Goal: Task Accomplishment & Management: Use online tool/utility

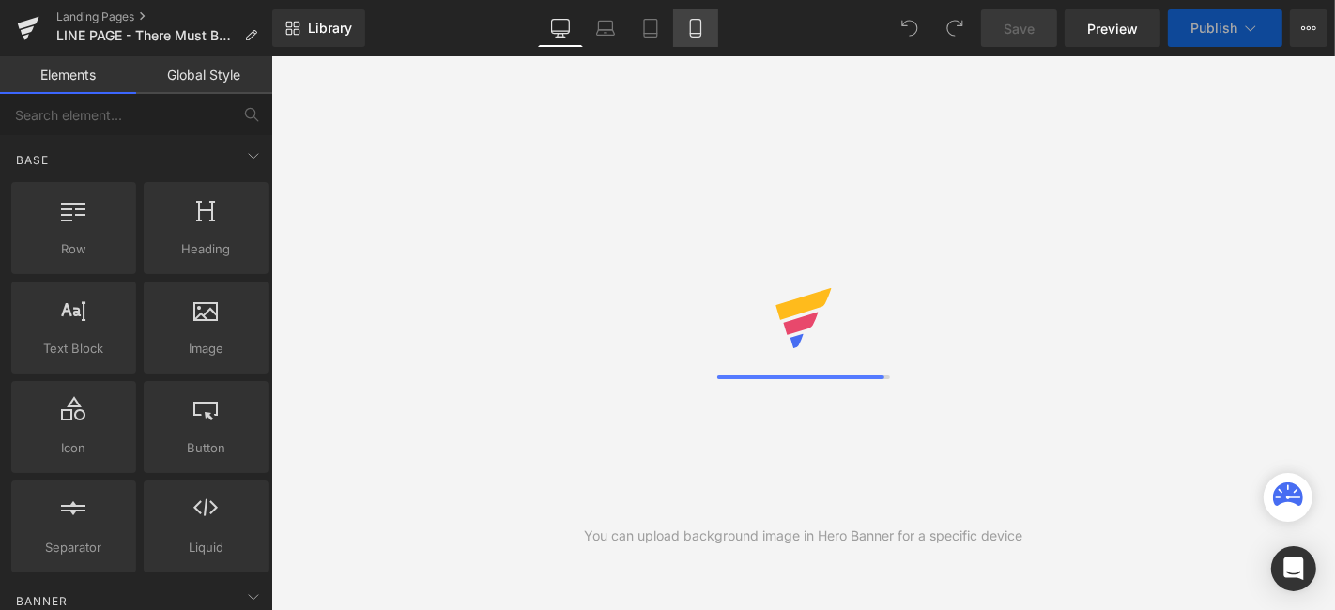
click at [701, 31] on icon at bounding box center [695, 29] width 10 height 18
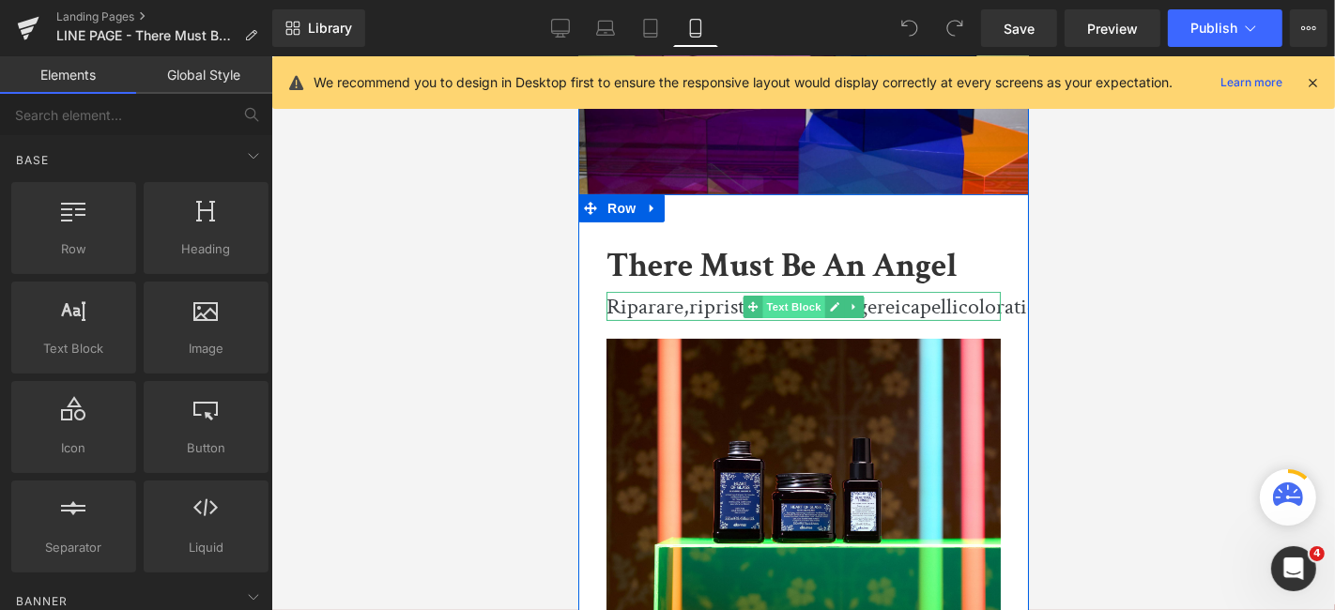
click at [789, 306] on span "Text Block" at bounding box center [793, 306] width 62 height 23
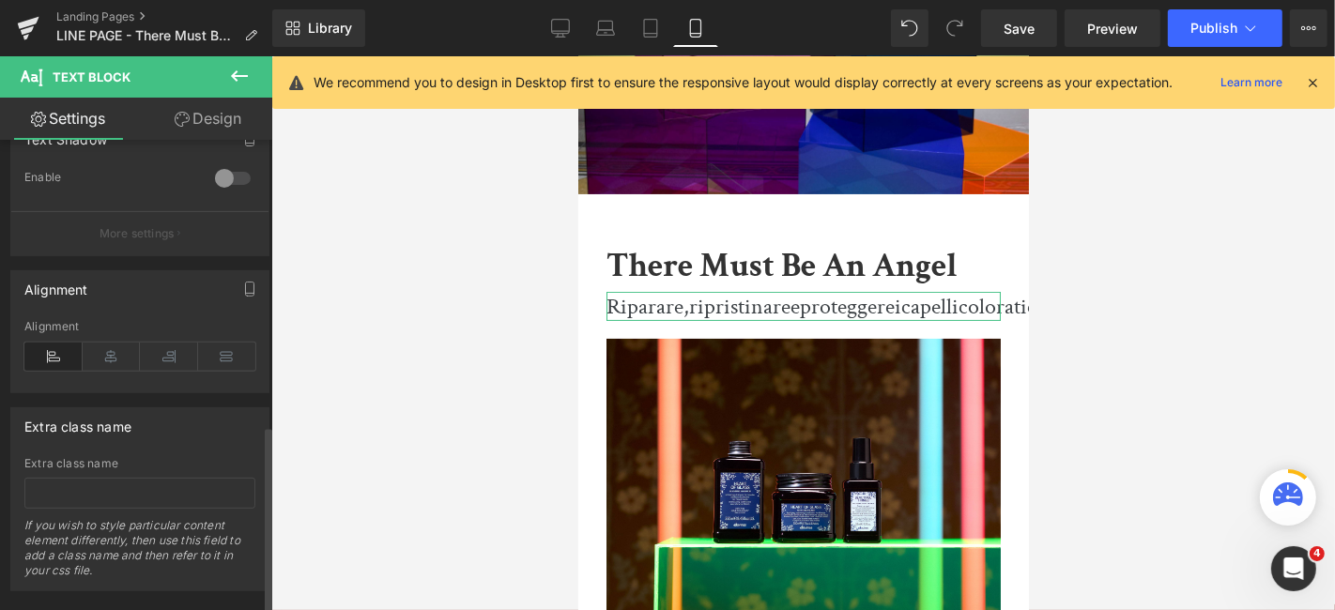
scroll to position [714, 0]
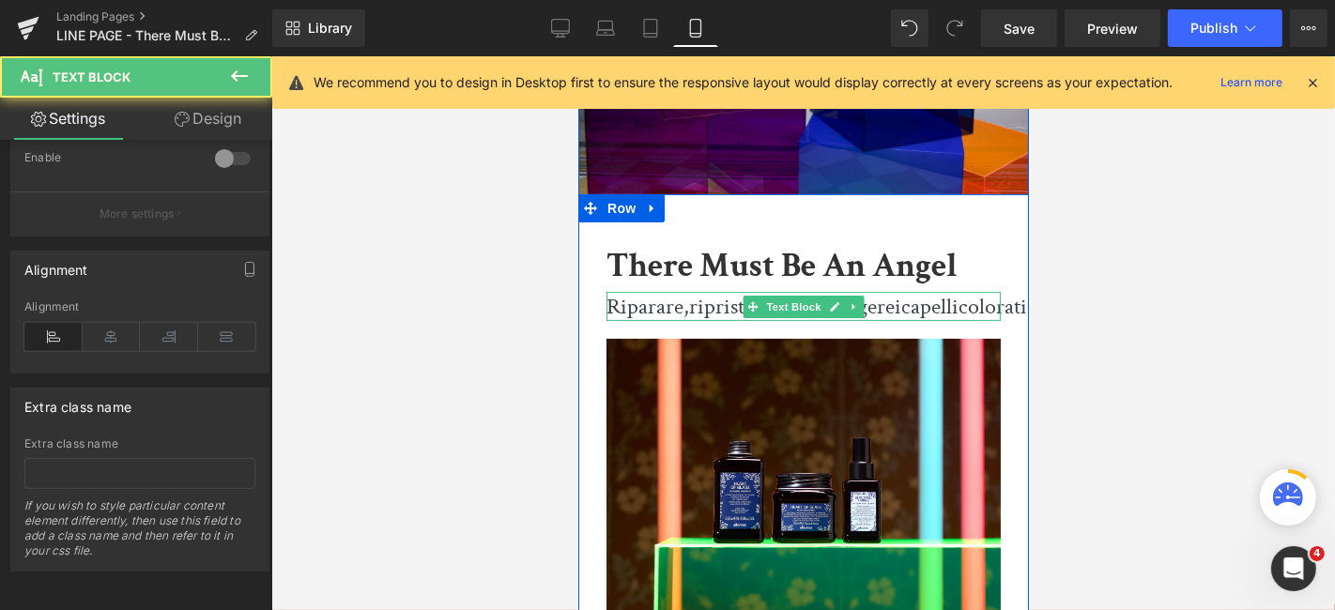
click at [691, 314] on span "ripristinare" at bounding box center [738, 305] width 101 height 29
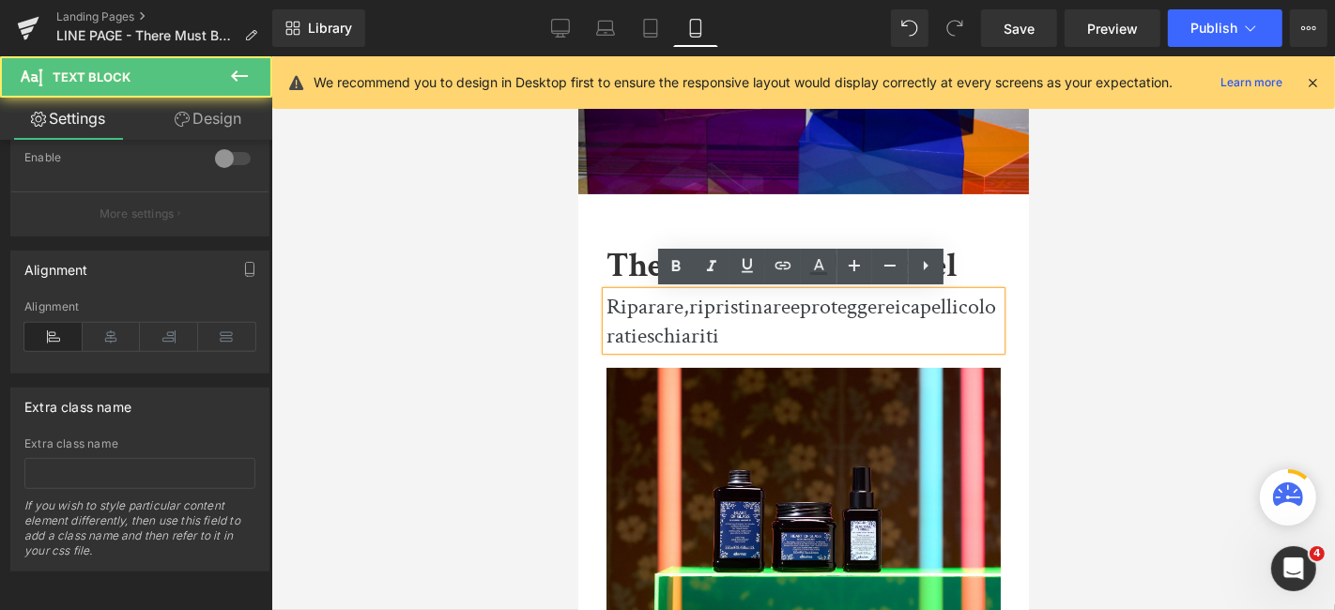
click at [776, 330] on p "Riparare, ripristinare e proteggere i capelli colorati e schiariti" at bounding box center [803, 320] width 394 height 58
click at [982, 309] on span "colorati" at bounding box center [801, 320] width 390 height 58
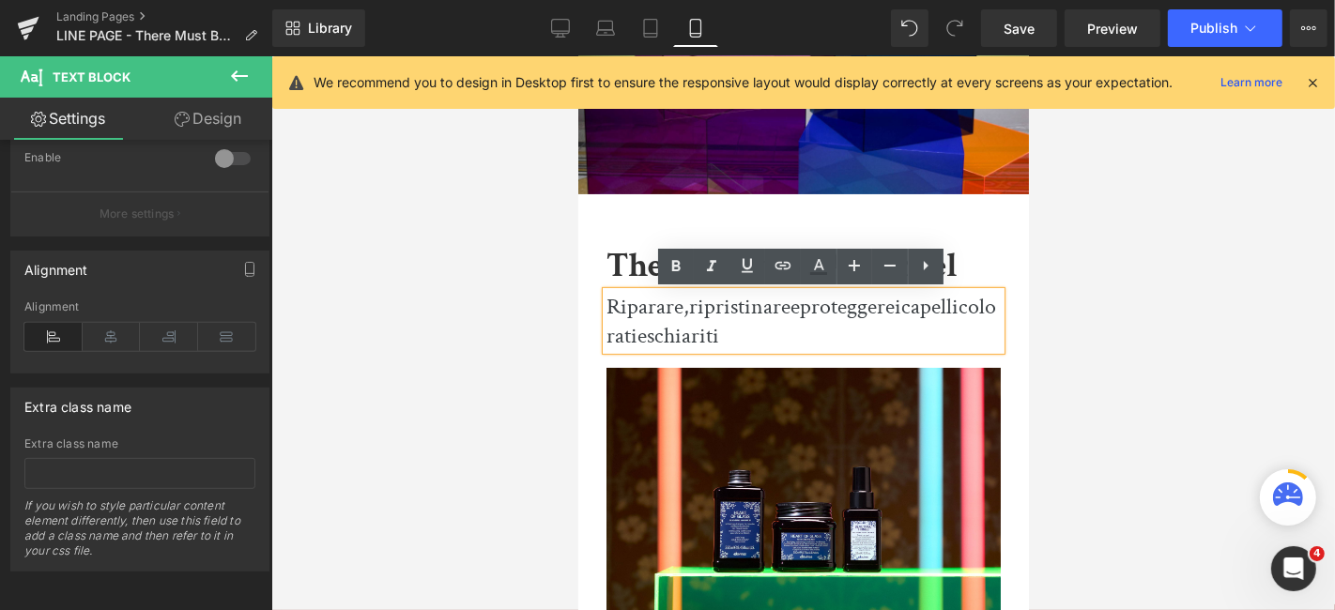
click at [871, 346] on p "Riparare, ripristinare e proteggere i capelli colorati e schiariti" at bounding box center [803, 320] width 394 height 58
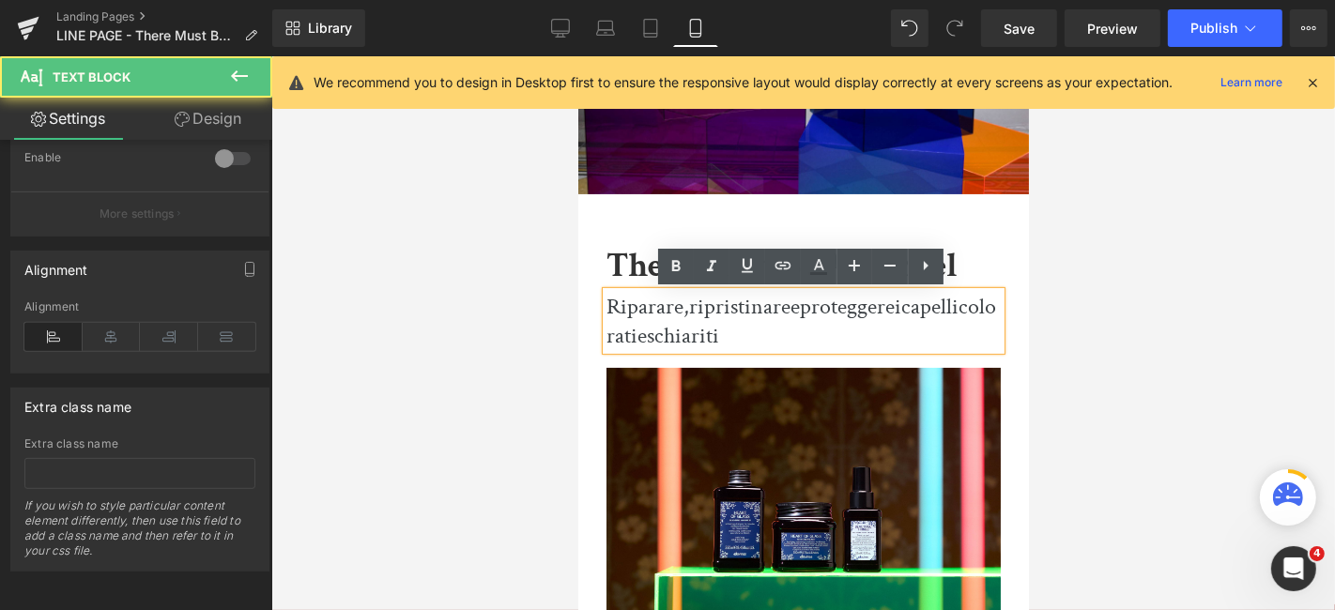
click at [987, 313] on span "colorati" at bounding box center [801, 320] width 390 height 58
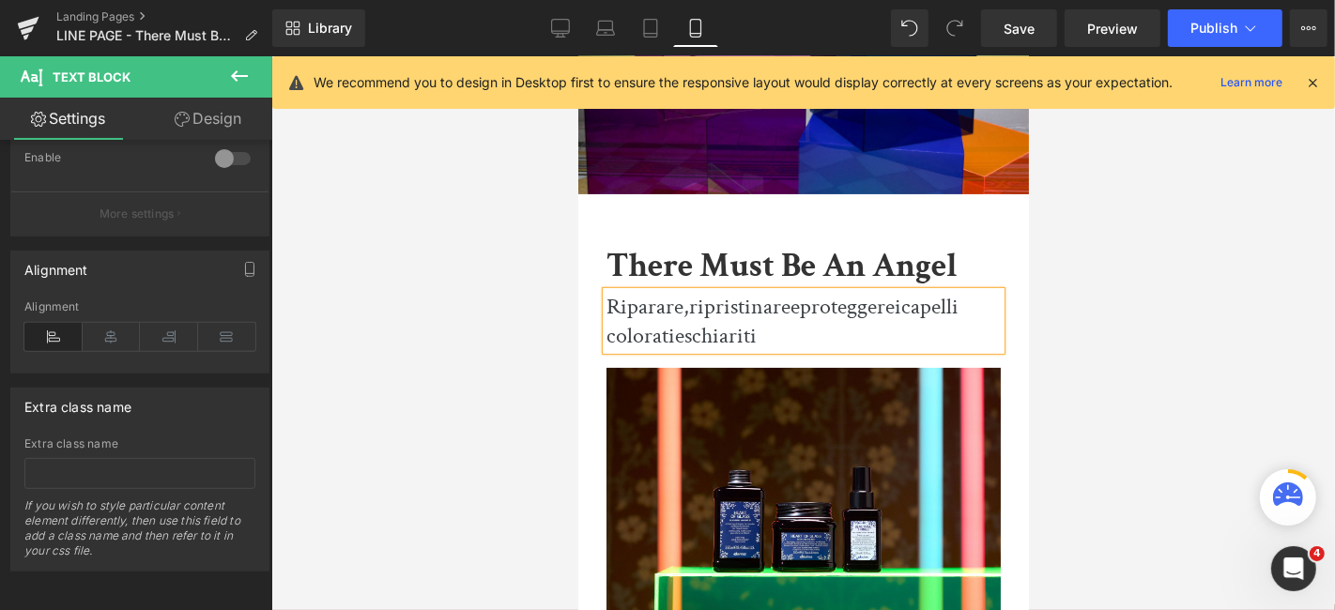
click at [1162, 271] on div at bounding box center [803, 333] width 1064 height 554
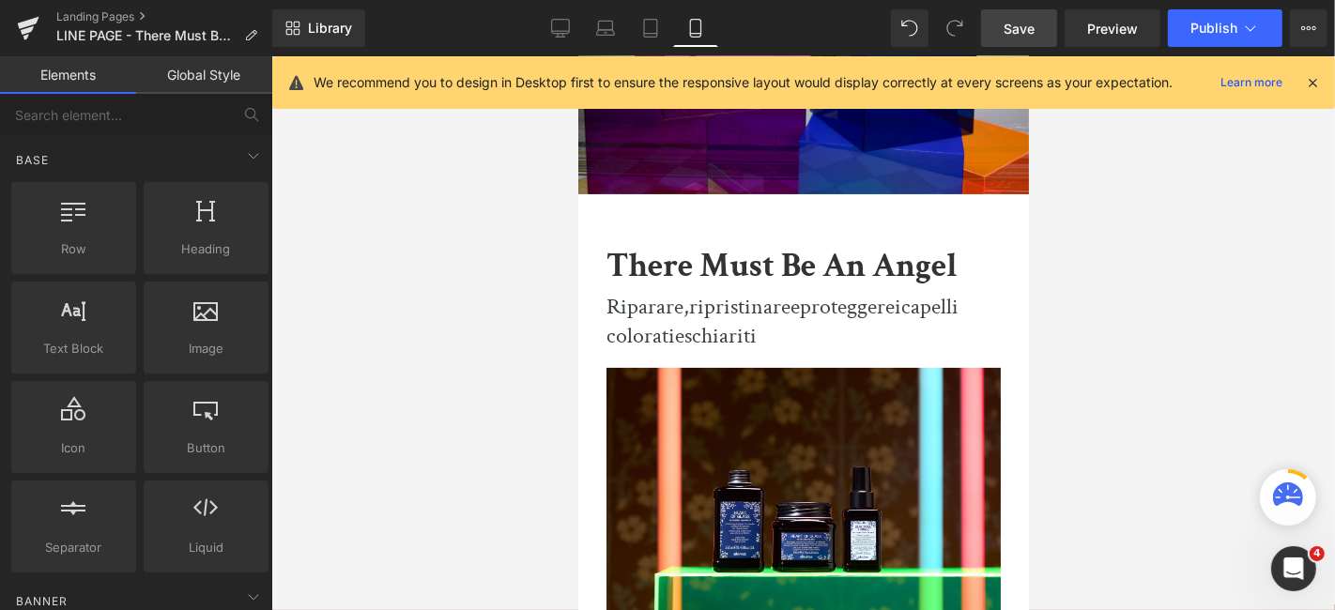
click at [1027, 41] on link "Save" at bounding box center [1019, 28] width 76 height 38
click at [1197, 43] on button "Publish" at bounding box center [1225, 28] width 115 height 38
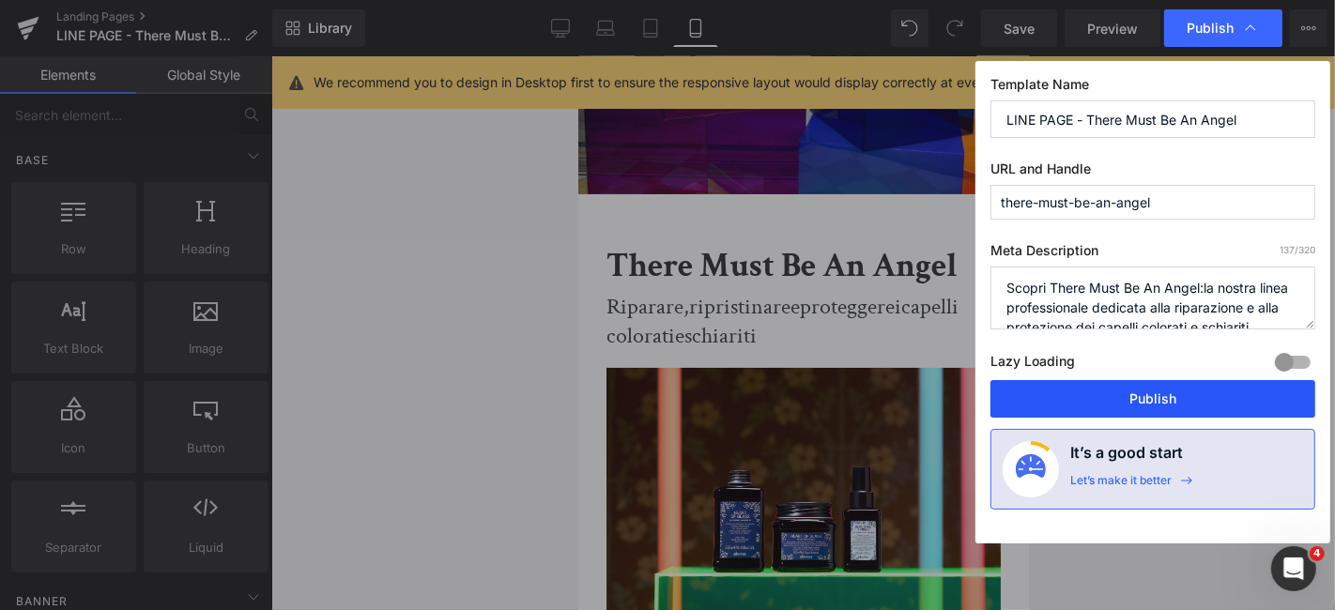
click at [1104, 400] on button "Publish" at bounding box center [1153, 399] width 325 height 38
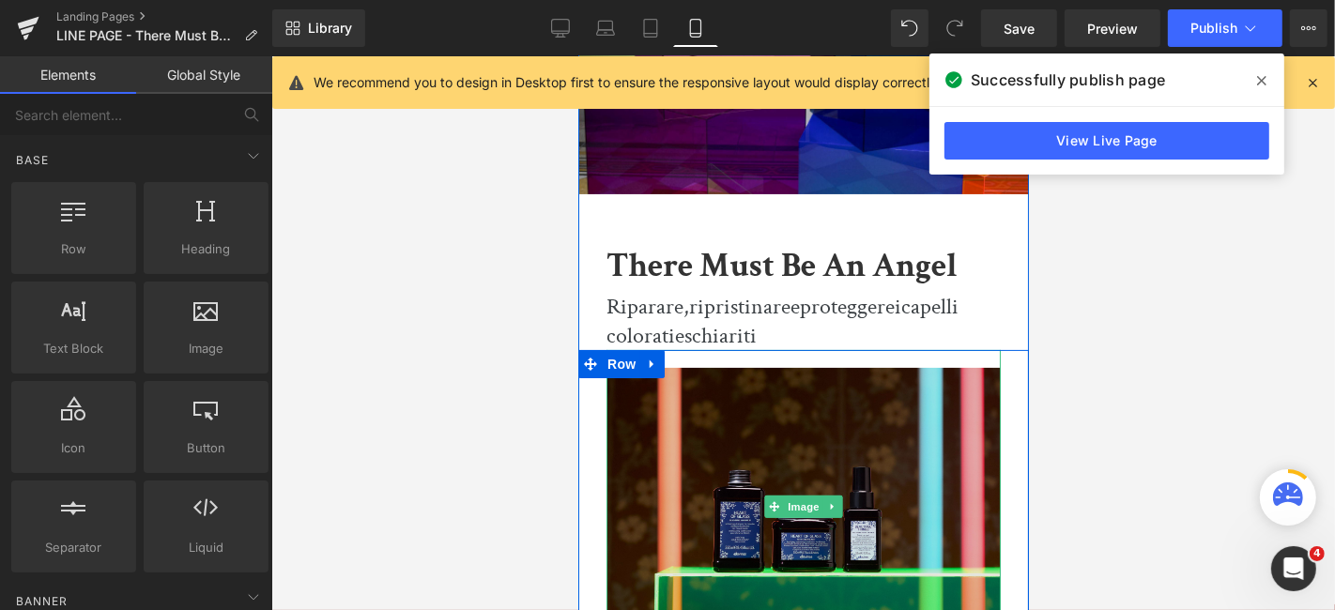
scroll to position [834, 0]
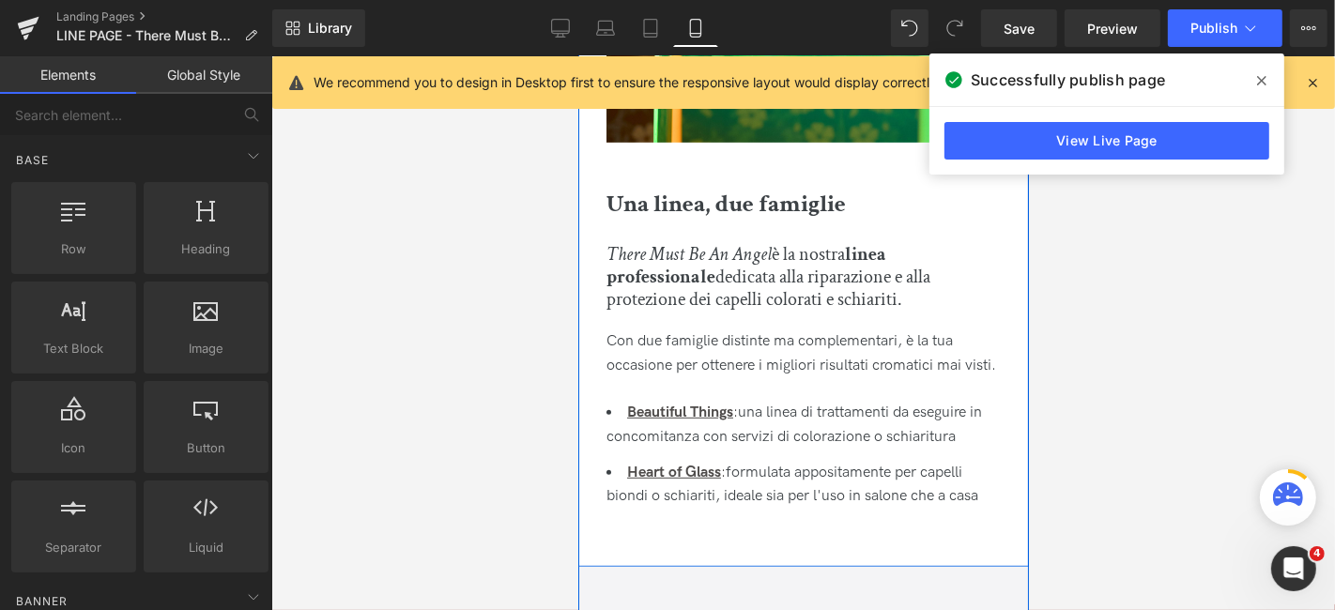
click at [855, 352] on div "Con due famiglie distinte ma complementari, è la tua occasione per ottenere i m…" at bounding box center [803, 343] width 394 height 67
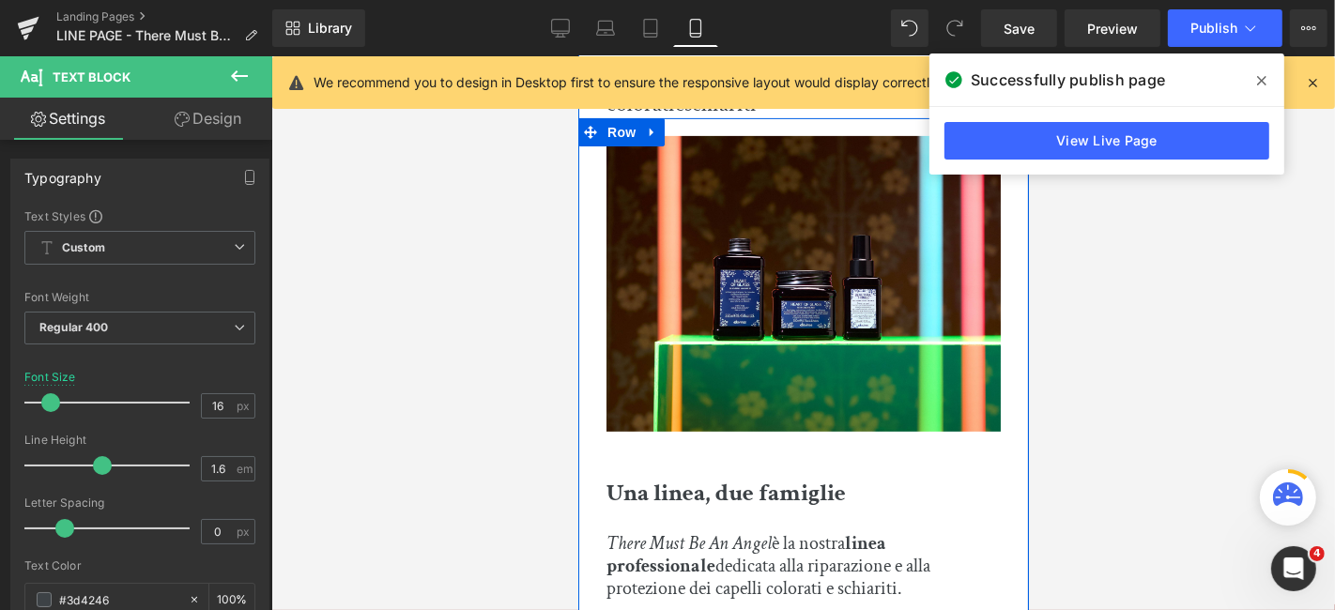
scroll to position [313, 0]
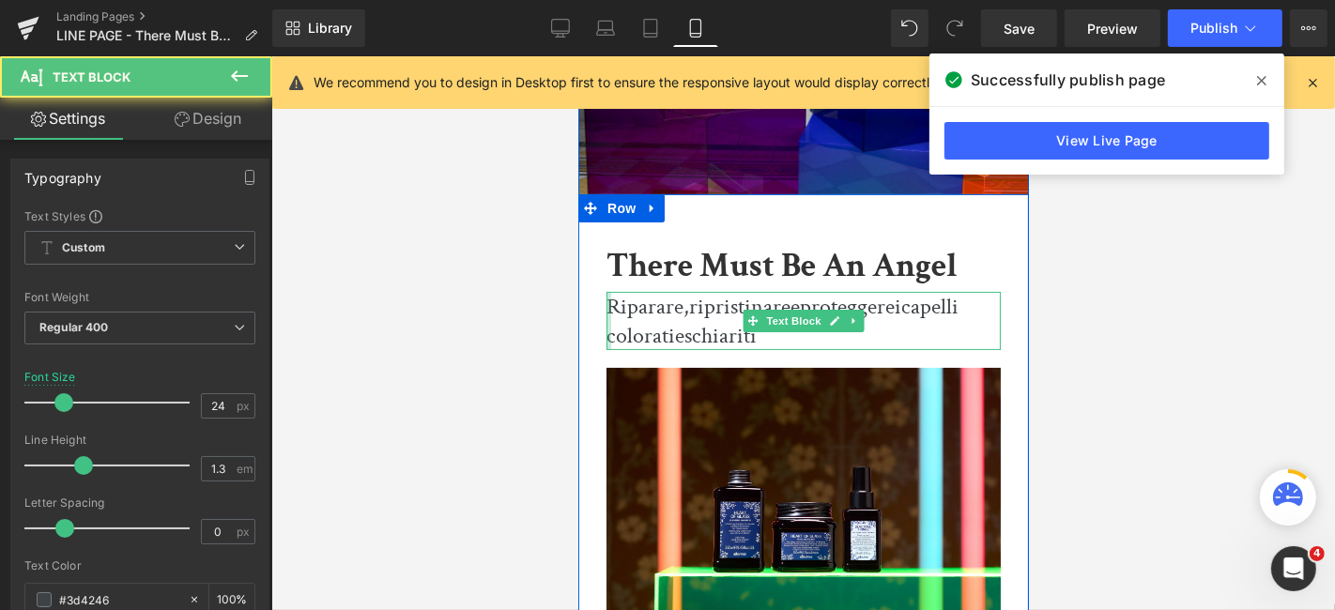
click at [606, 305] on div "Riparare, ripristinare e proteggere i capelli colorati e schiariti Text Block" at bounding box center [803, 320] width 394 height 58
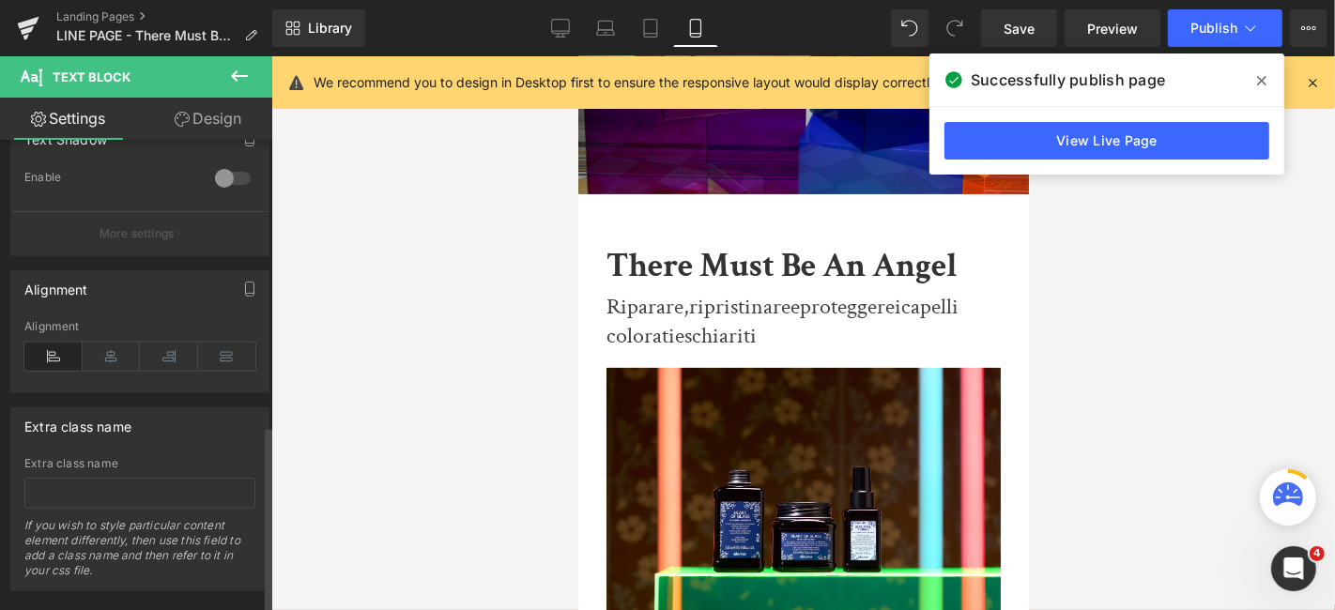
scroll to position [714, 0]
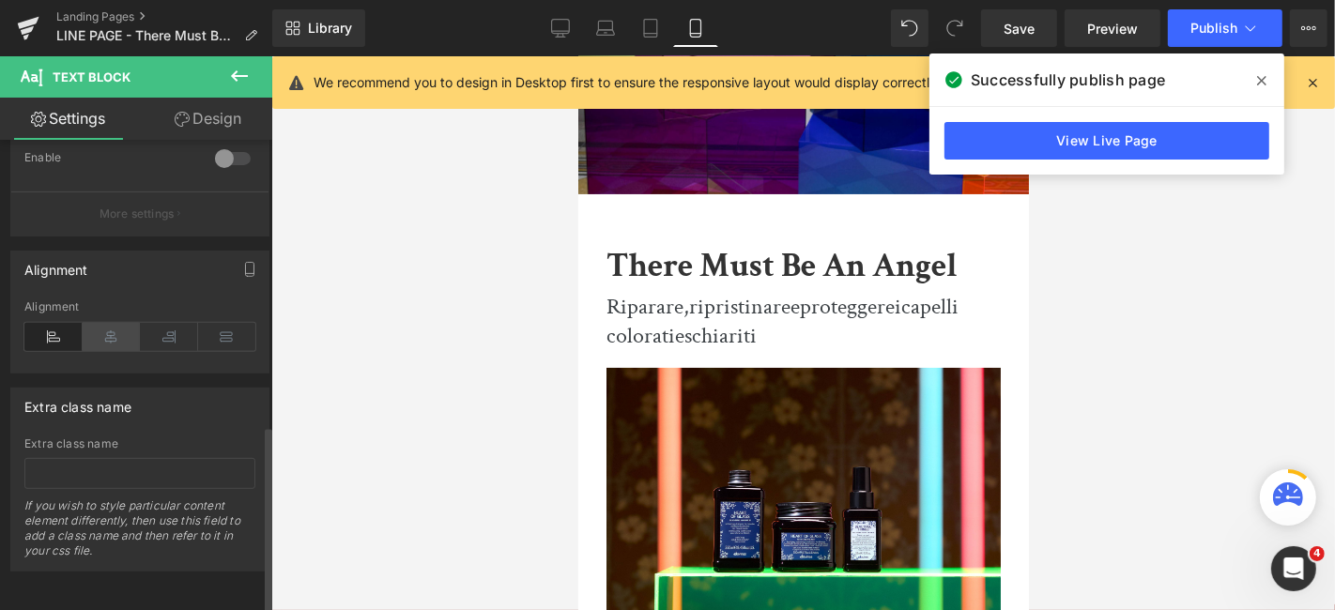
click at [94, 323] on icon at bounding box center [112, 337] width 58 height 28
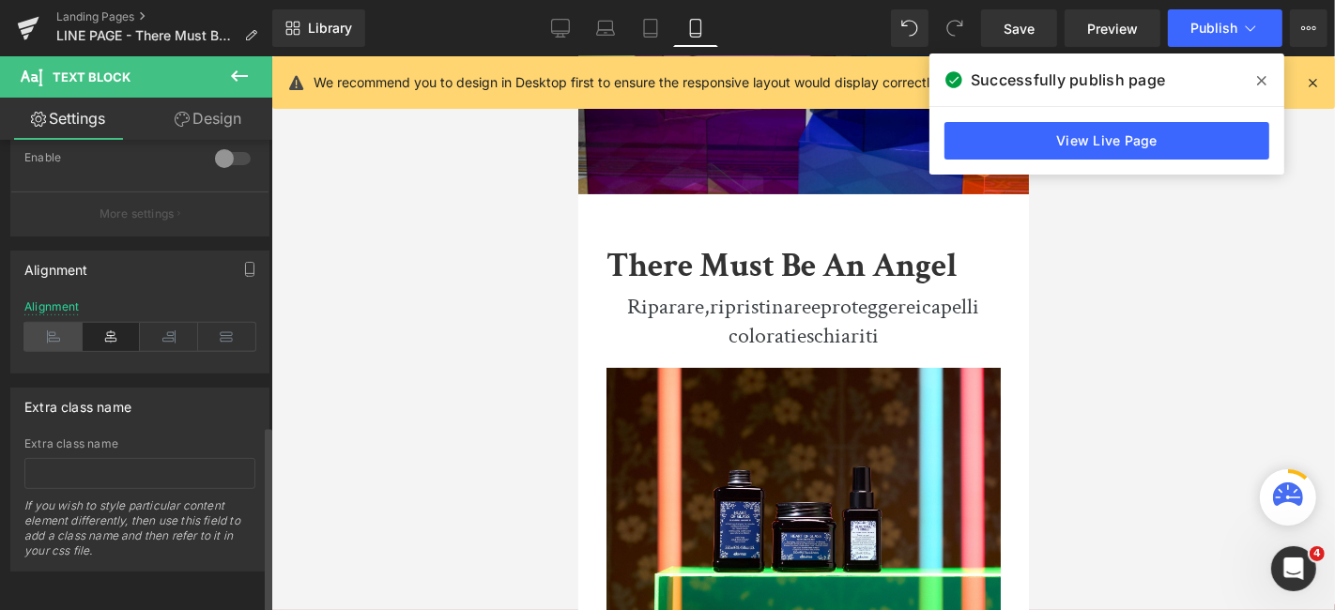
click at [54, 323] on icon at bounding box center [53, 337] width 58 height 28
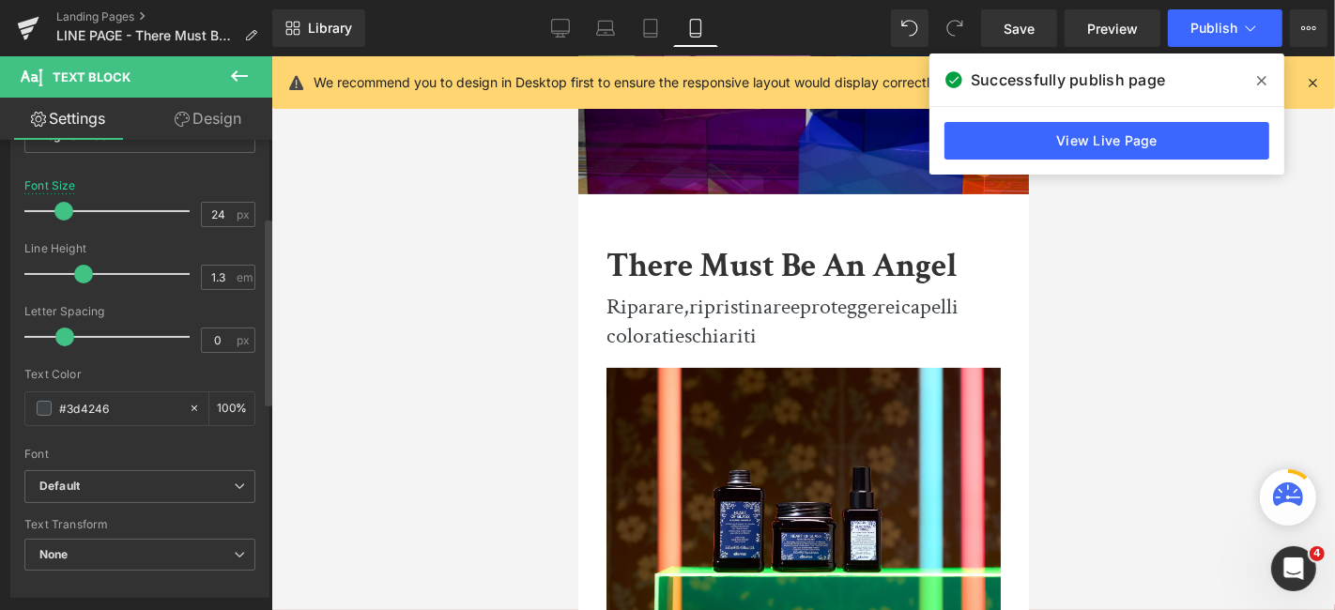
scroll to position [0, 0]
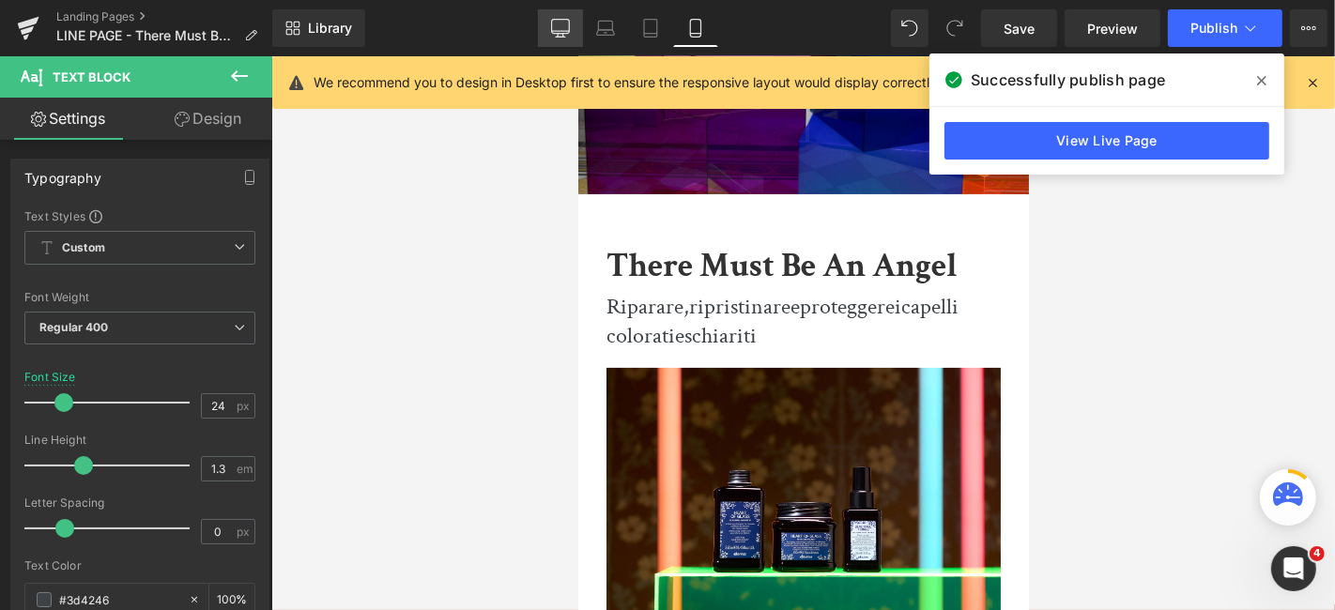
click at [570, 30] on icon at bounding box center [560, 28] width 19 height 19
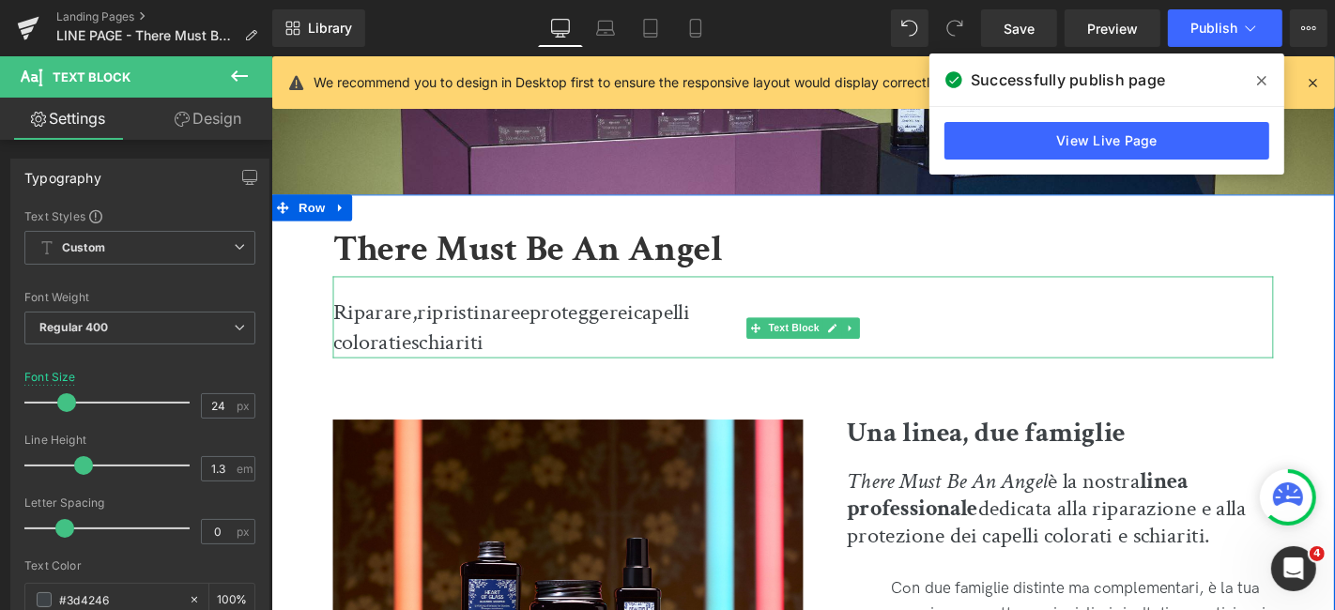
click at [612, 349] on p "colorati e schiariti" at bounding box center [838, 363] width 1005 height 32
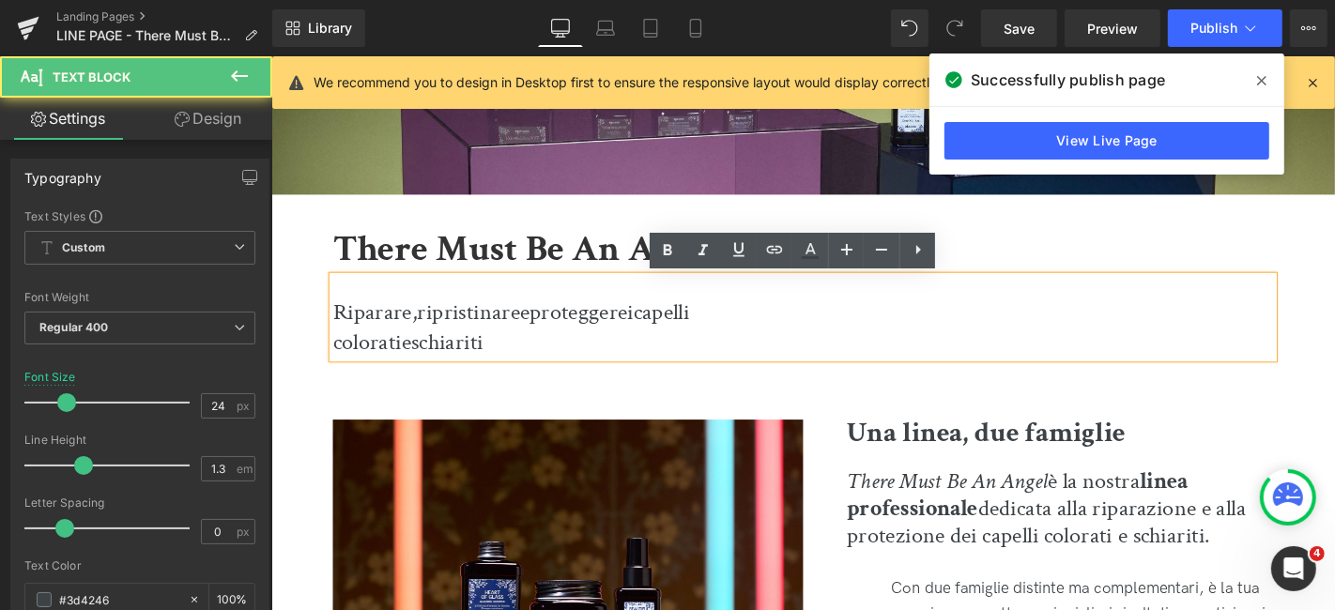
click at [336, 356] on span "colorati" at bounding box center [372, 362] width 73 height 32
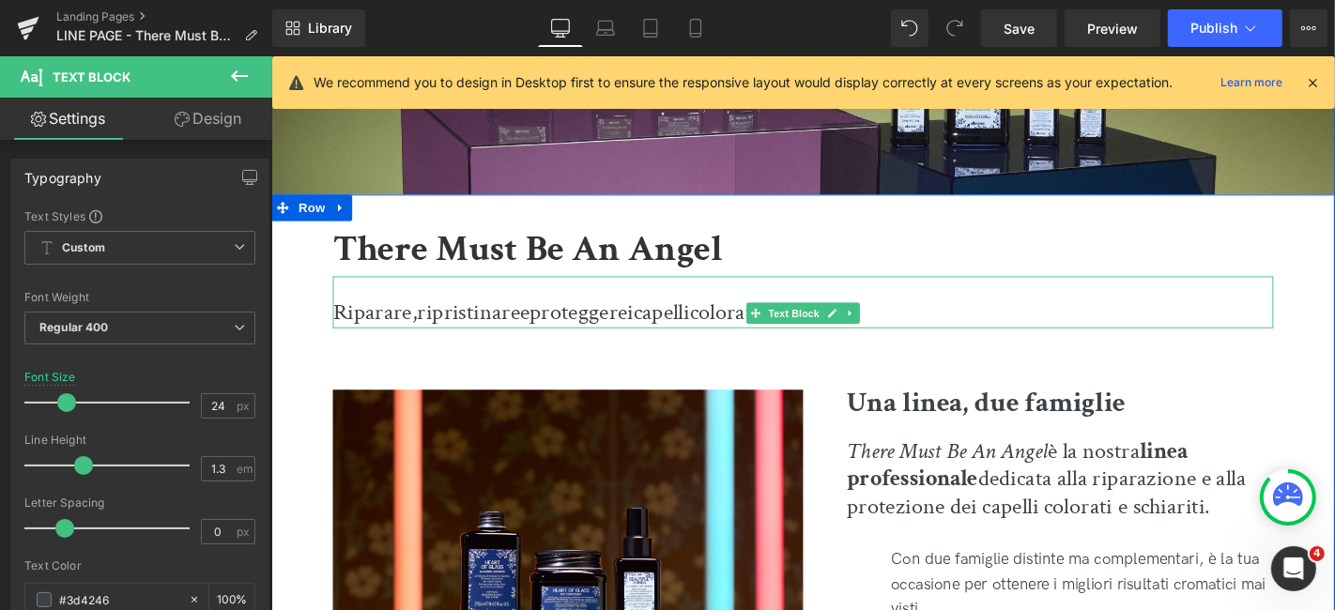
click at [779, 321] on span at bounding box center [789, 330] width 20 height 23
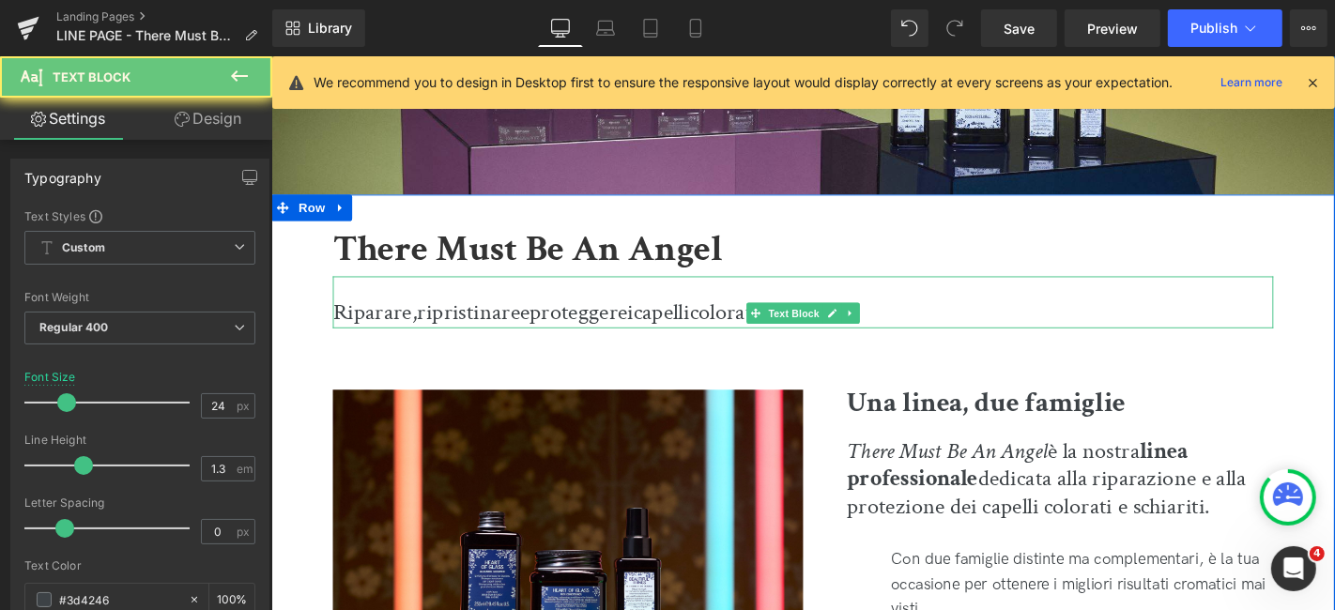
click at [969, 318] on p "Riparare, ripristinare e proteggere i capelli colorati e schiariti" at bounding box center [838, 331] width 1005 height 32
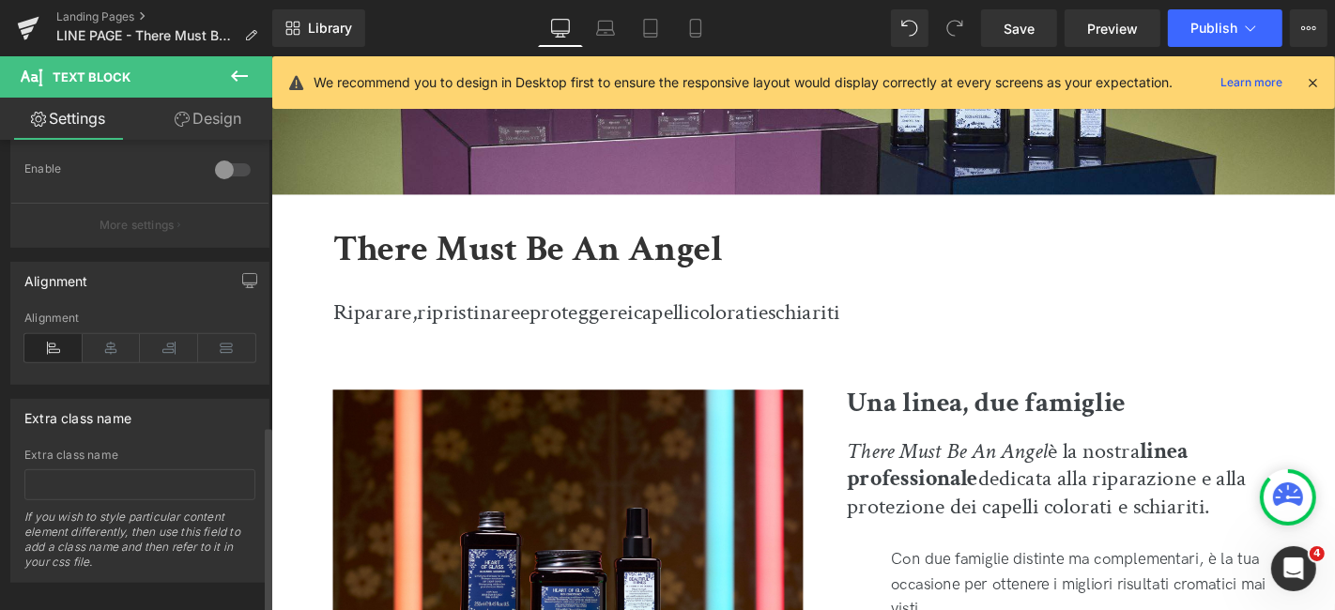
scroll to position [714, 0]
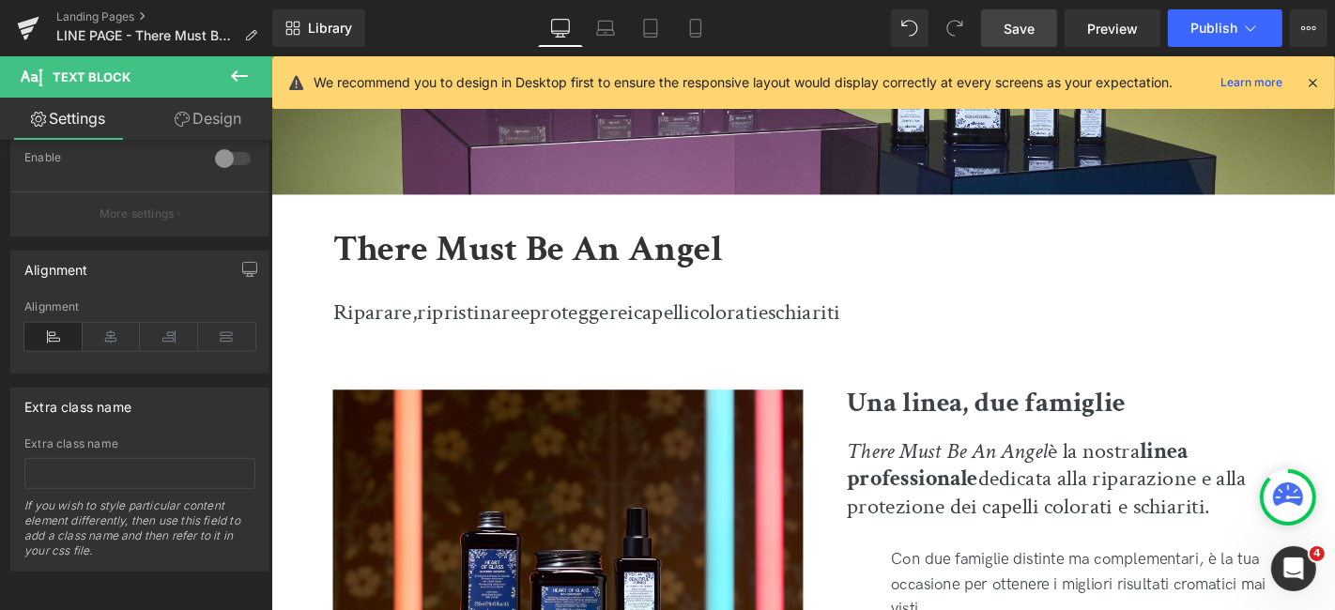
click at [1021, 29] on span "Save" at bounding box center [1019, 29] width 31 height 20
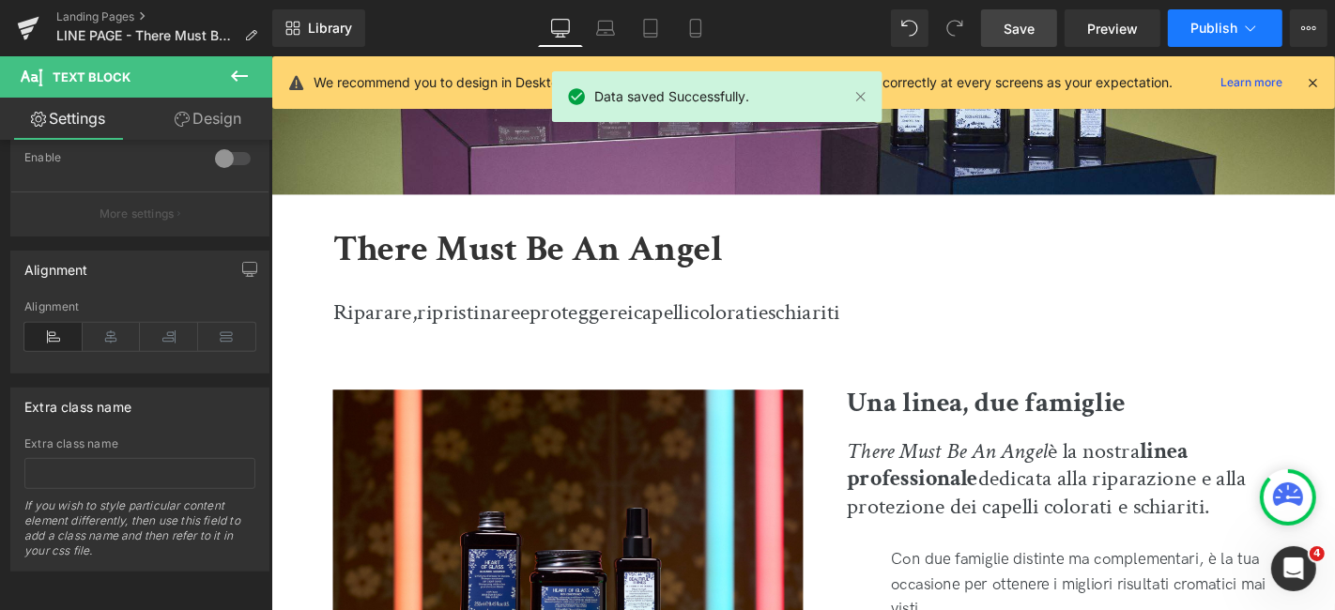
click at [1200, 23] on span "Publish" at bounding box center [1214, 28] width 47 height 15
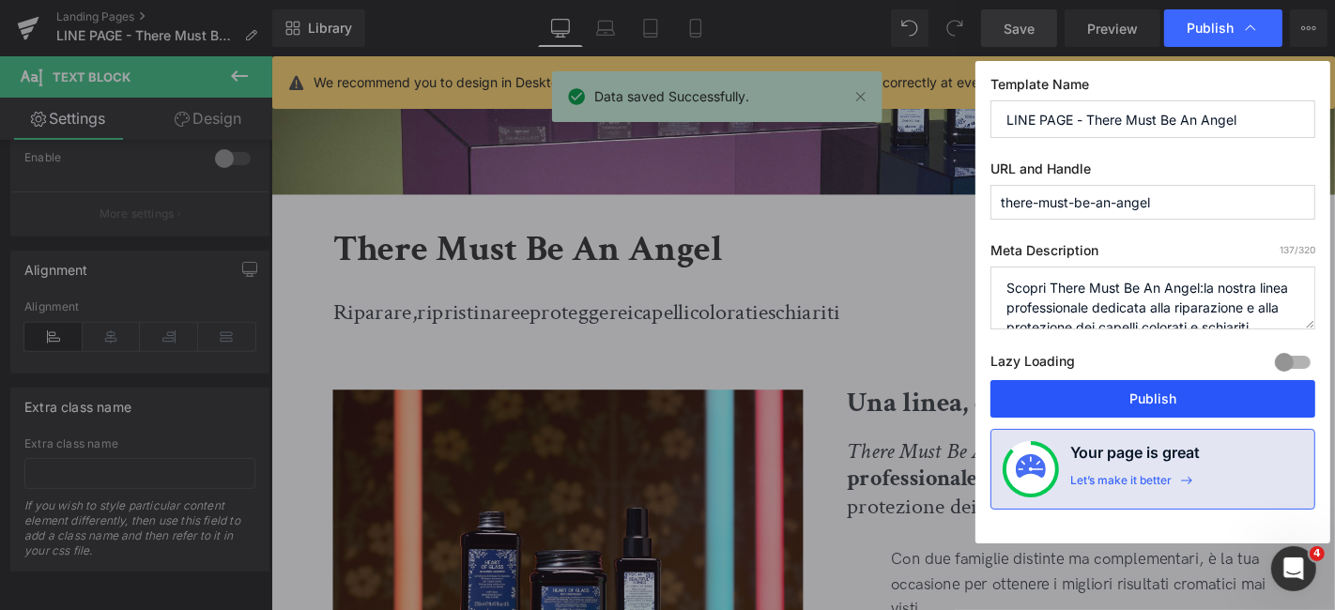
click at [1145, 394] on button "Publish" at bounding box center [1153, 399] width 325 height 38
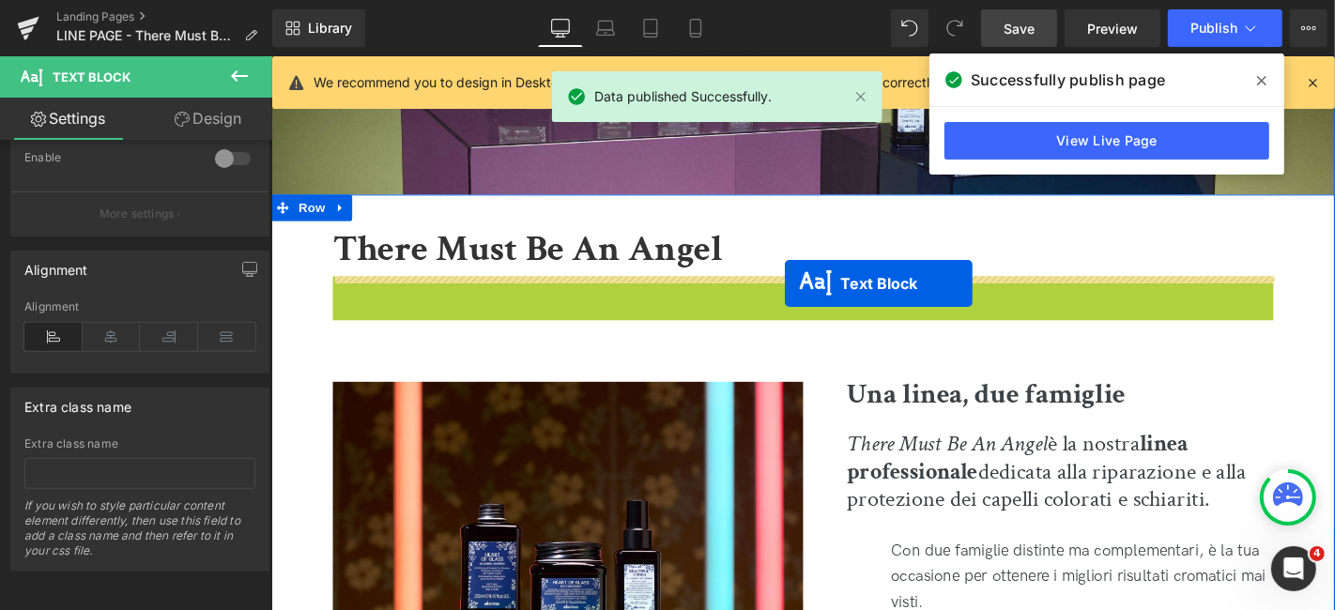
drag, startPoint x: 782, startPoint y: 333, endPoint x: 820, endPoint y: 299, distance: 51.2
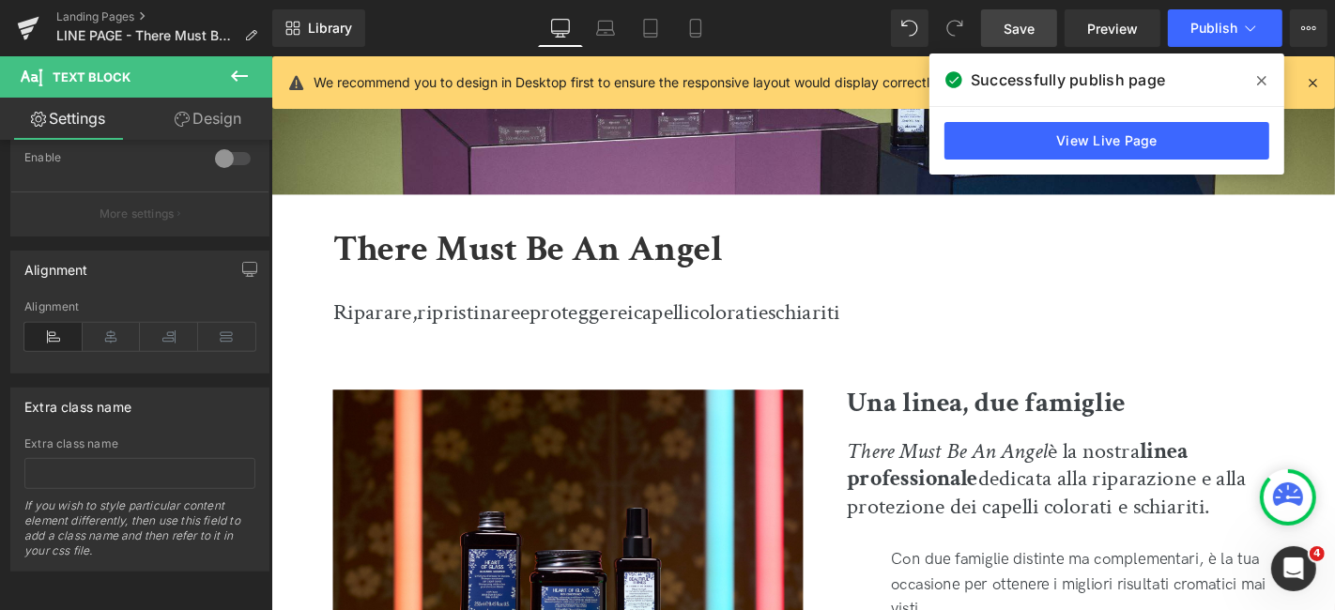
click at [1260, 84] on icon at bounding box center [1261, 80] width 9 height 15
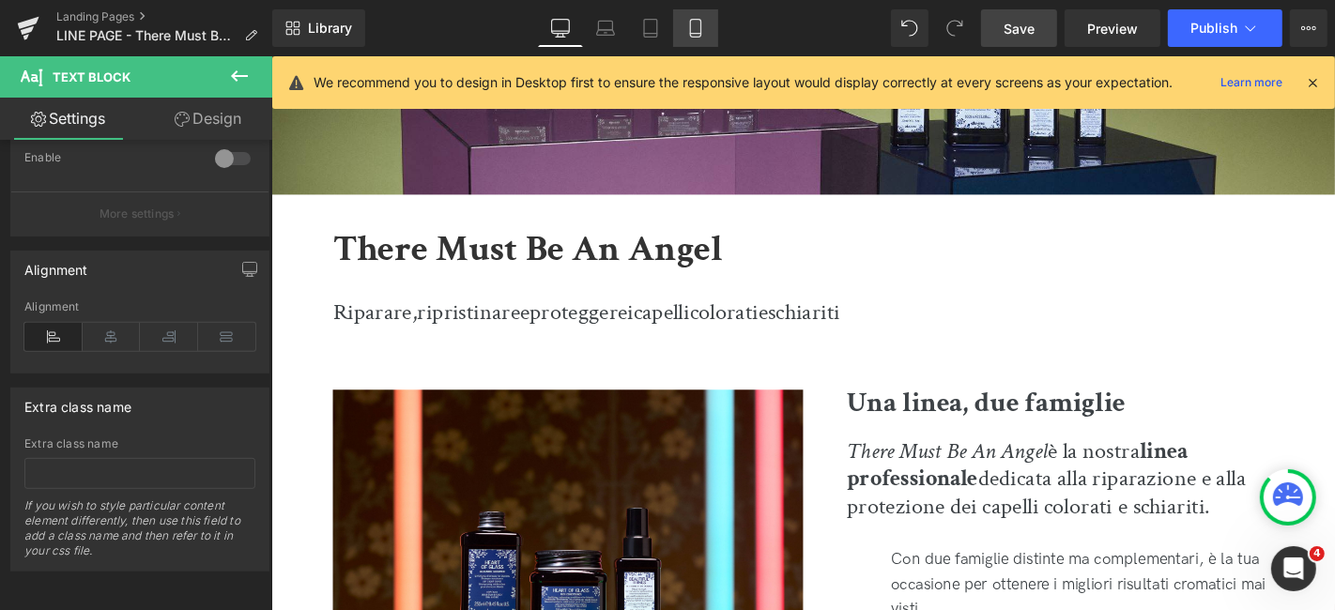
click at [698, 35] on icon at bounding box center [695, 28] width 19 height 19
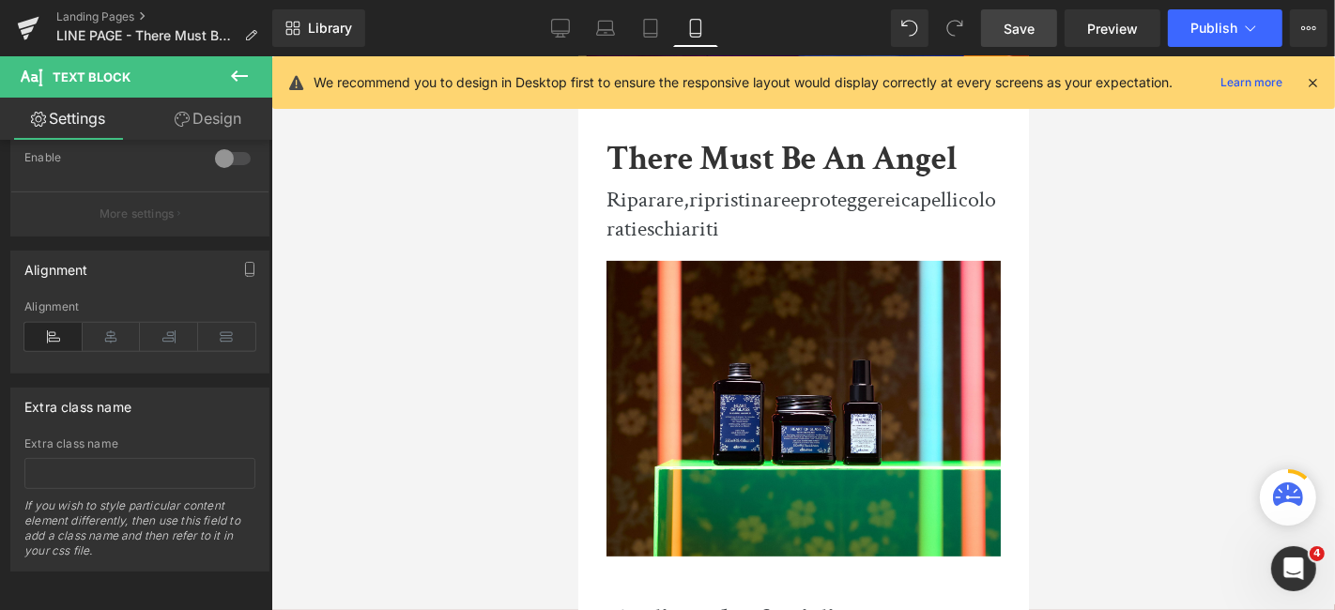
scroll to position [313, 0]
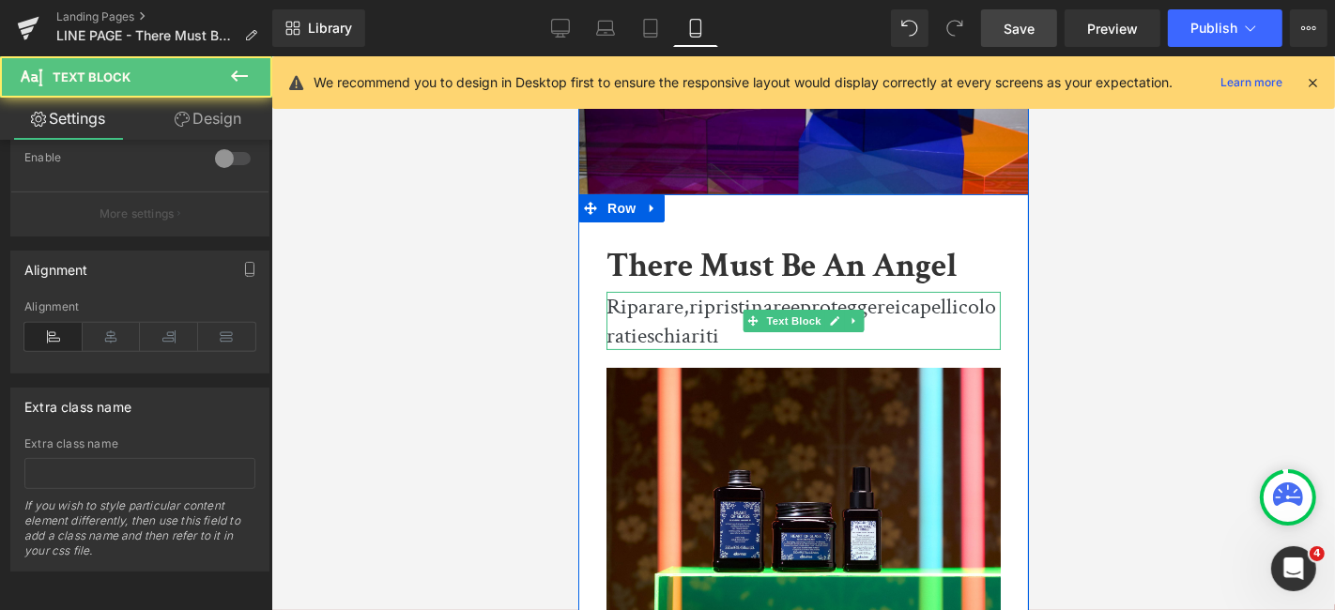
click at [920, 322] on p "Riparare, ripristinare e proteggere i capelli colorati e schiariti" at bounding box center [803, 320] width 394 height 58
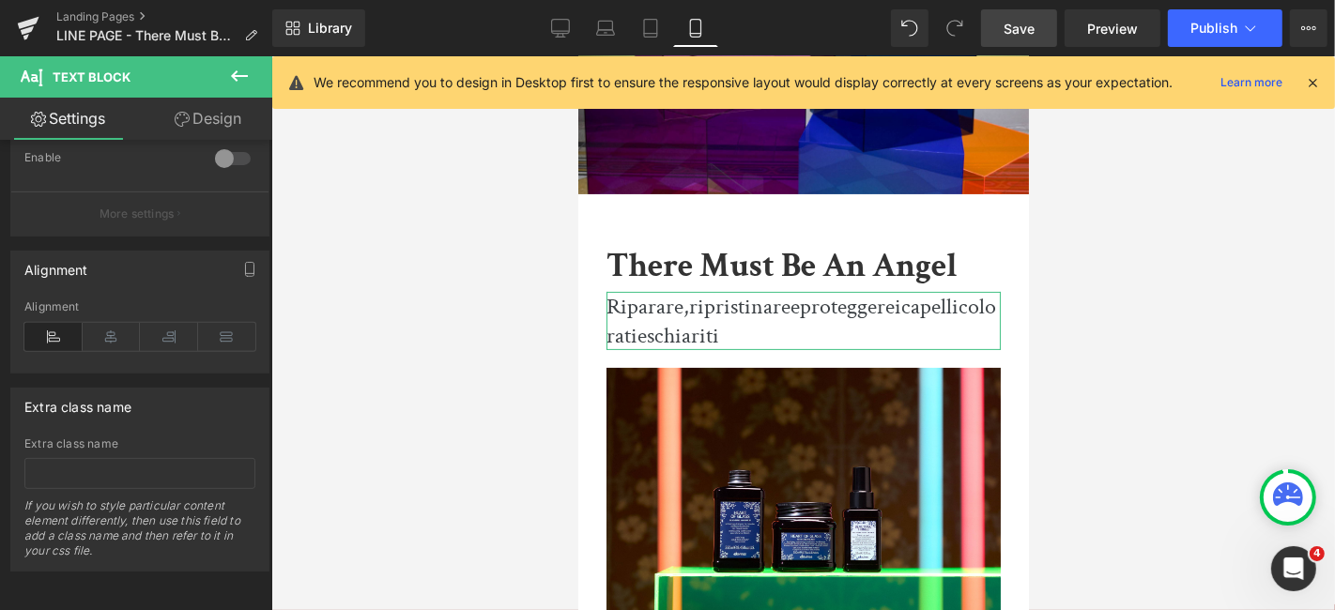
click at [214, 110] on link "Design" at bounding box center [208, 119] width 136 height 42
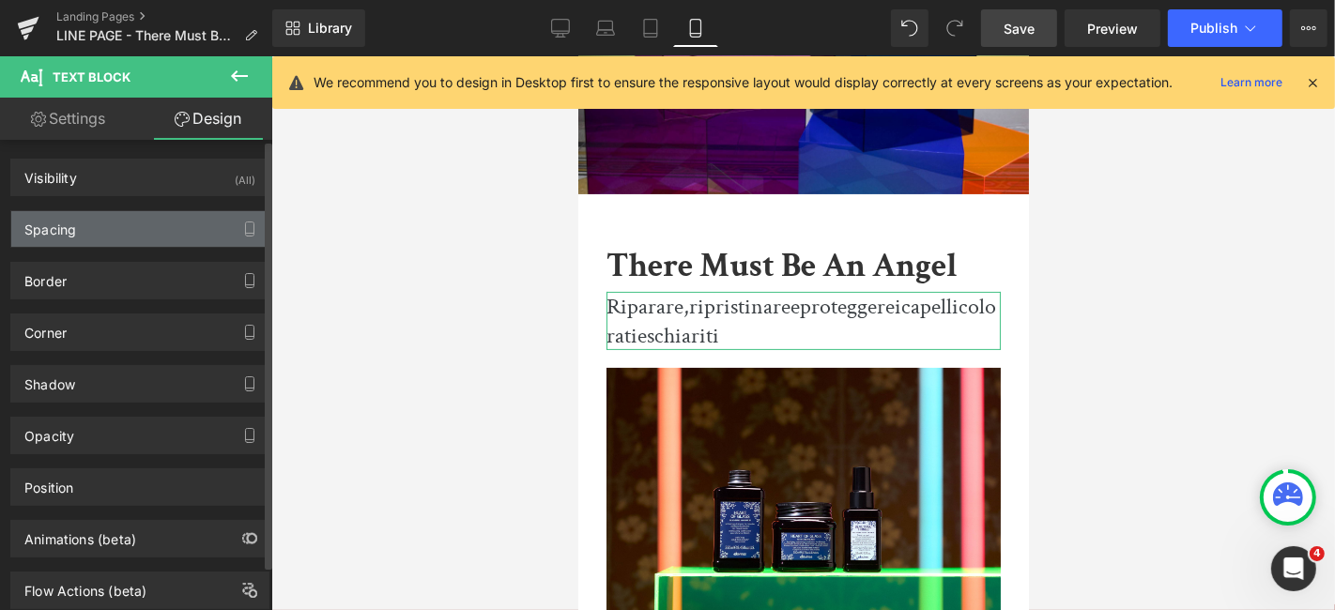
click at [173, 221] on div "Spacing" at bounding box center [139, 229] width 257 height 36
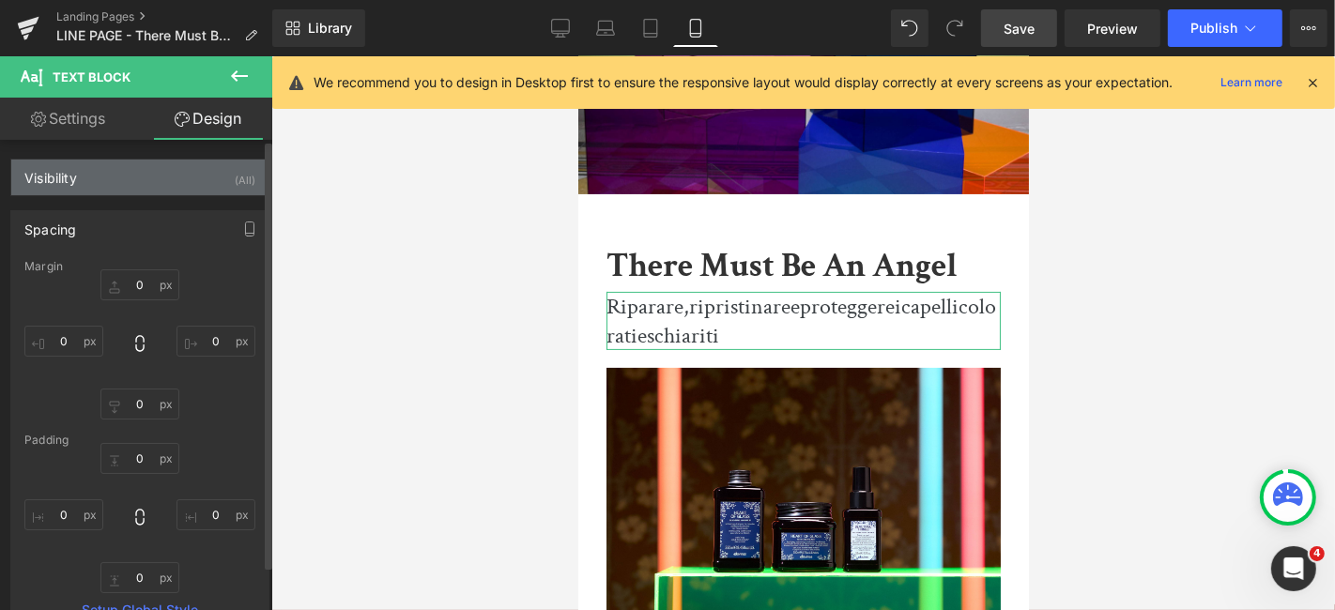
click at [193, 186] on div "Visibility (All)" at bounding box center [139, 178] width 257 height 36
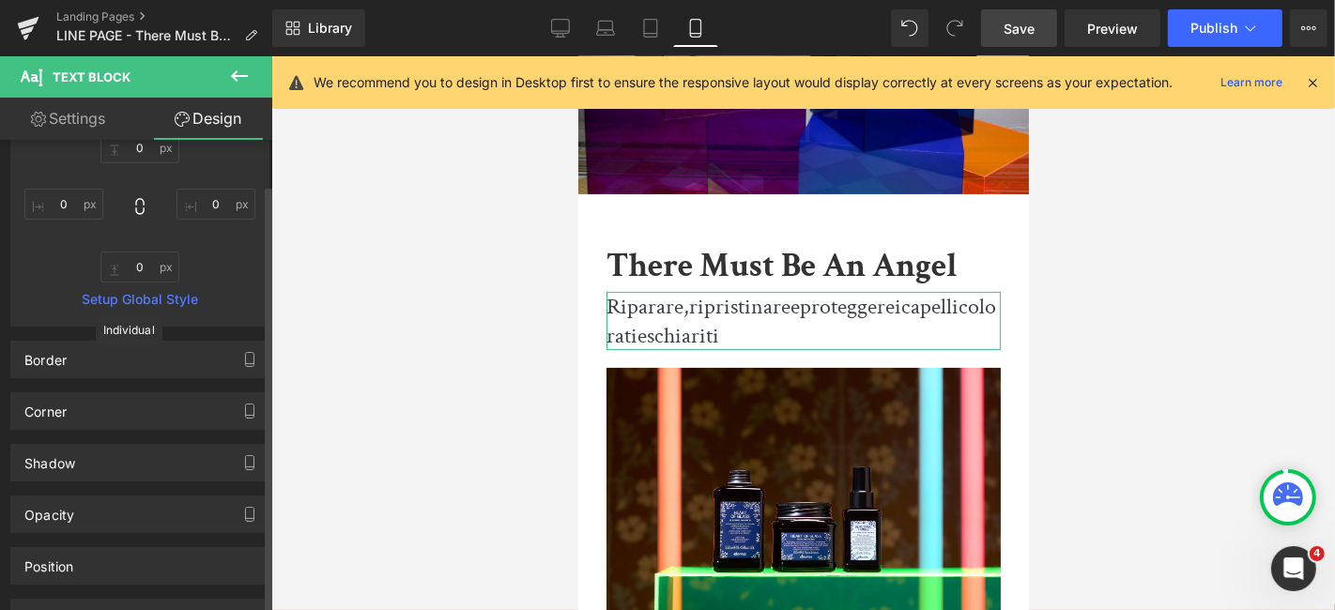
scroll to position [521, 0]
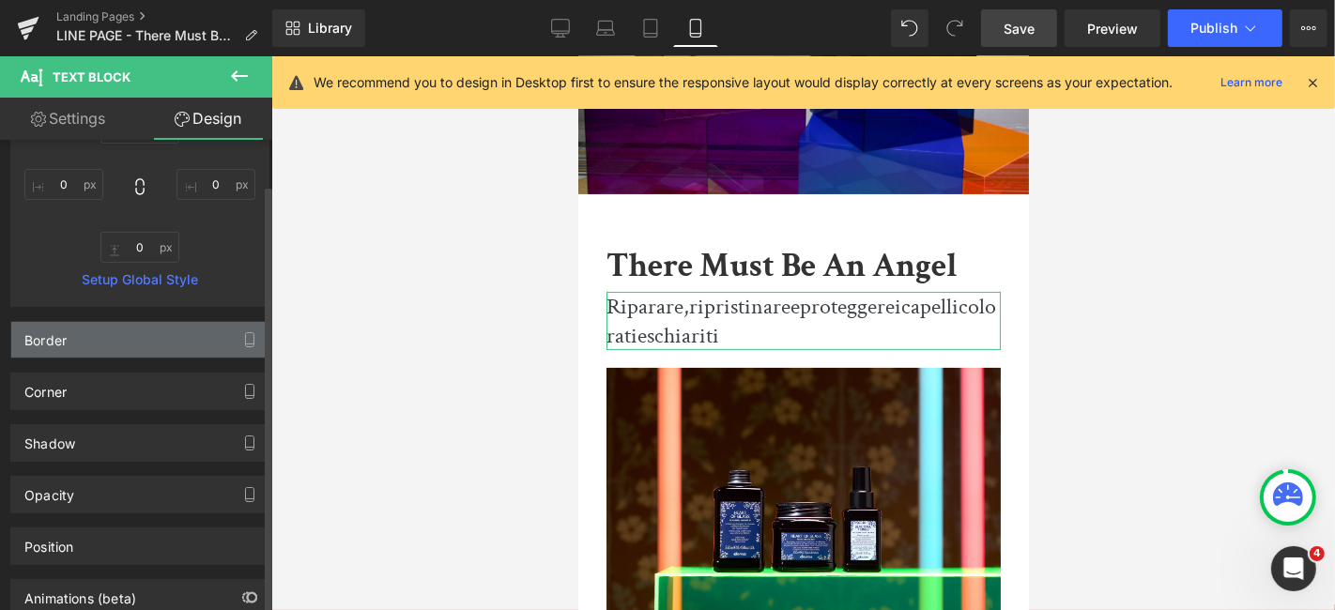
click at [152, 342] on div "Border" at bounding box center [139, 340] width 257 height 36
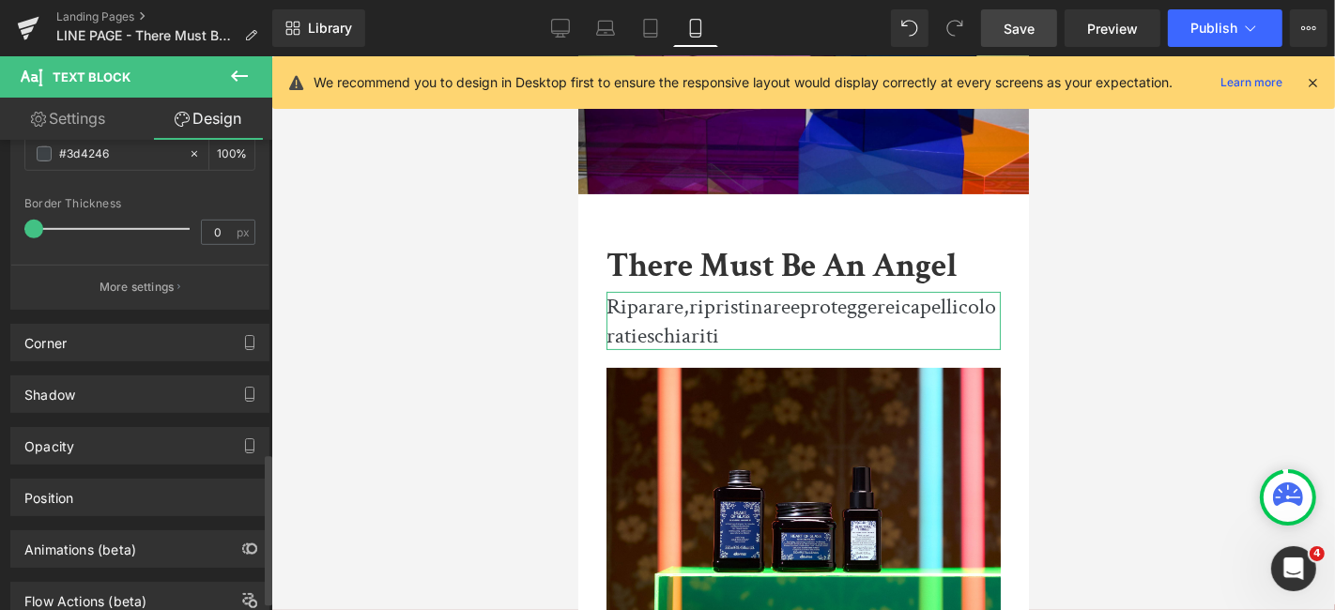
scroll to position [996, 0]
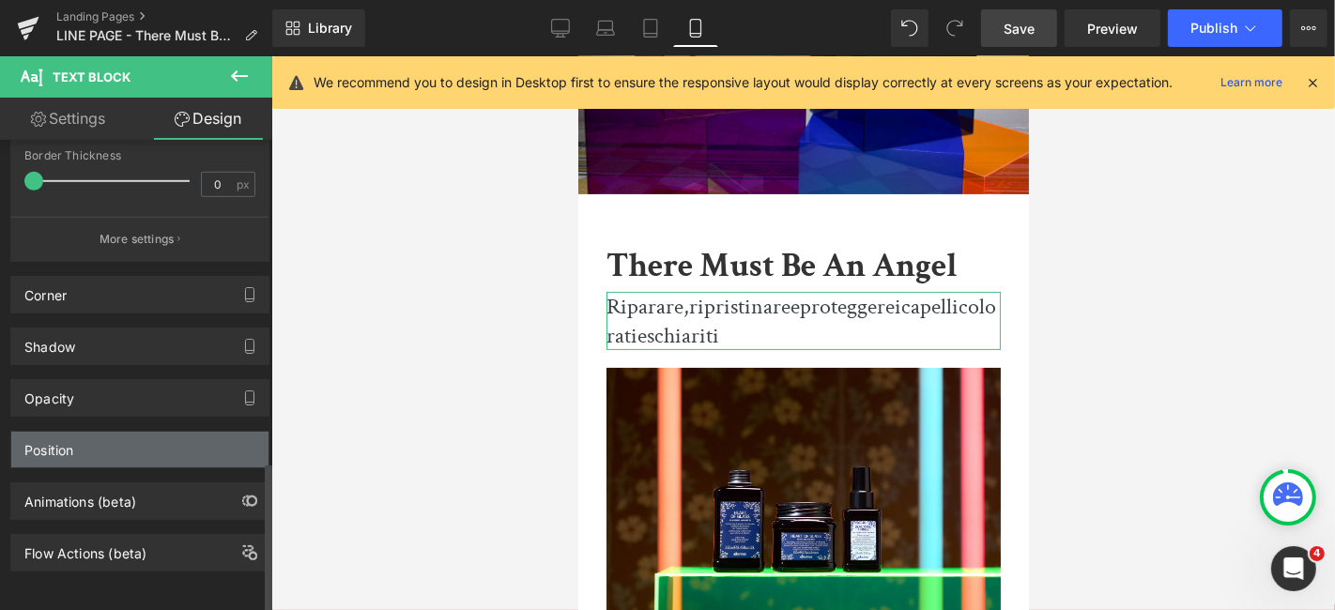
click at [156, 432] on div "Position" at bounding box center [139, 450] width 257 height 36
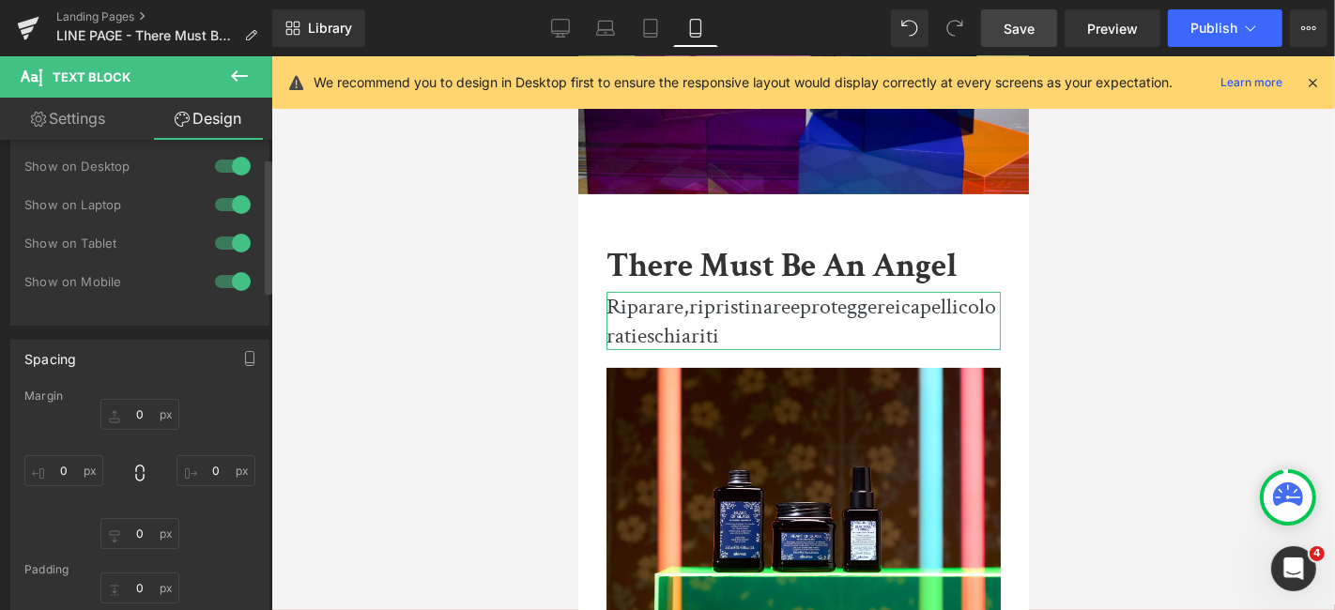
scroll to position [0, 0]
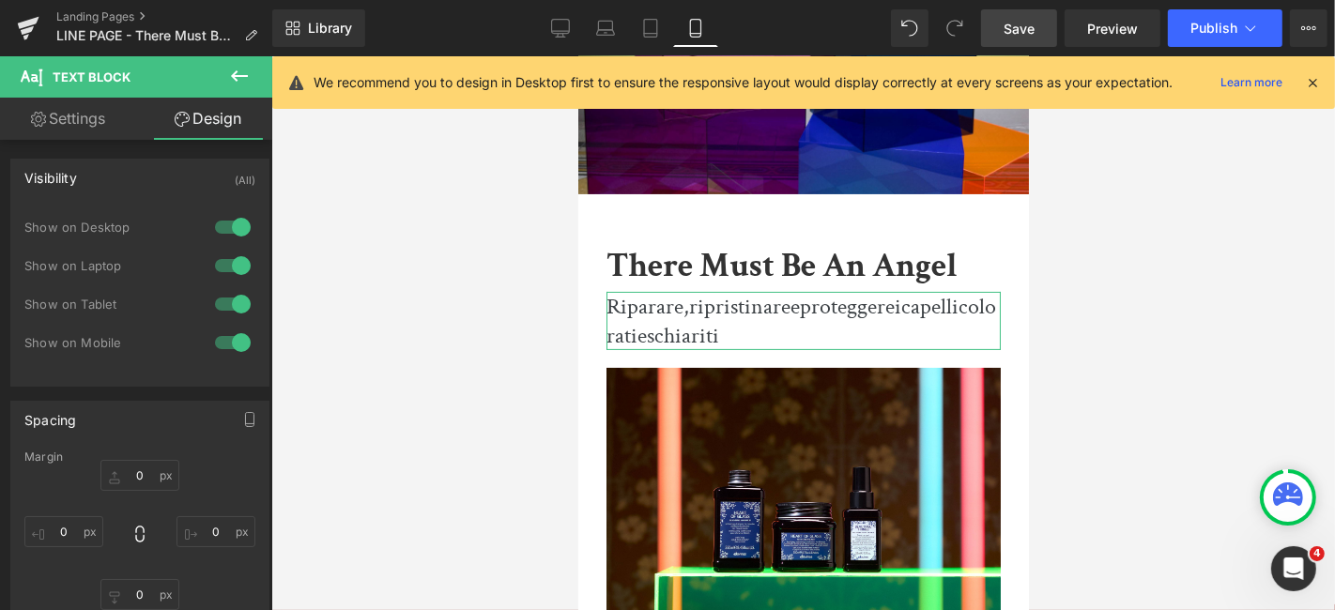
click at [61, 116] on link "Settings" at bounding box center [68, 119] width 136 height 42
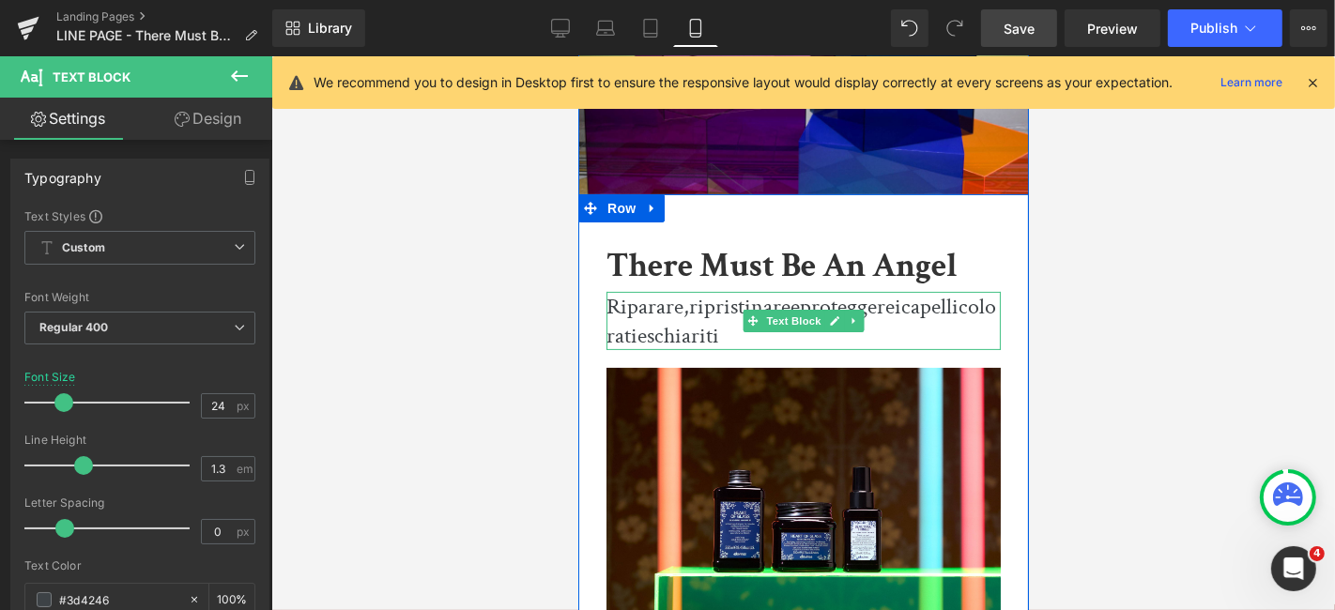
click at [618, 314] on p "Riparare, ripristinare e proteggere i capelli colorati e schiariti" at bounding box center [803, 320] width 394 height 58
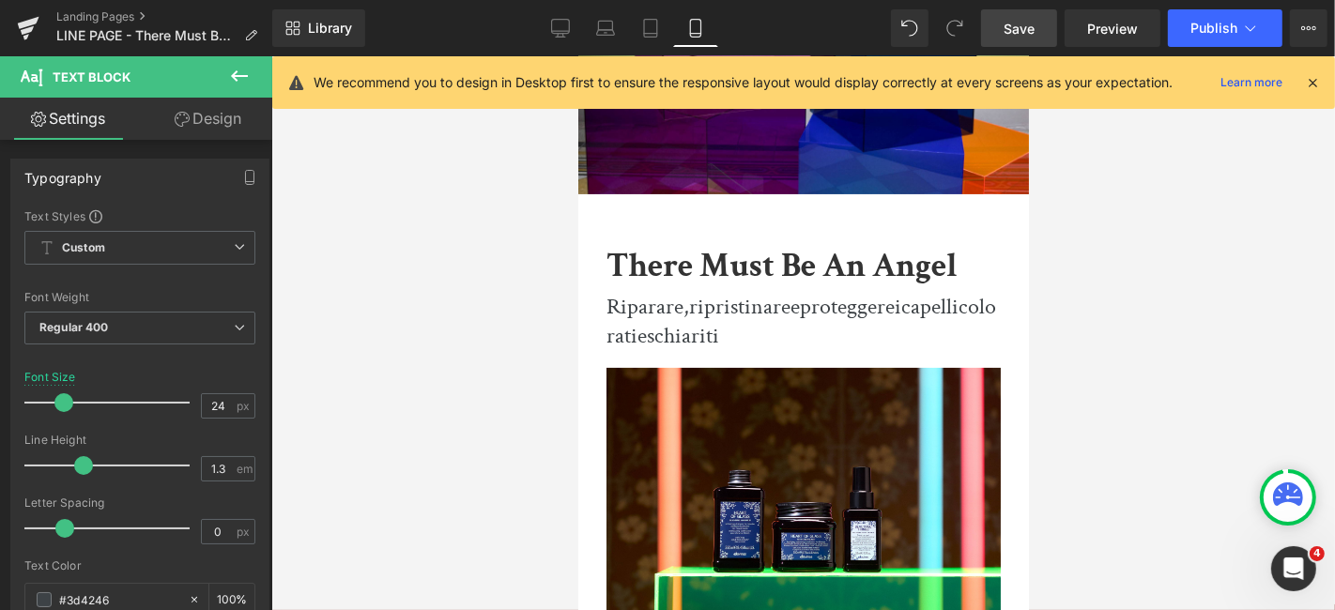
click at [206, 108] on link "Design" at bounding box center [208, 119] width 136 height 42
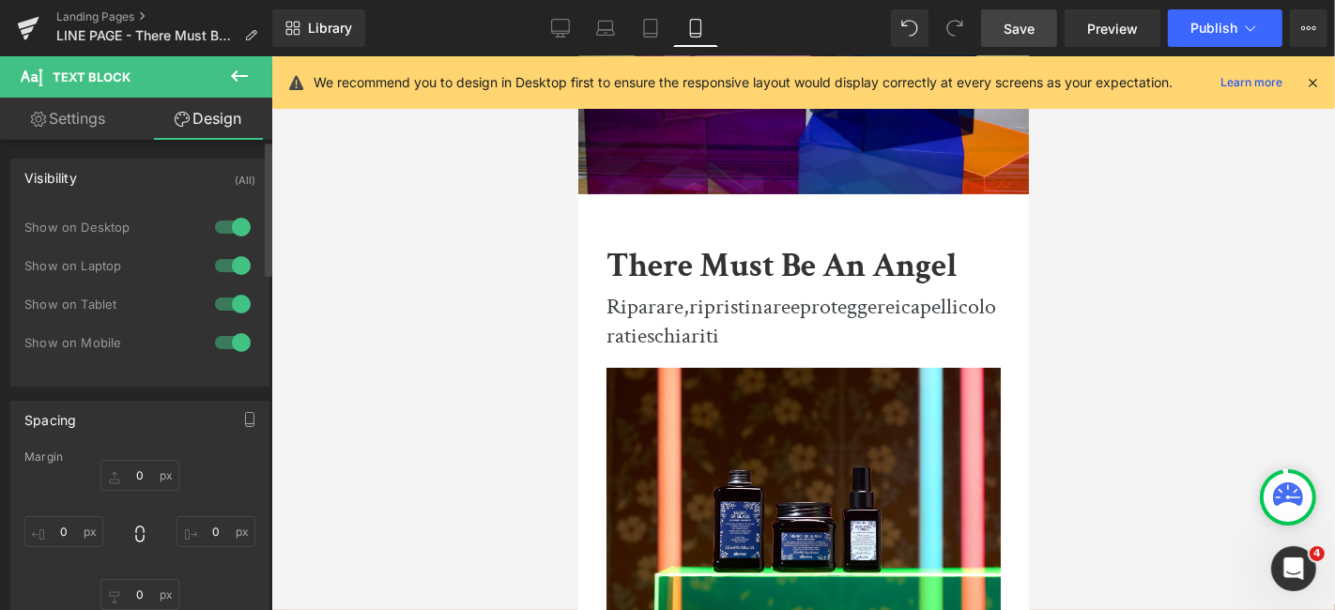
scroll to position [104, 0]
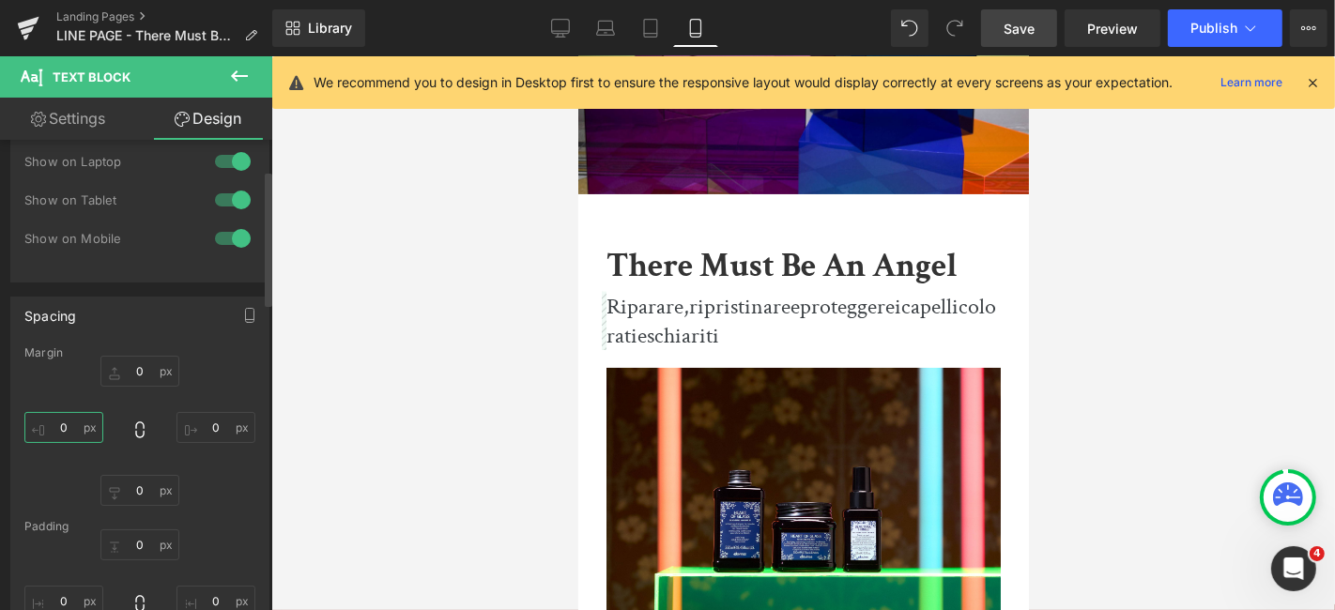
click at [57, 427] on input "0" at bounding box center [63, 427] width 79 height 31
type input "10"
click at [193, 430] on input "0" at bounding box center [216, 427] width 79 height 31
drag, startPoint x: 208, startPoint y: 425, endPoint x: 195, endPoint y: 428, distance: 13.4
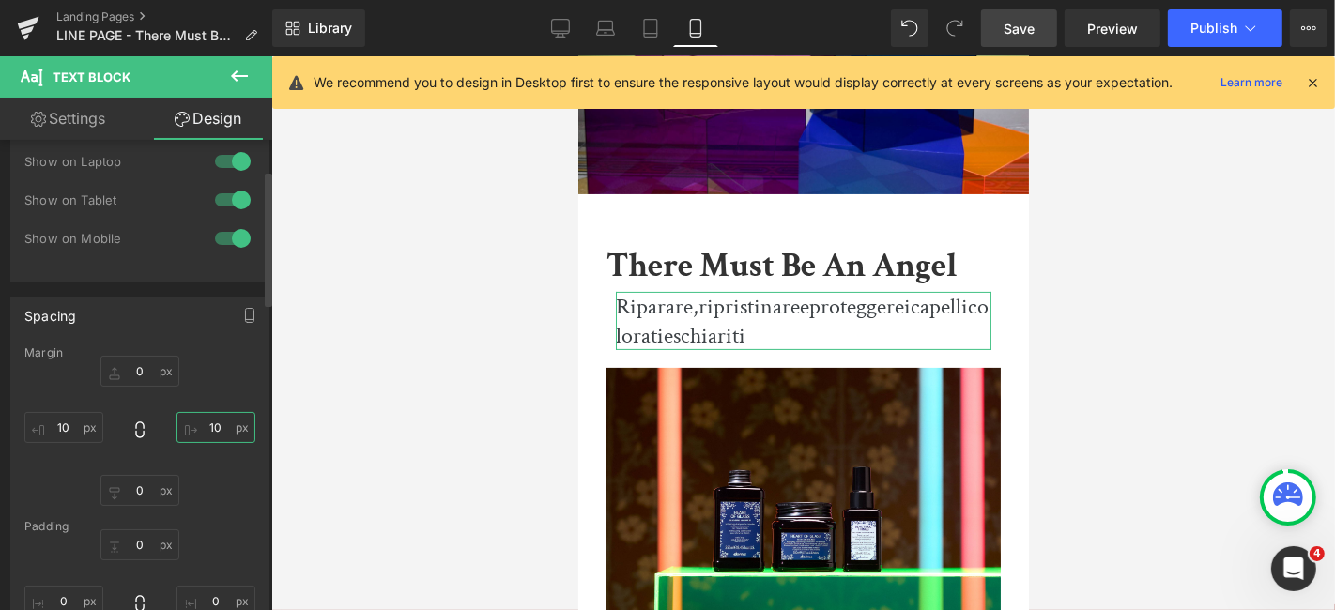
click at [195, 428] on input "10" at bounding box center [216, 427] width 79 height 31
type input "0"
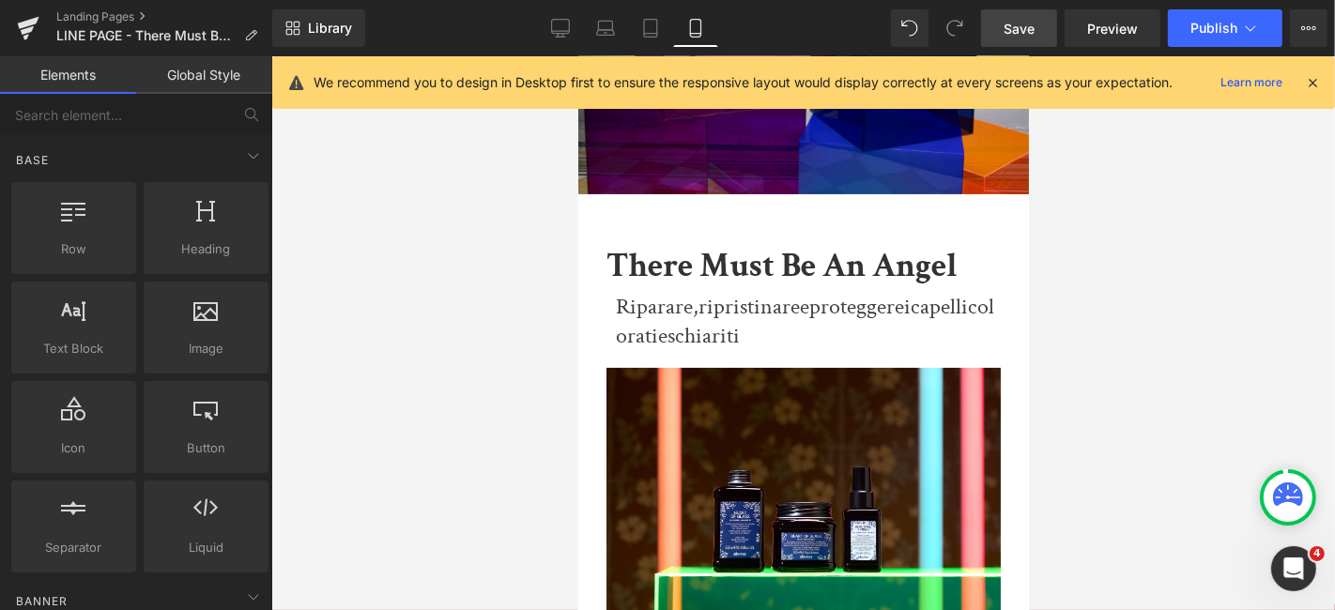
drag, startPoint x: 1115, startPoint y: 325, endPoint x: 221, endPoint y: 271, distance: 895.6
click at [1115, 325] on div at bounding box center [803, 333] width 1064 height 554
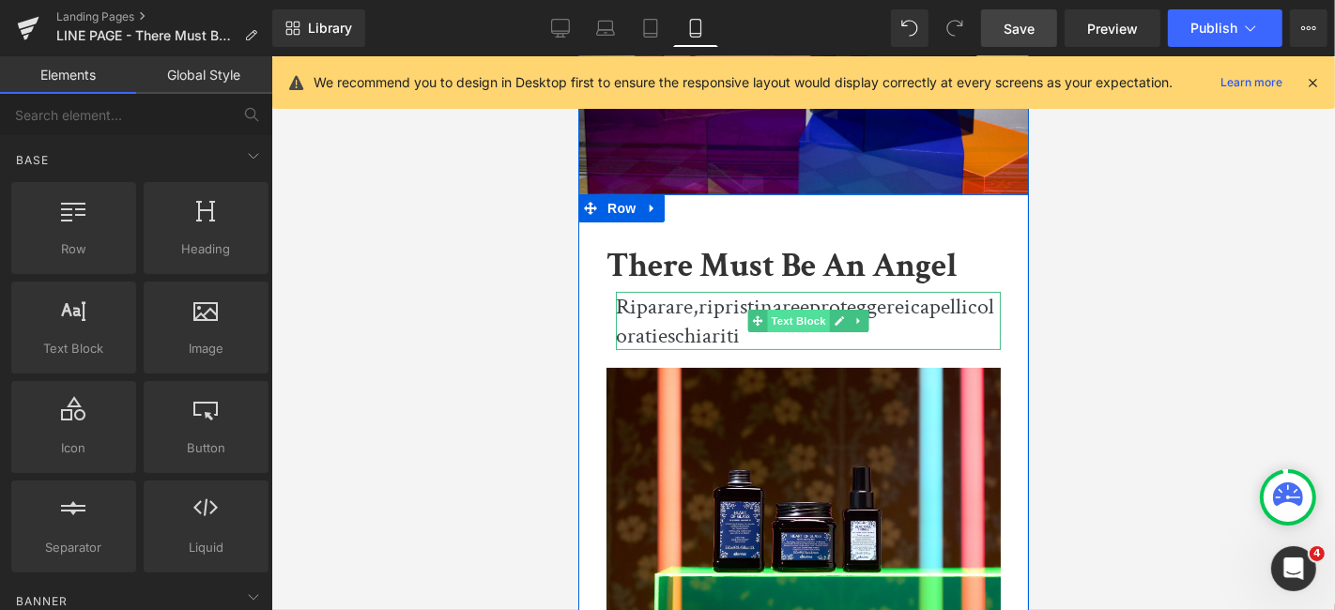
click at [795, 320] on span "Text Block" at bounding box center [798, 320] width 62 height 23
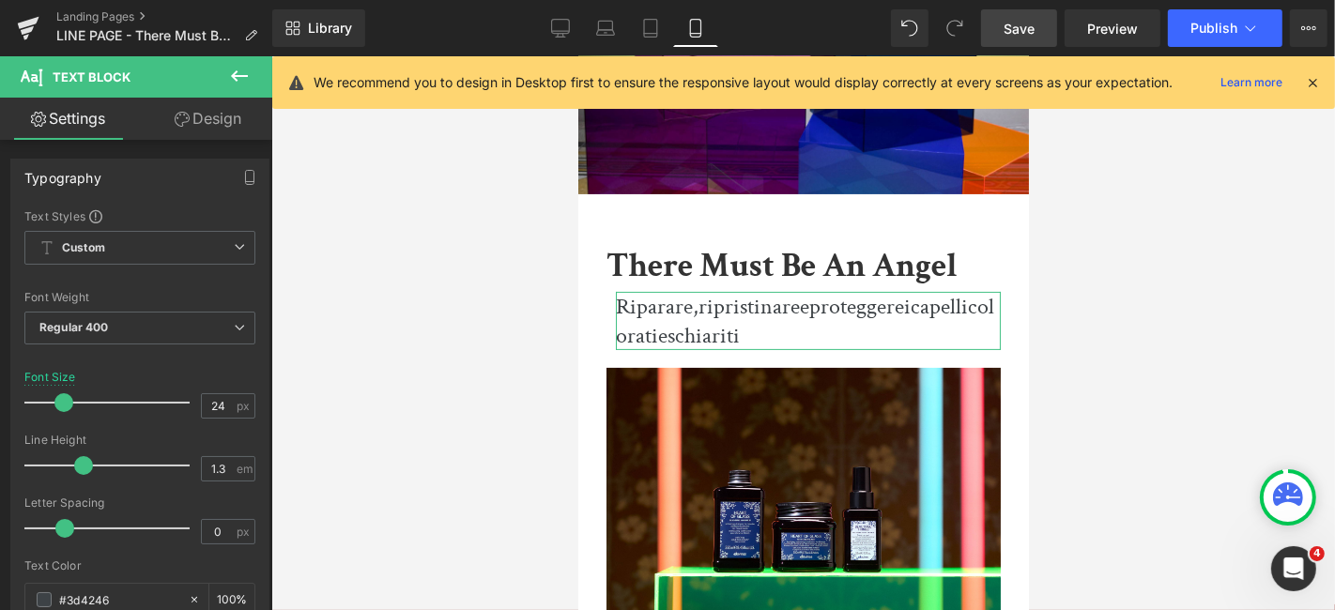
click at [162, 129] on link "Design" at bounding box center [208, 119] width 136 height 42
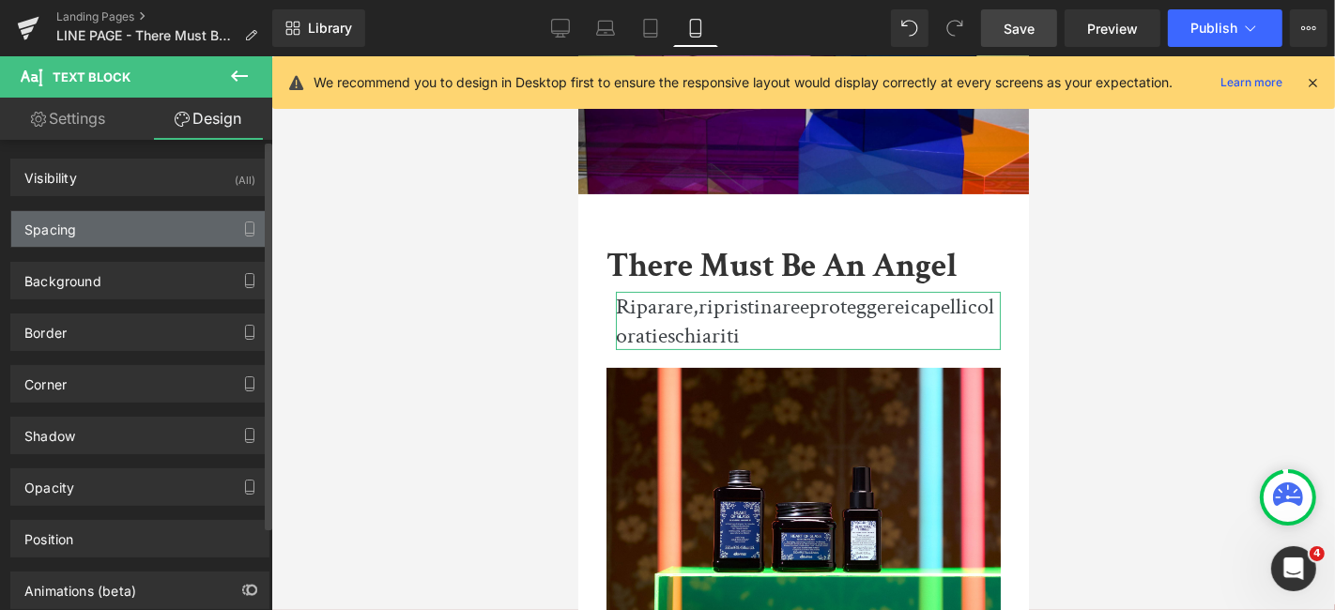
click at [135, 223] on div "Spacing" at bounding box center [139, 229] width 257 height 36
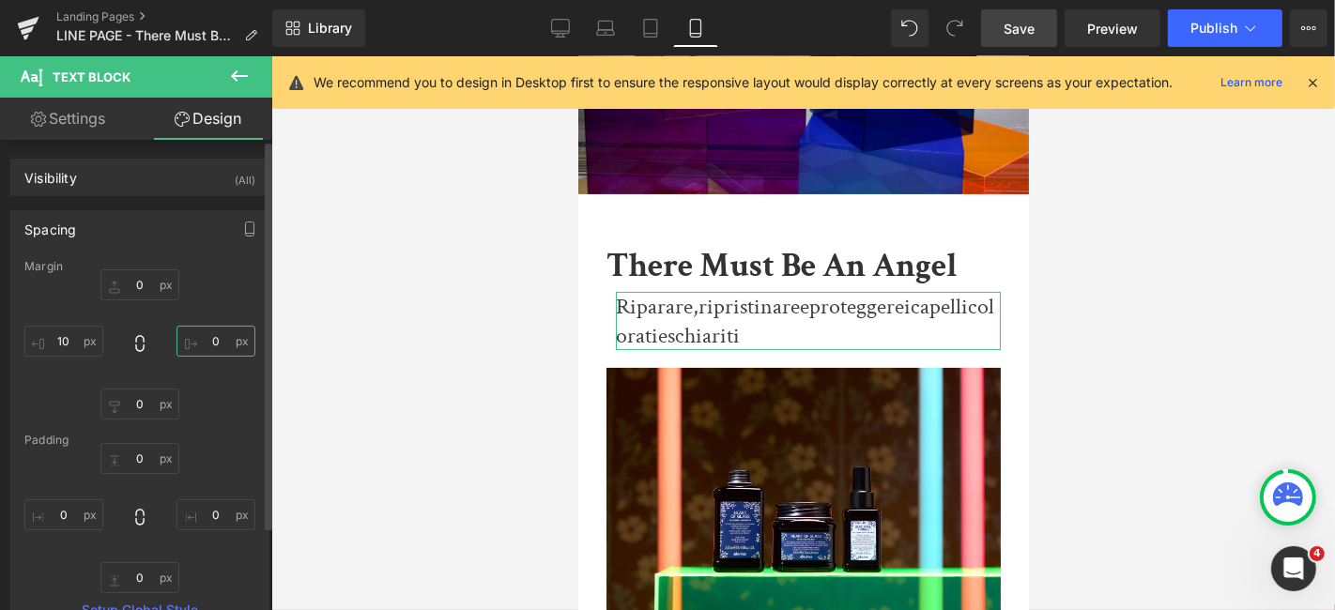
click at [199, 334] on input "0" at bounding box center [216, 341] width 79 height 31
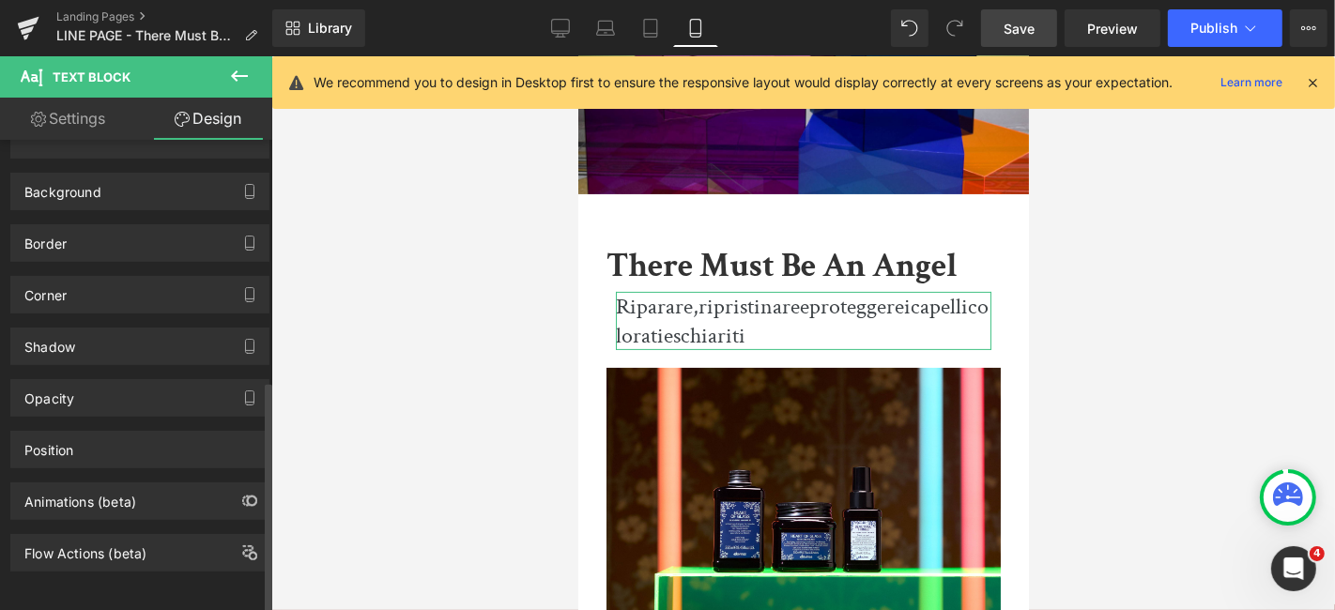
scroll to position [489, 0]
type input "10"
click at [214, 446] on div "Position" at bounding box center [139, 450] width 257 height 36
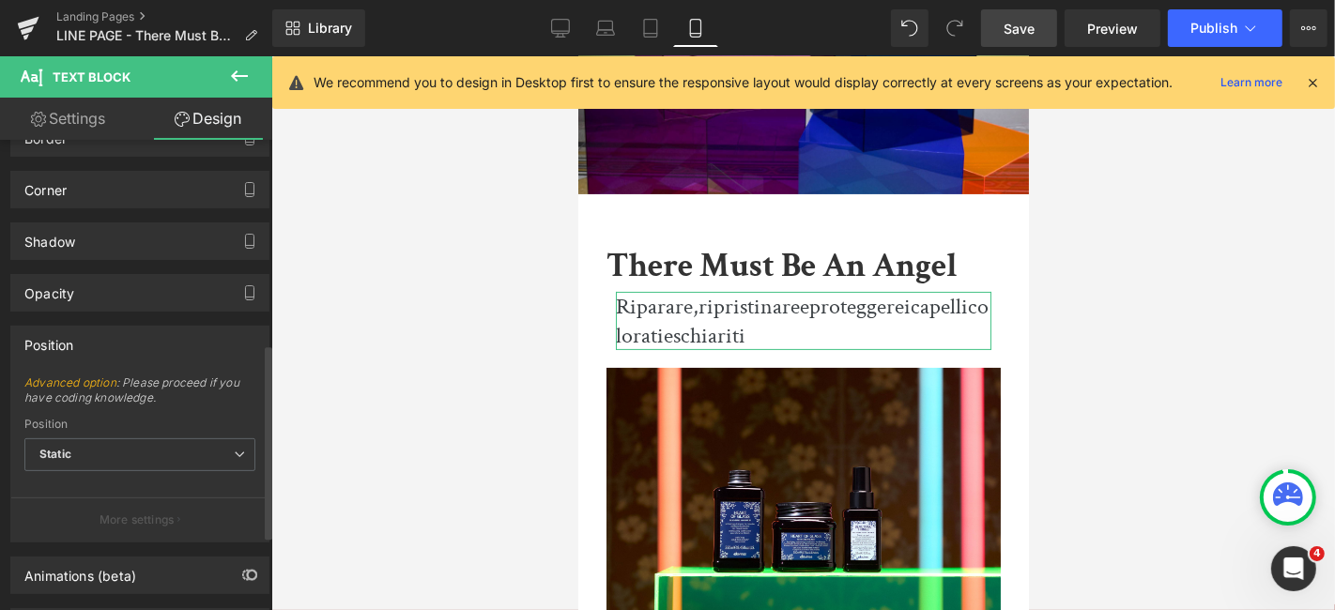
scroll to position [668, 0]
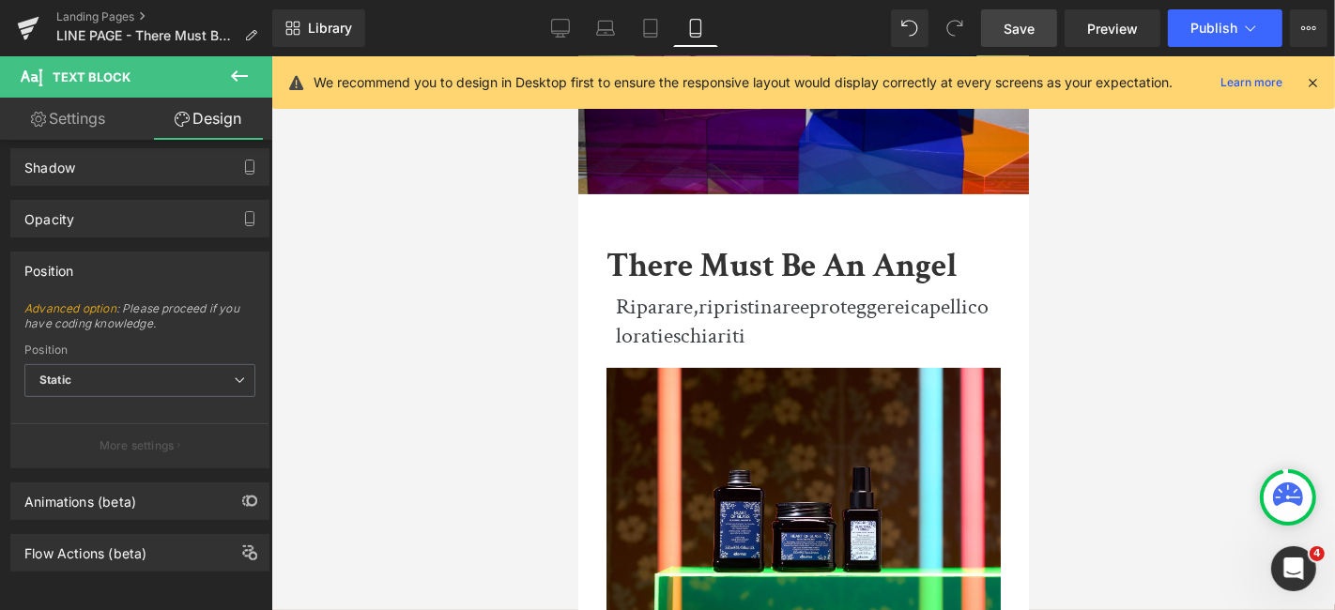
click at [1003, 19] on link "Save" at bounding box center [1019, 28] width 76 height 38
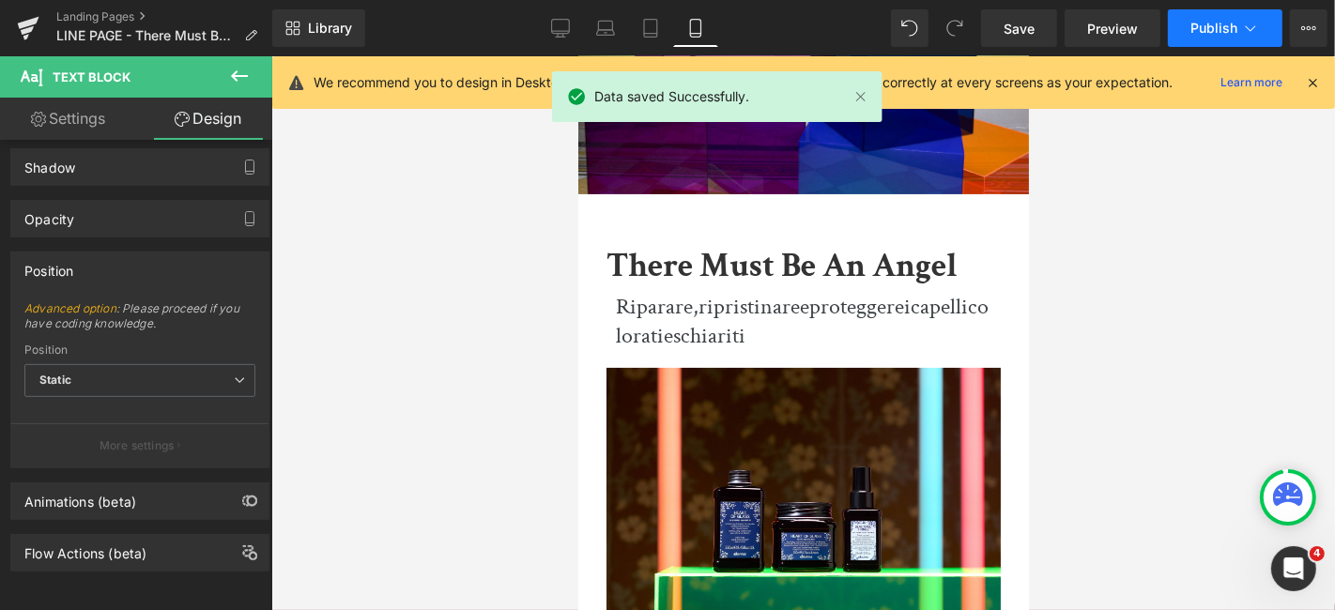
click at [1226, 31] on span "Publish" at bounding box center [1214, 28] width 47 height 15
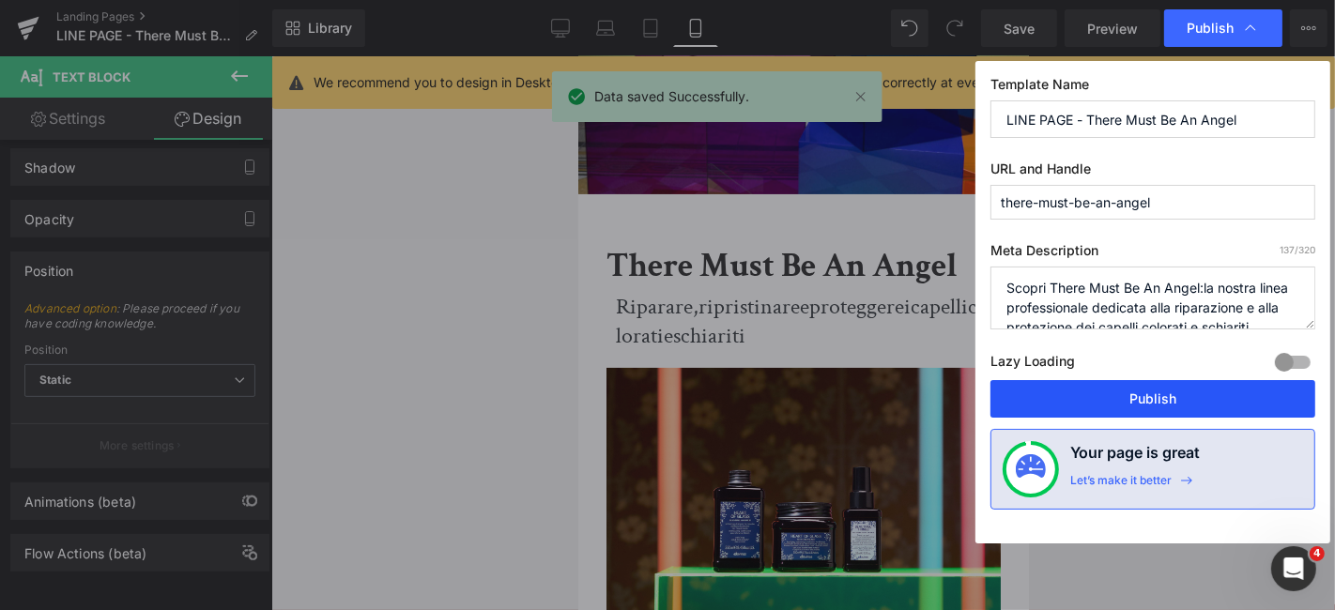
click at [1188, 401] on button "Publish" at bounding box center [1153, 399] width 325 height 38
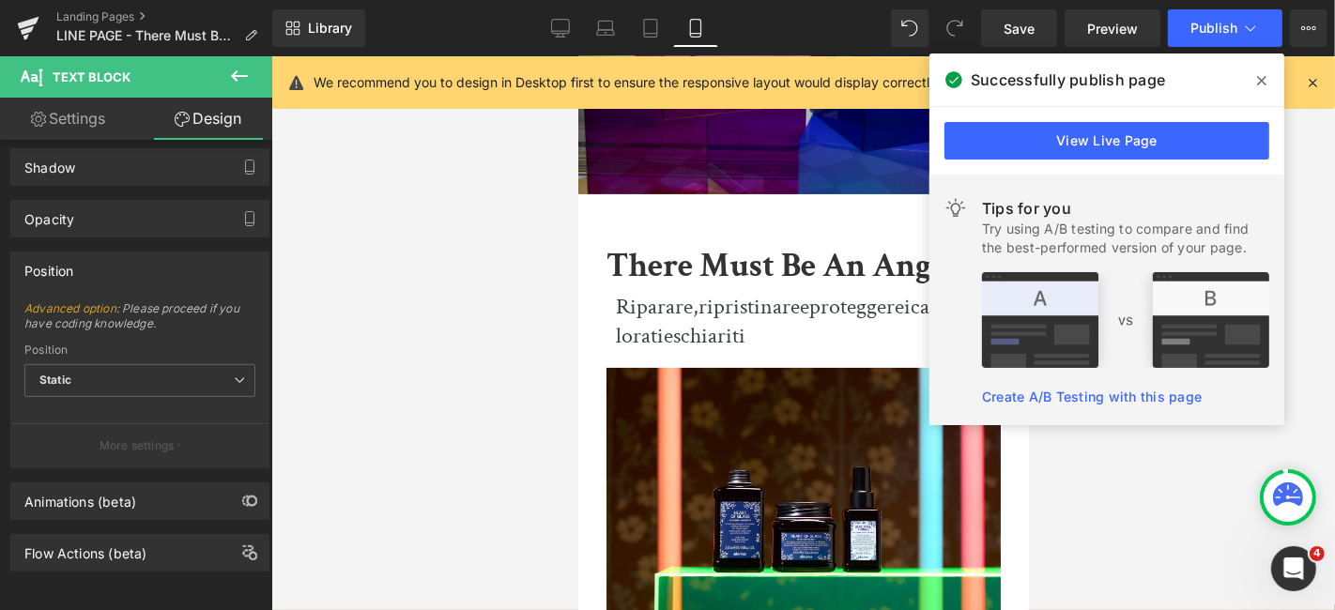
click at [1195, 500] on div at bounding box center [803, 333] width 1064 height 554
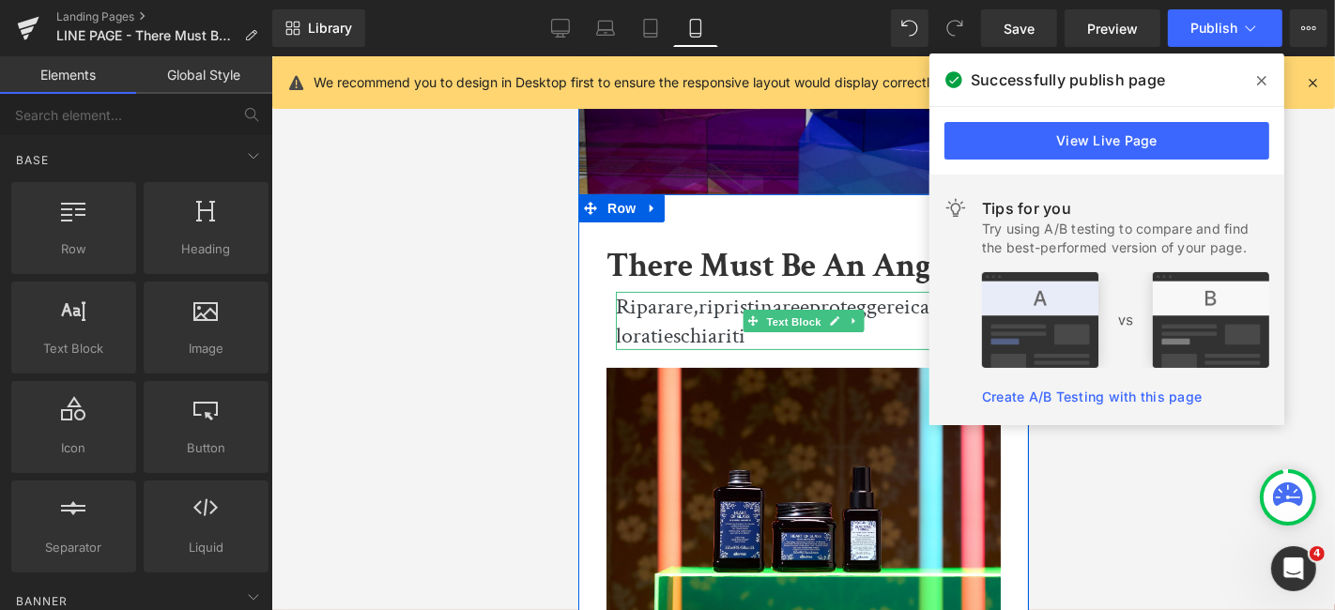
click at [776, 325] on span "Text Block" at bounding box center [794, 321] width 62 height 23
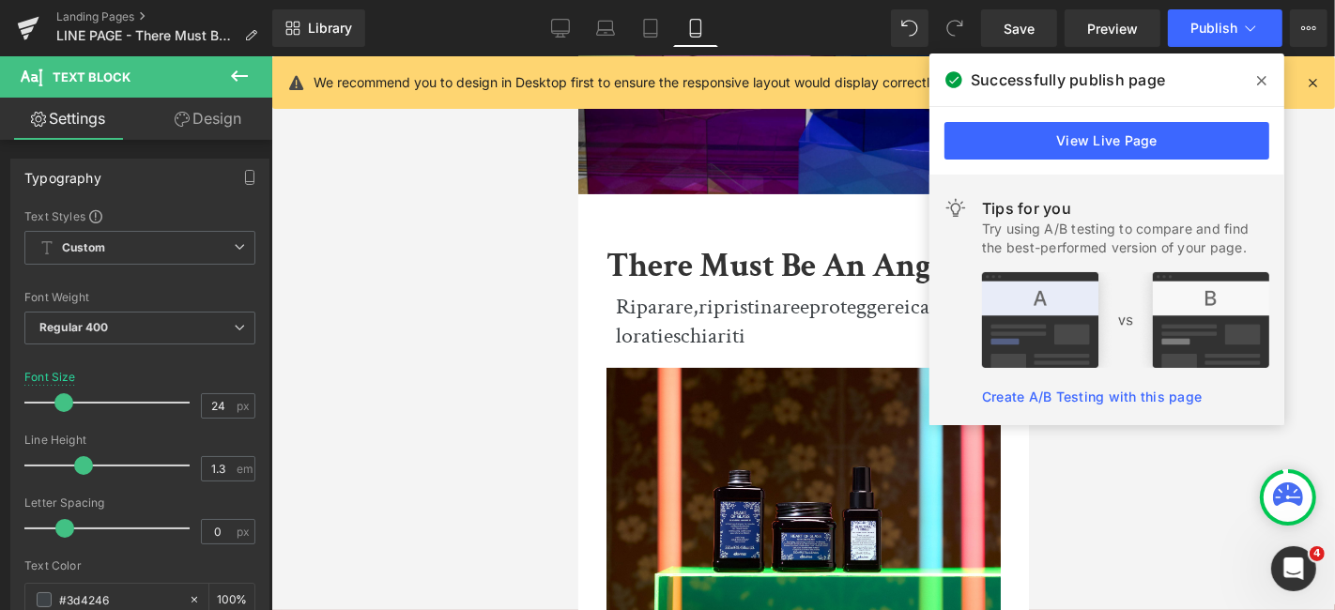
drag, startPoint x: 1267, startPoint y: 77, endPoint x: 261, endPoint y: 219, distance: 1015.7
click at [1267, 77] on span at bounding box center [1262, 81] width 30 height 30
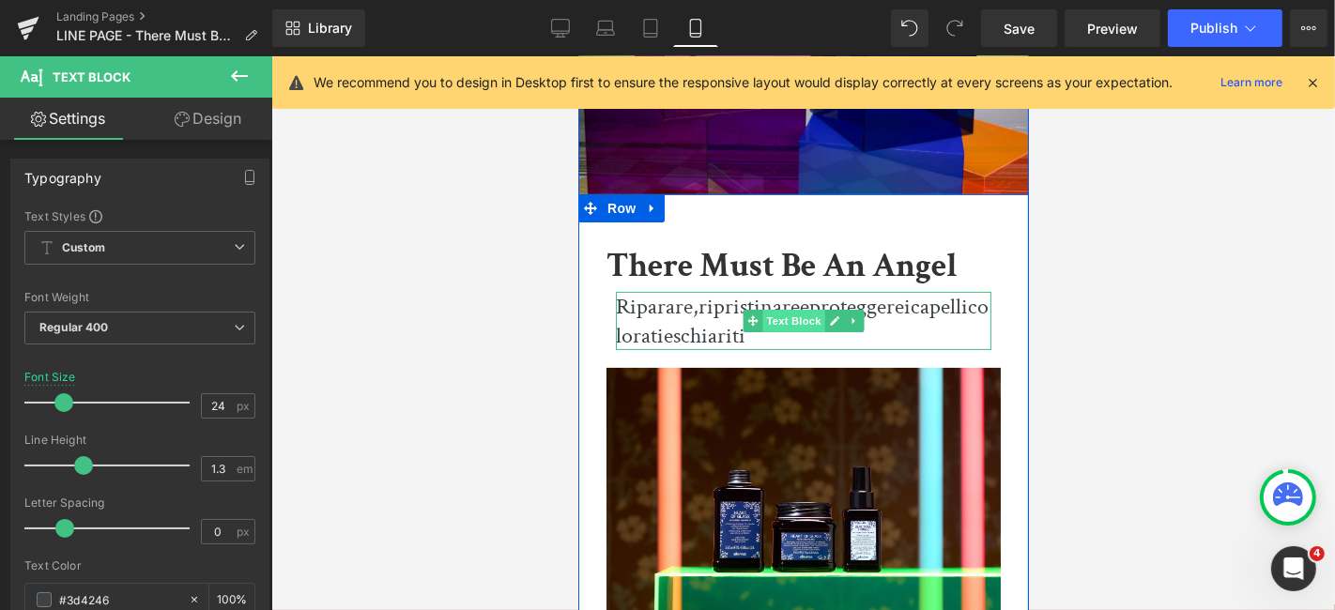
click at [791, 329] on span "Text Block" at bounding box center [794, 320] width 62 height 23
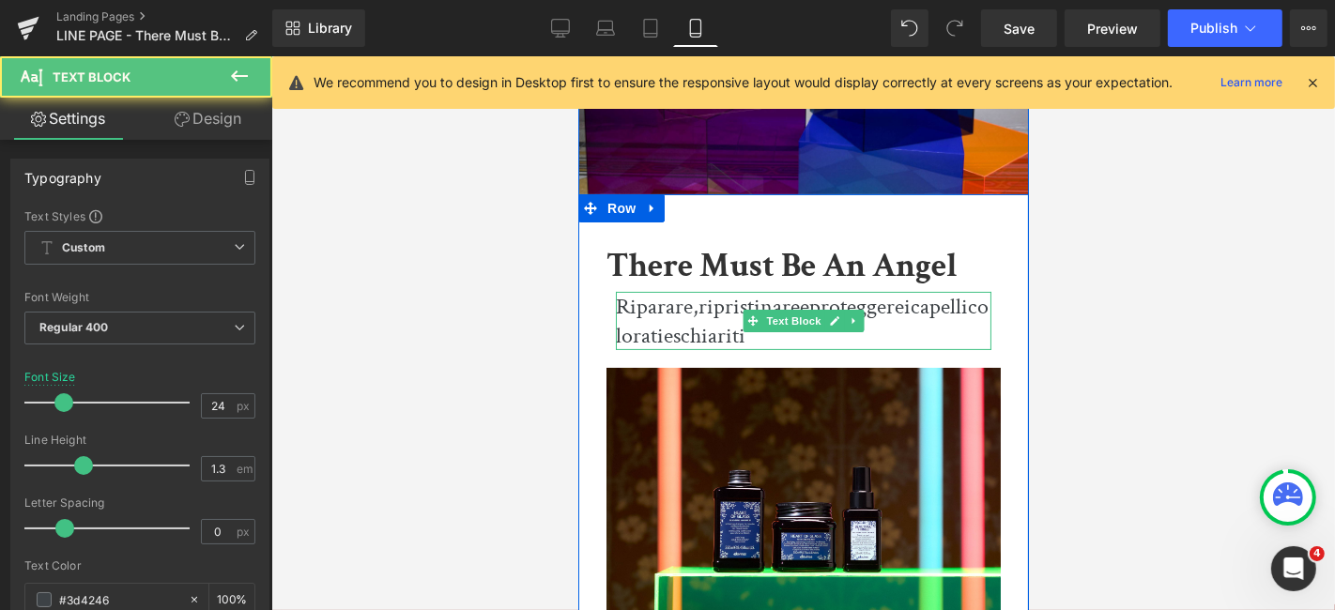
click at [906, 333] on p "Riparare, ripristinare e proteggere i capelli colorati e schiariti" at bounding box center [803, 320] width 376 height 58
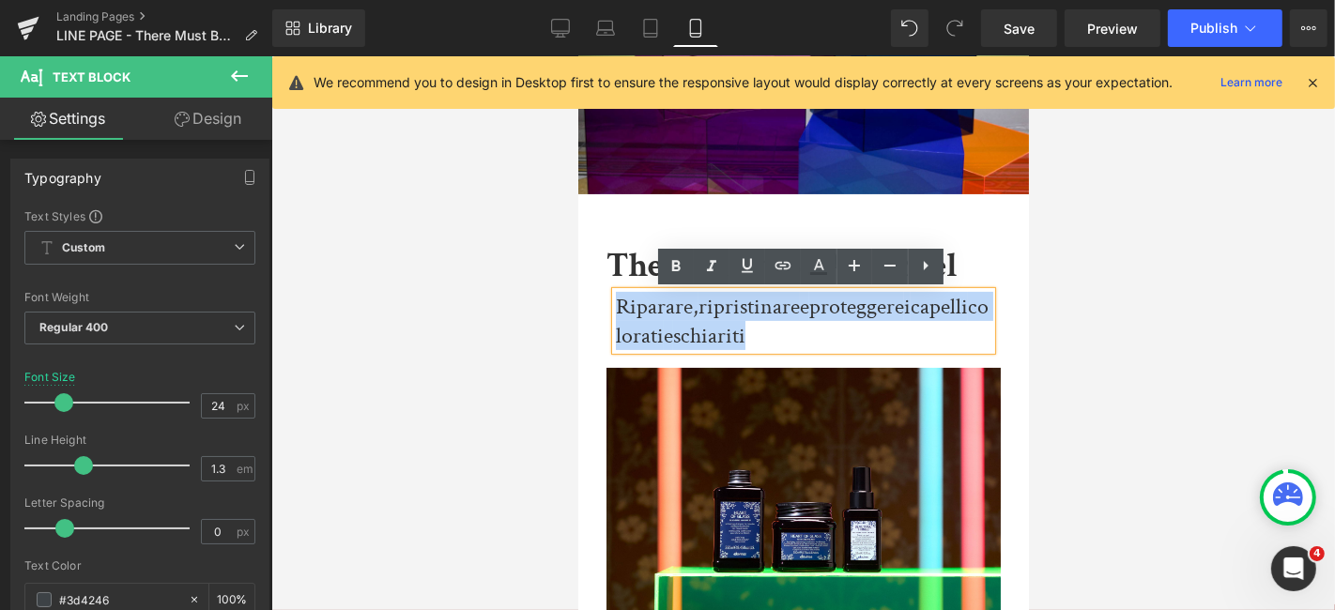
drag, startPoint x: 816, startPoint y: 332, endPoint x: 616, endPoint y: 303, distance: 202.1
click at [616, 303] on p "Riparare, ripristinare e proteggere i capelli colorati e schiariti" at bounding box center [803, 320] width 376 height 58
copy p "Riparare, ripristinare e proteggere i capelli colorati e schiariti"
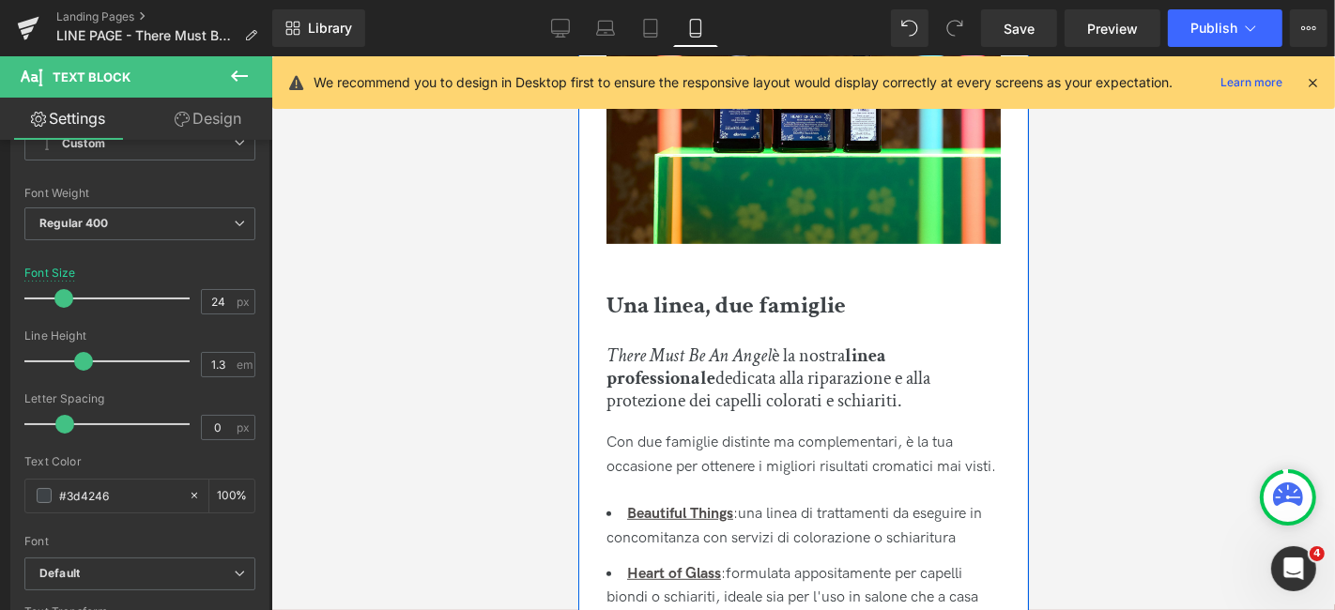
scroll to position [730, 0]
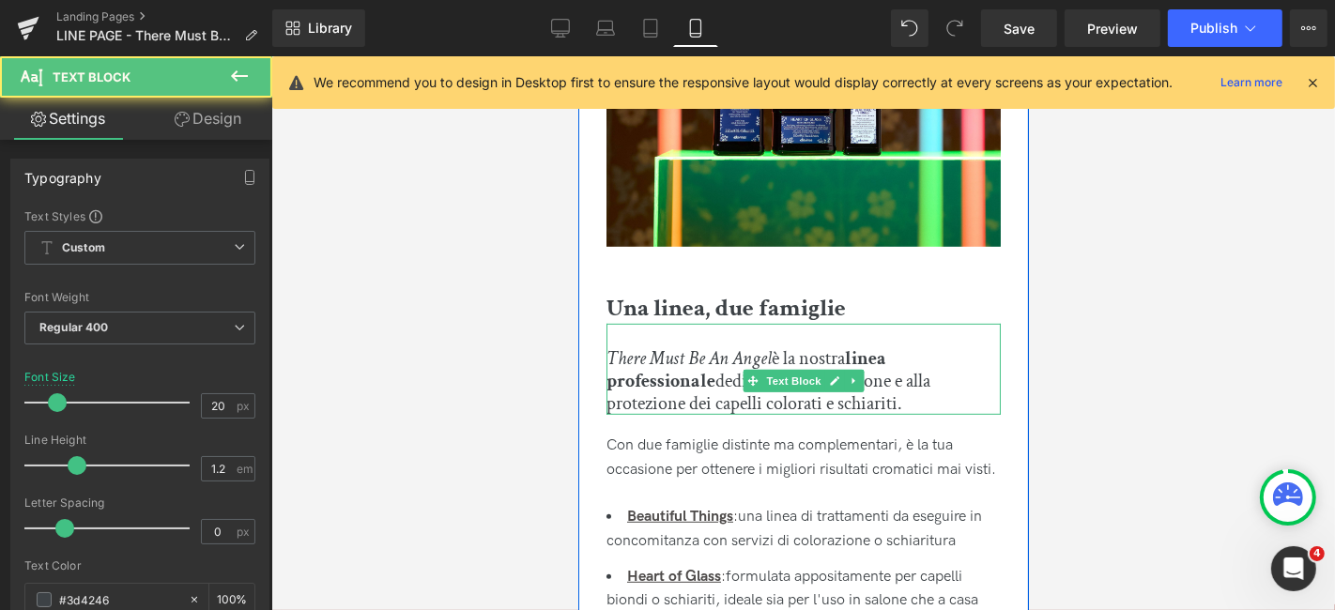
click at [789, 403] on div "There Must Be An Angel è la nostra linea professionale dedicata alla riparazion…" at bounding box center [803, 368] width 394 height 91
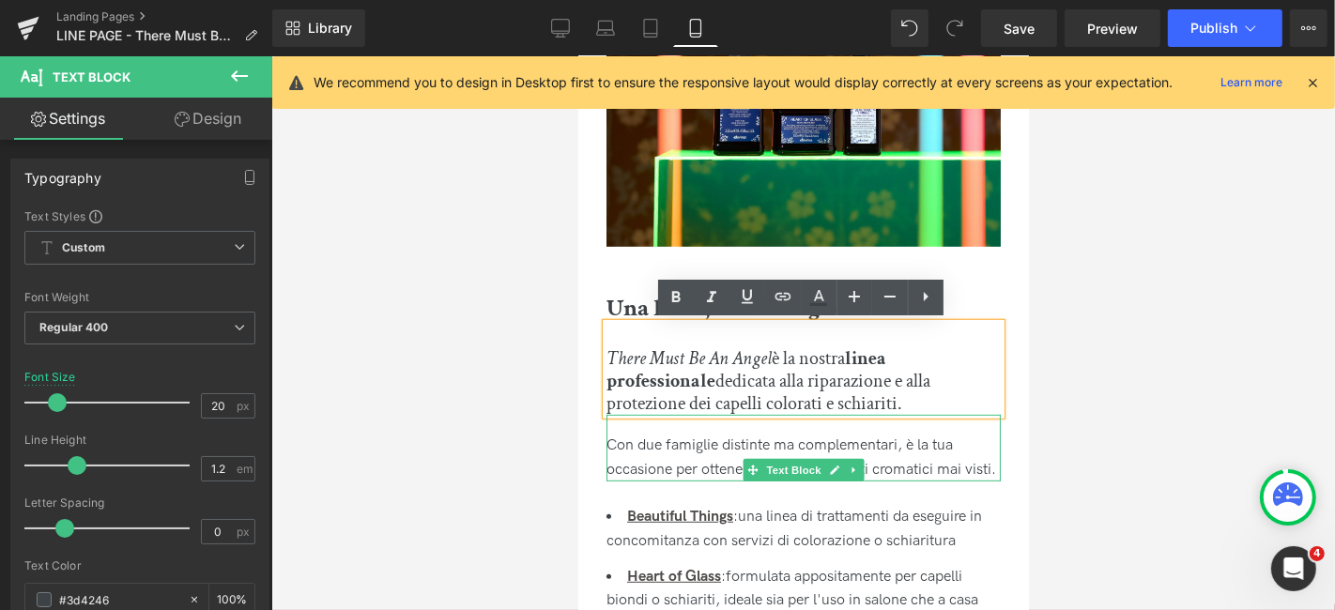
click at [719, 465] on div "Con due famiglie distinte ma complementari, è la tua occasione per ottenere i m…" at bounding box center [803, 457] width 394 height 48
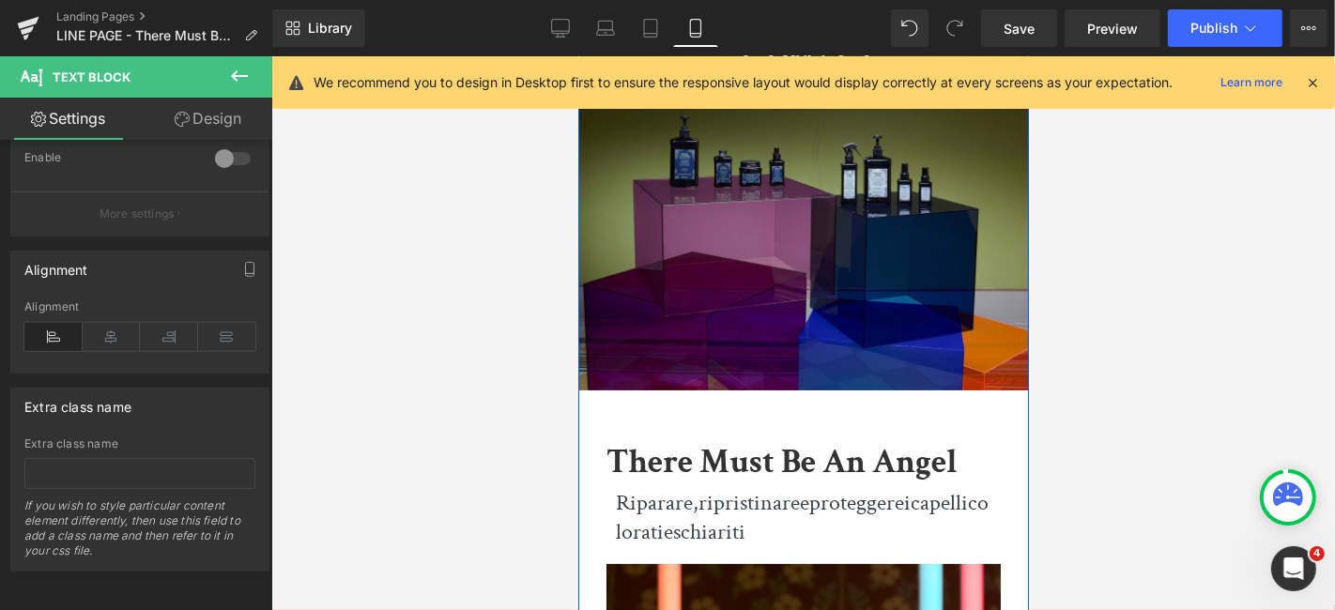
scroll to position [313, 0]
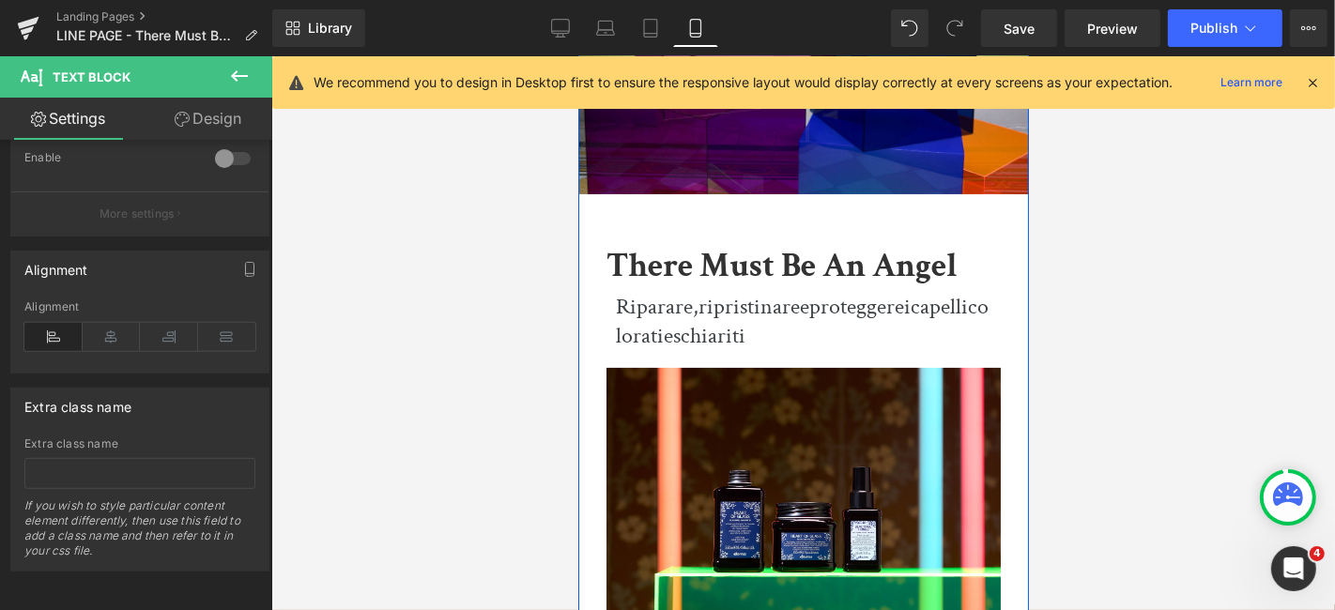
click at [763, 319] on span "Text Block" at bounding box center [794, 320] width 62 height 23
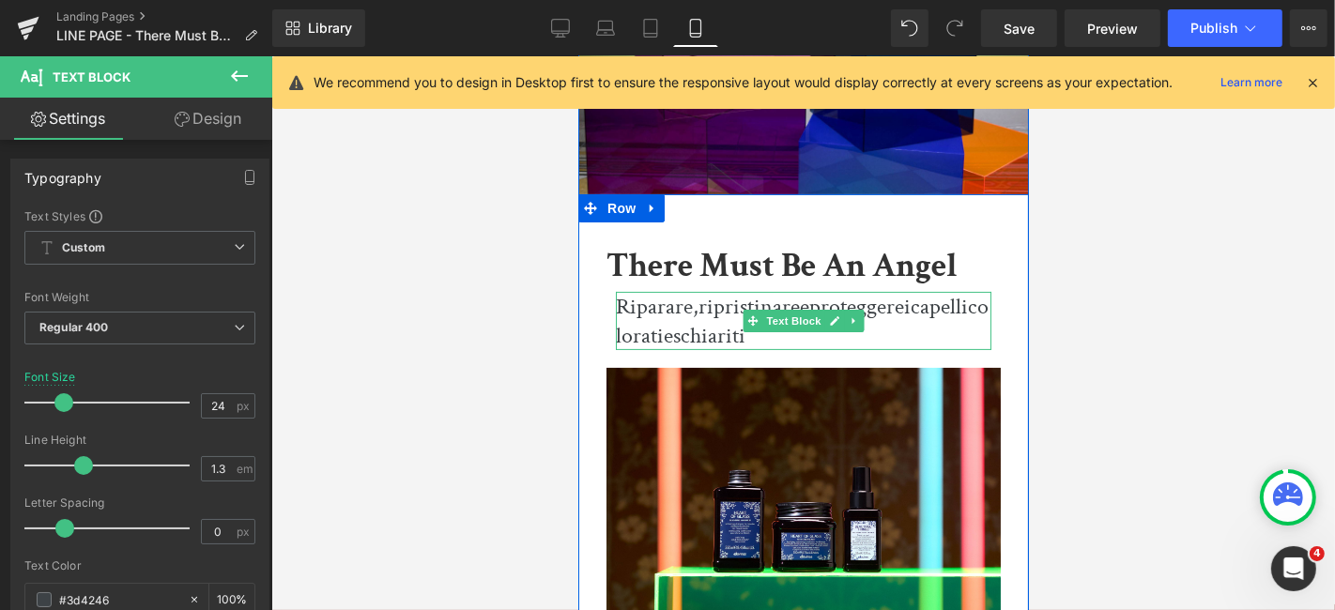
click at [657, 319] on span "colorati" at bounding box center [801, 320] width 373 height 58
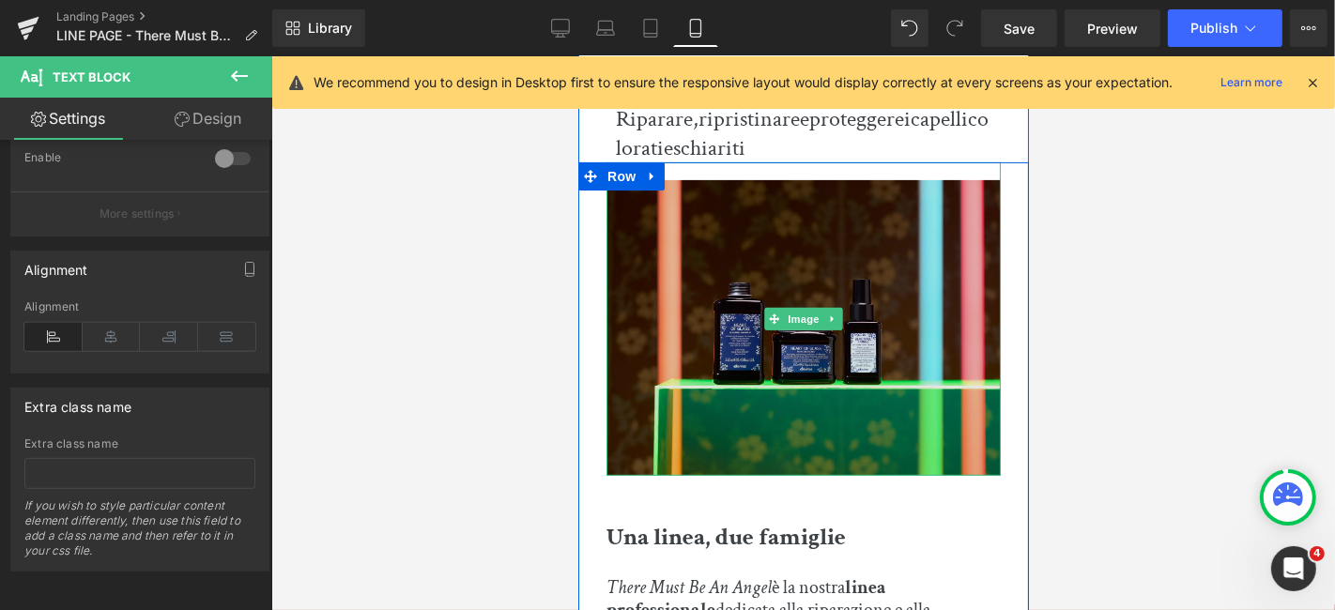
scroll to position [730, 0]
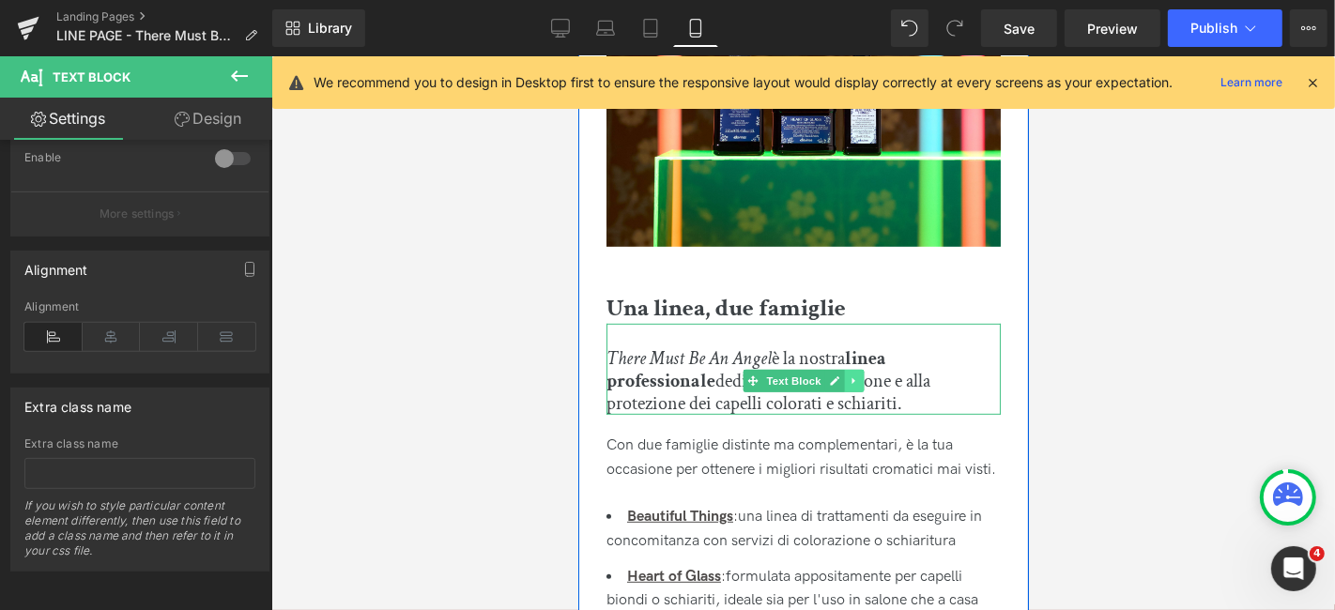
click at [854, 378] on icon at bounding box center [853, 380] width 10 height 11
click at [840, 378] on icon at bounding box center [844, 381] width 10 height 10
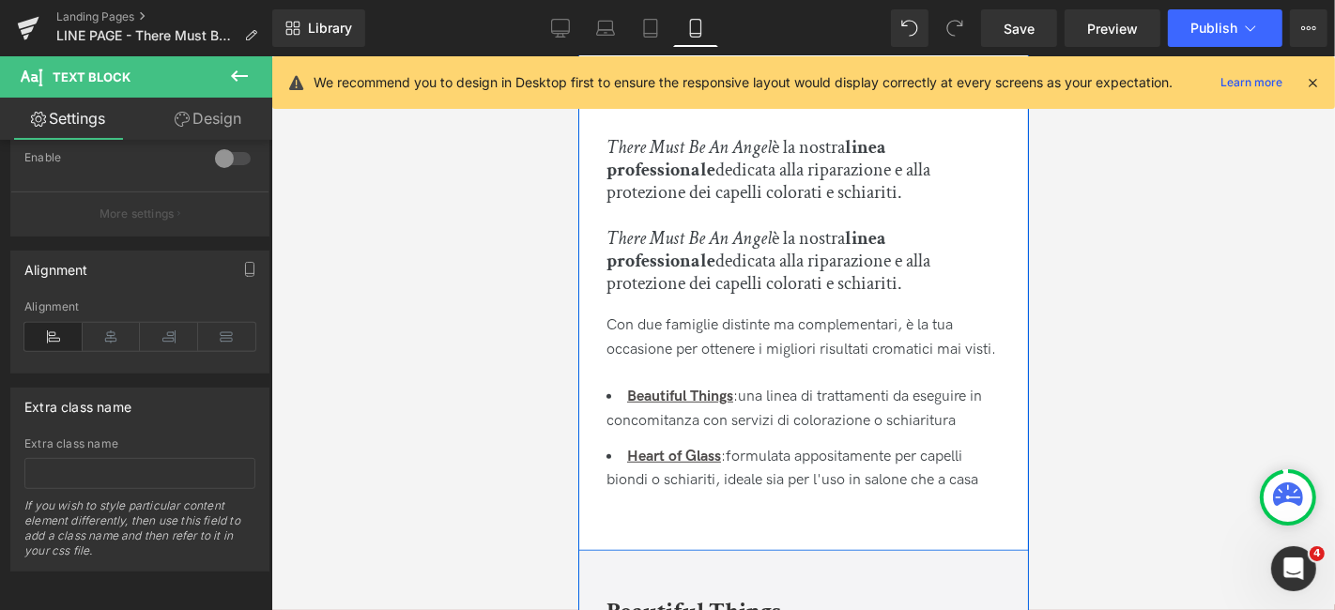
scroll to position [909, 0]
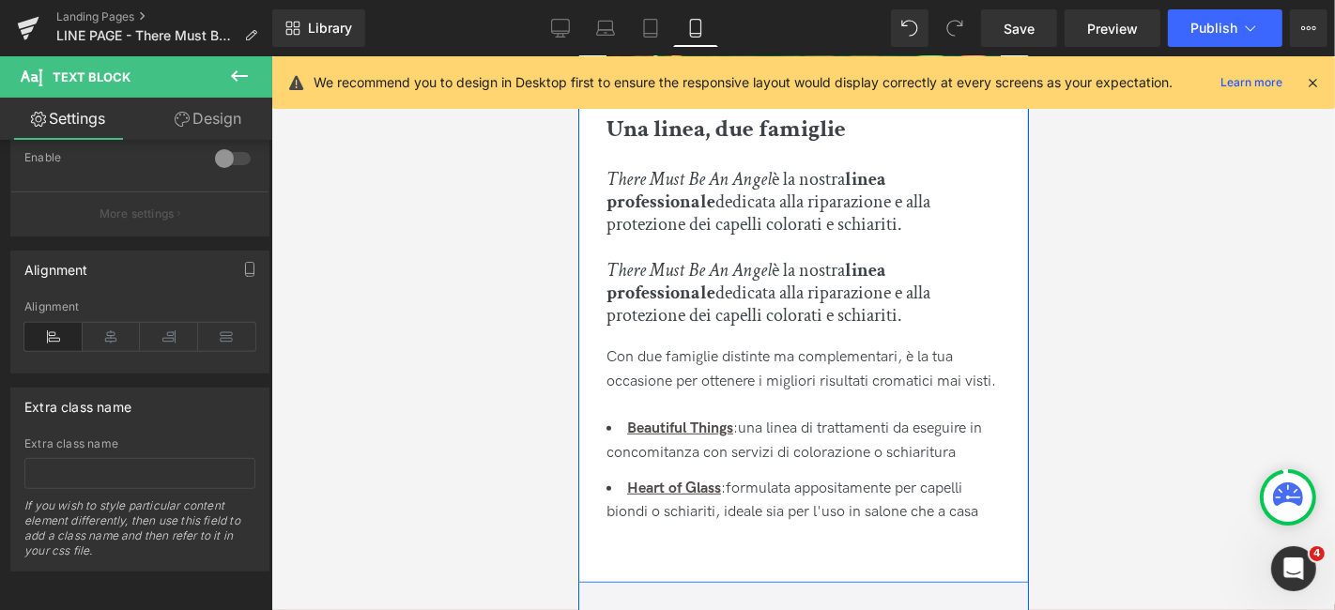
click at [778, 301] on div "There Must Be An Angel è la nostra linea professionale dedicata alla riparazion…" at bounding box center [803, 280] width 394 height 91
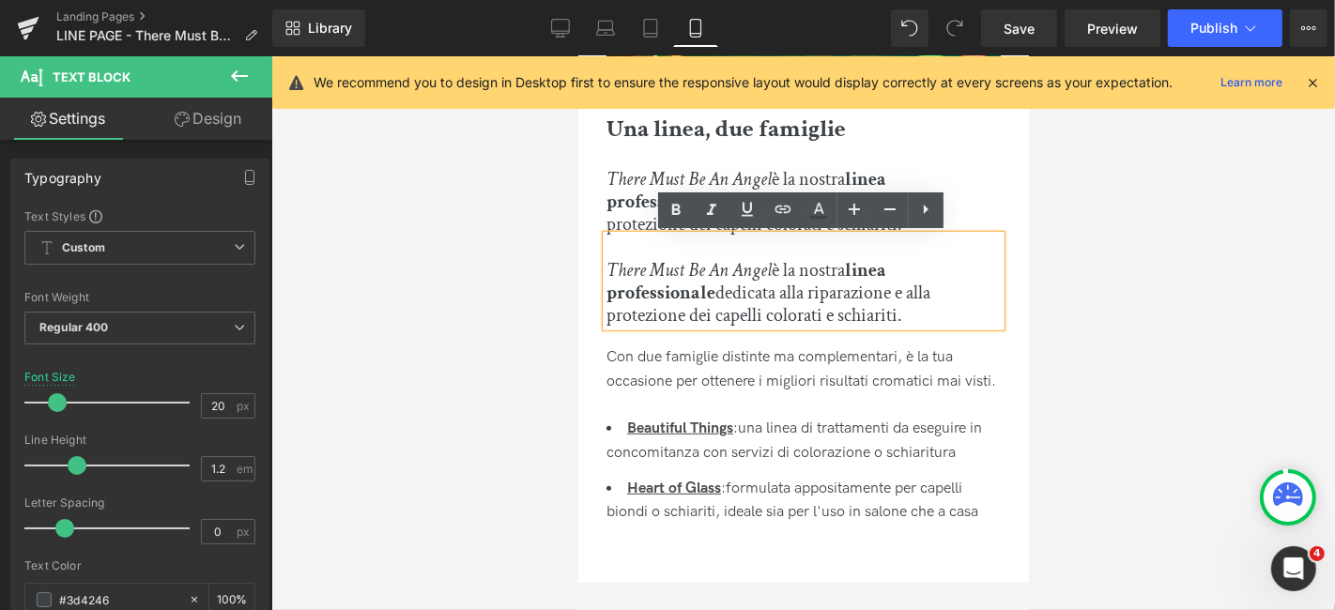
drag, startPoint x: 929, startPoint y: 319, endPoint x: 571, endPoint y: 257, distance: 363.1
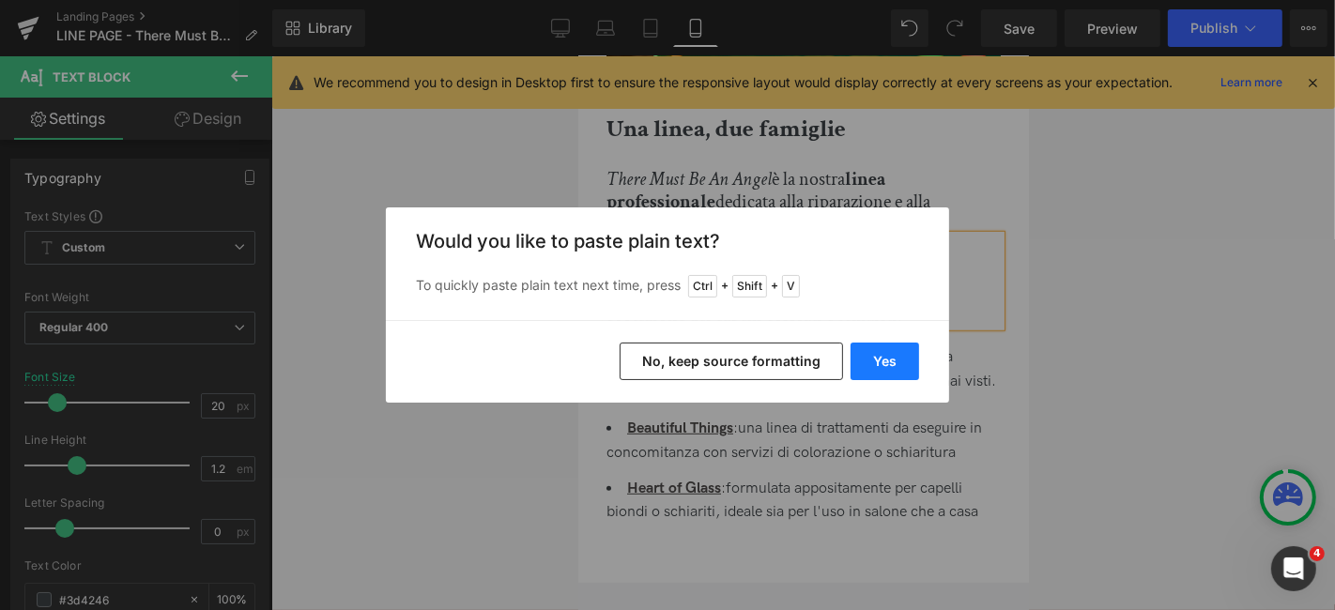
click at [904, 372] on button "Yes" at bounding box center [885, 362] width 69 height 38
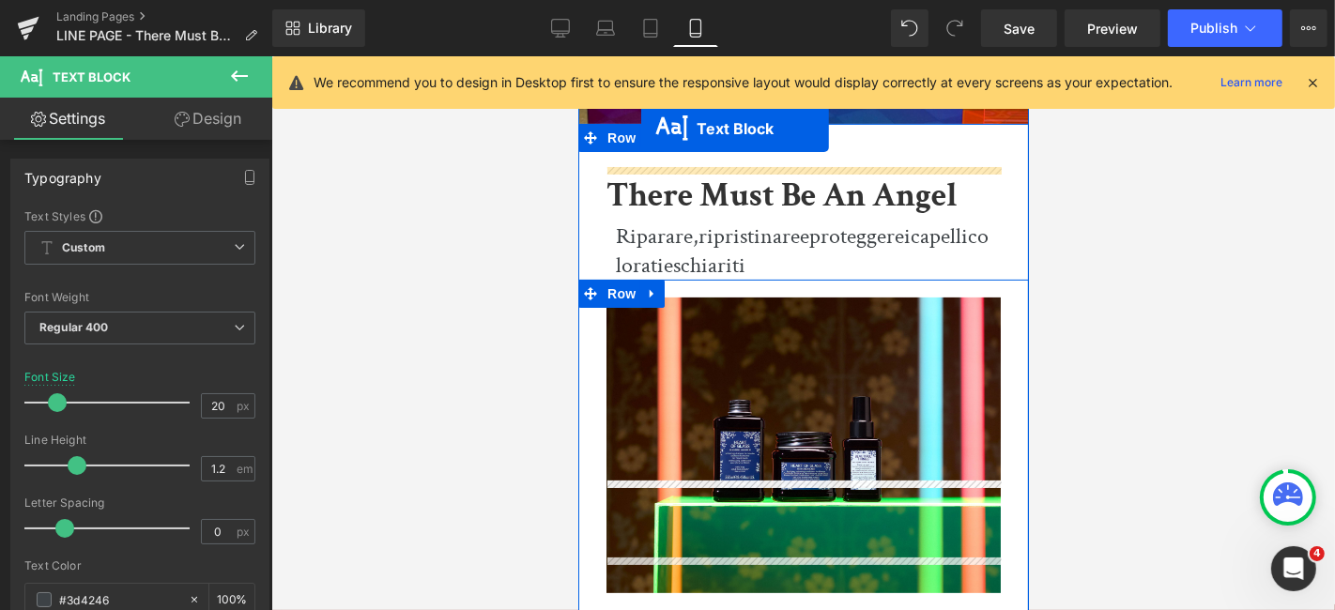
scroll to position [346, 0]
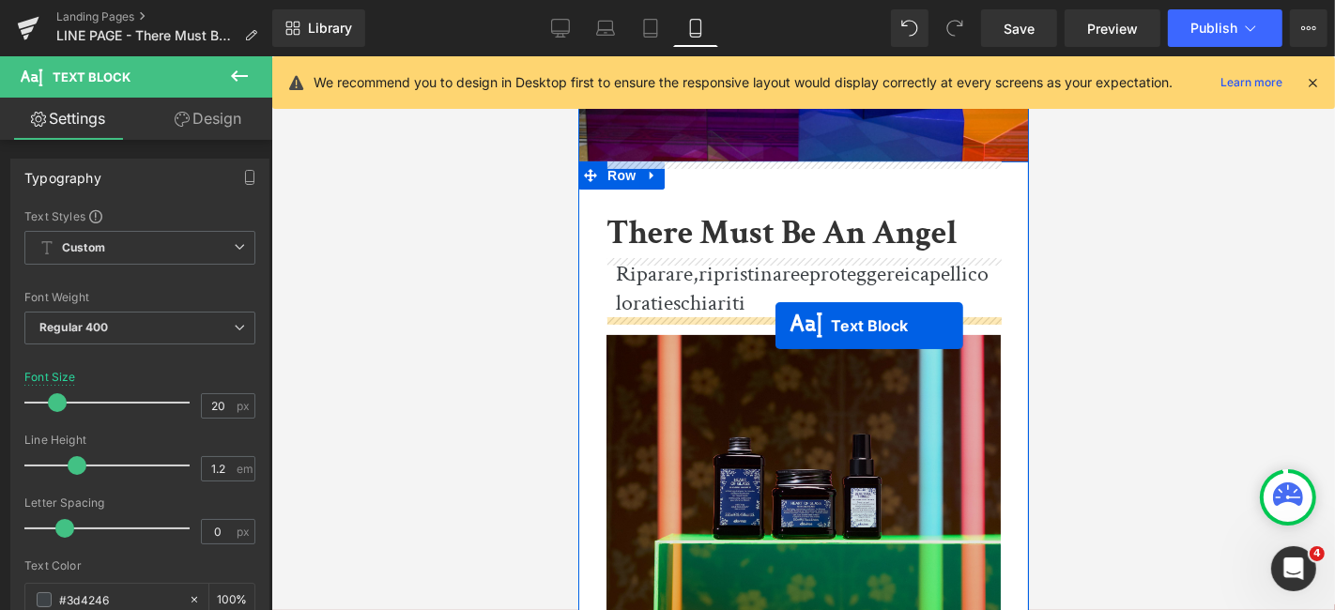
drag, startPoint x: 751, startPoint y: 285, endPoint x: 775, endPoint y: 325, distance: 46.7
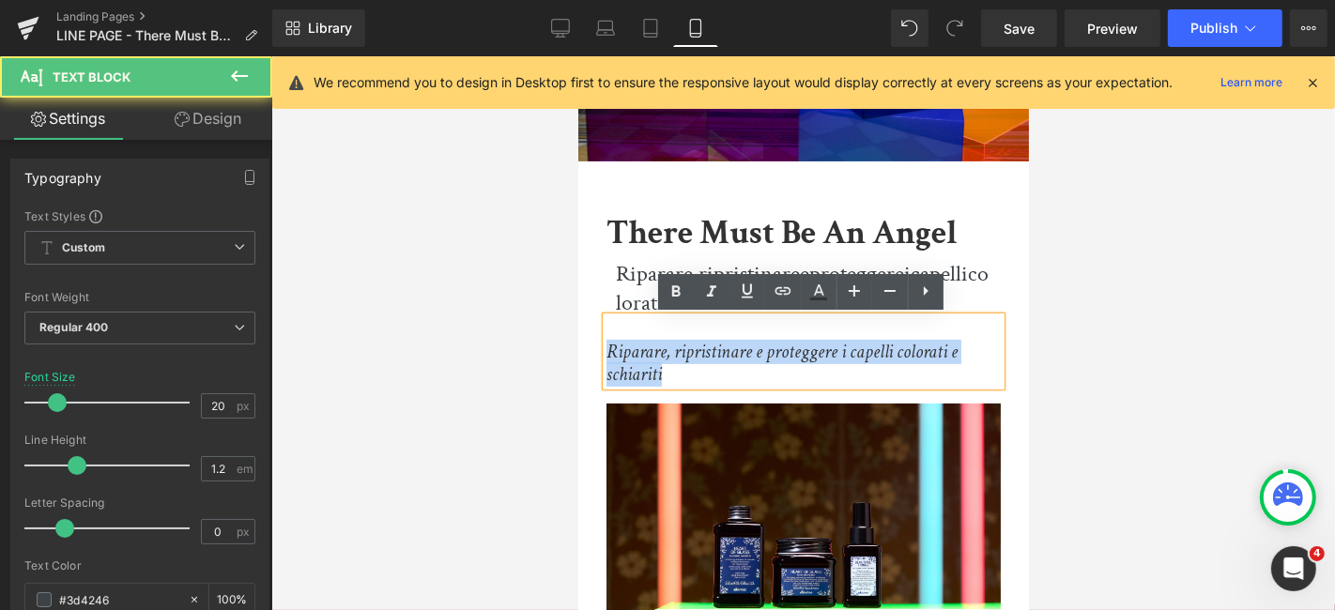
drag, startPoint x: 671, startPoint y: 370, endPoint x: 564, endPoint y: 319, distance: 117.6
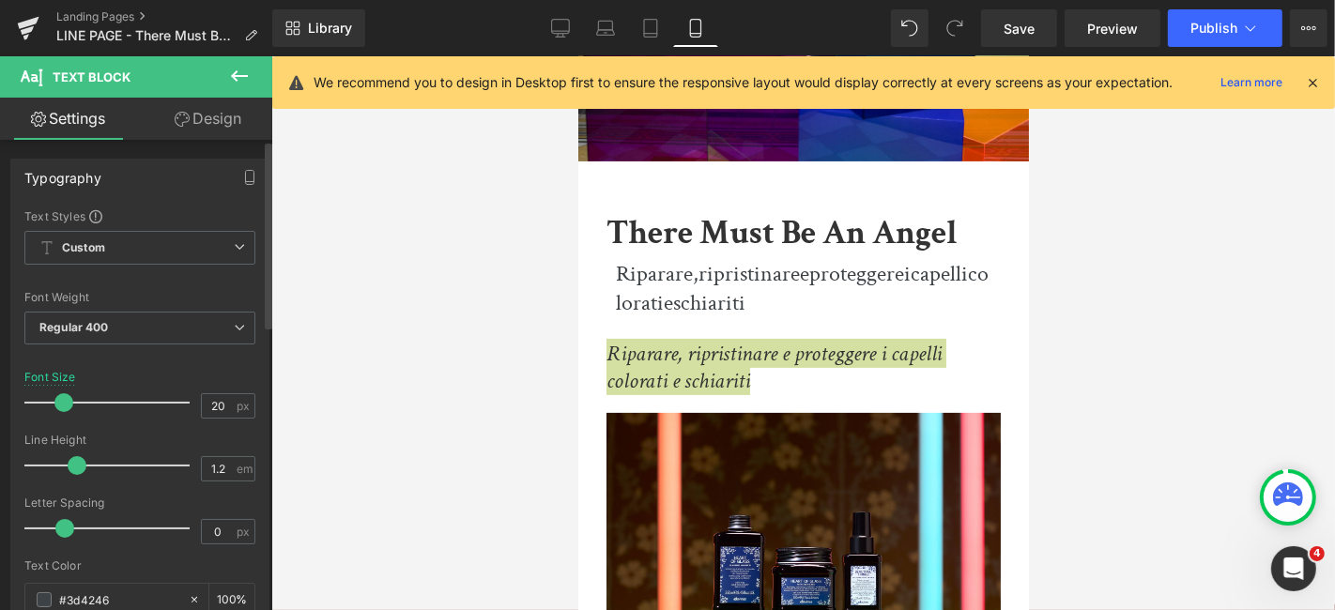
click at [64, 405] on span at bounding box center [63, 402] width 19 height 19
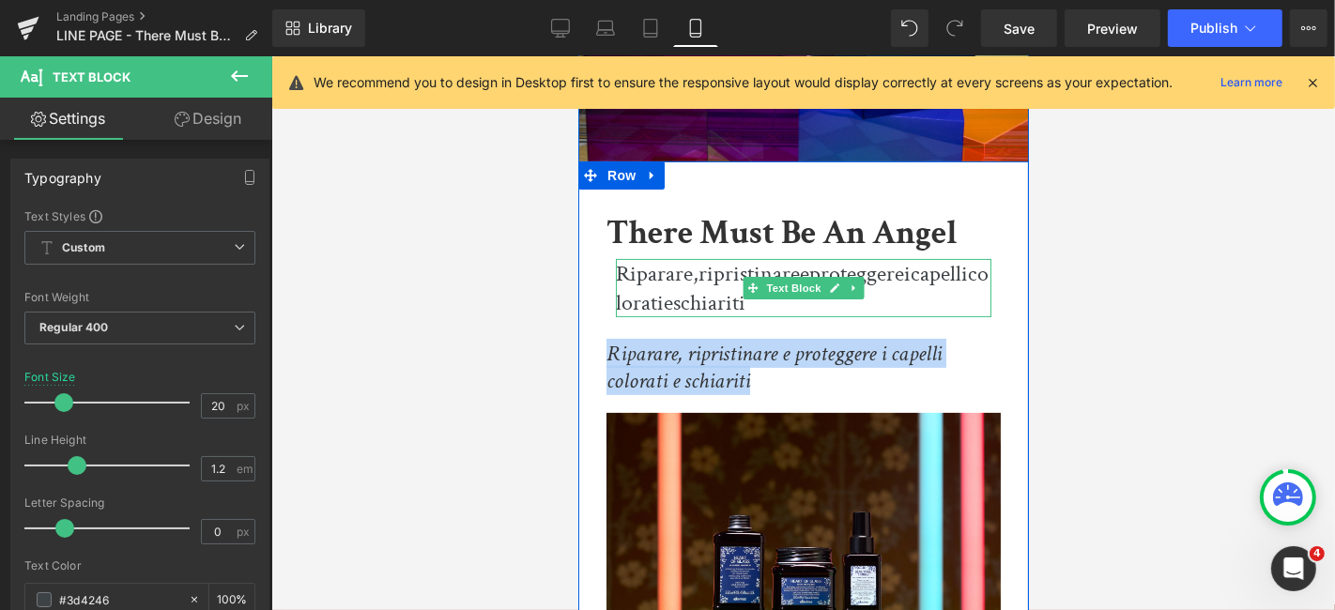
click at [832, 293] on link at bounding box center [835, 287] width 20 height 23
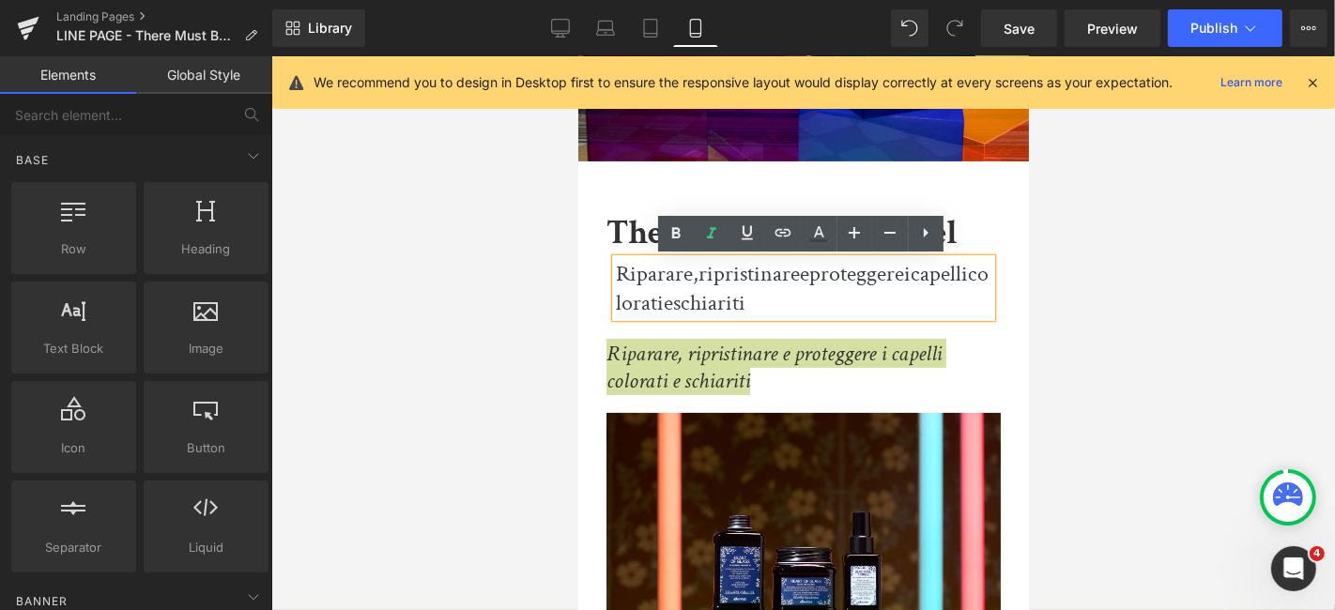
drag, startPoint x: 1110, startPoint y: 281, endPoint x: 388, endPoint y: 242, distance: 723.2
click at [1110, 281] on div at bounding box center [803, 333] width 1064 height 554
drag, startPoint x: 1069, startPoint y: 275, endPoint x: 1043, endPoint y: 280, distance: 25.8
click at [1071, 275] on div at bounding box center [803, 333] width 1064 height 554
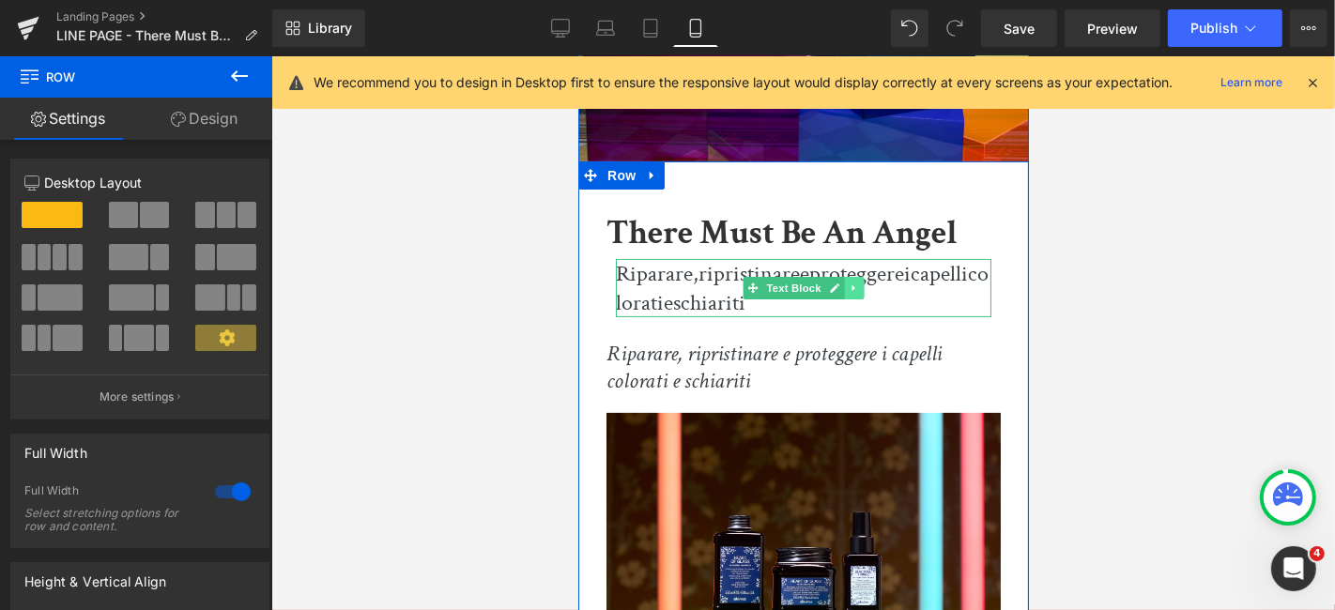
click at [854, 289] on icon at bounding box center [853, 287] width 10 height 11
click at [858, 289] on icon at bounding box center [863, 288] width 10 height 10
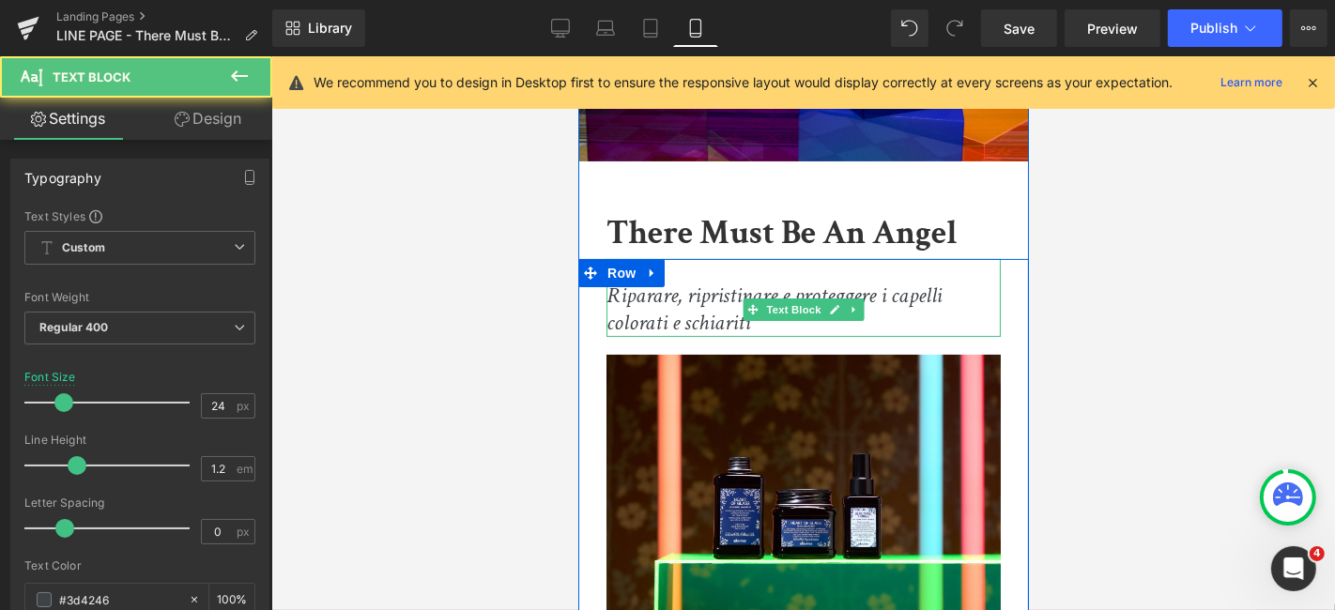
click at [681, 263] on div "Riparare, ripristinare e proteggere i capelli colorati e schiariti" at bounding box center [803, 297] width 394 height 78
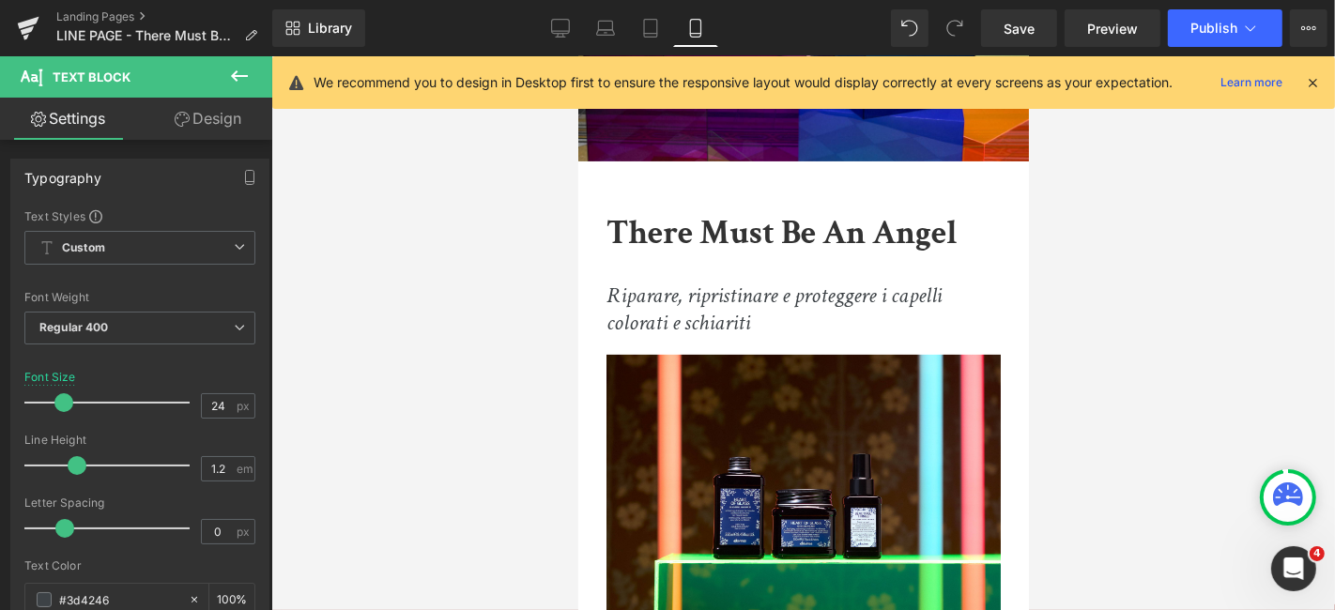
click at [1156, 316] on div at bounding box center [803, 333] width 1064 height 554
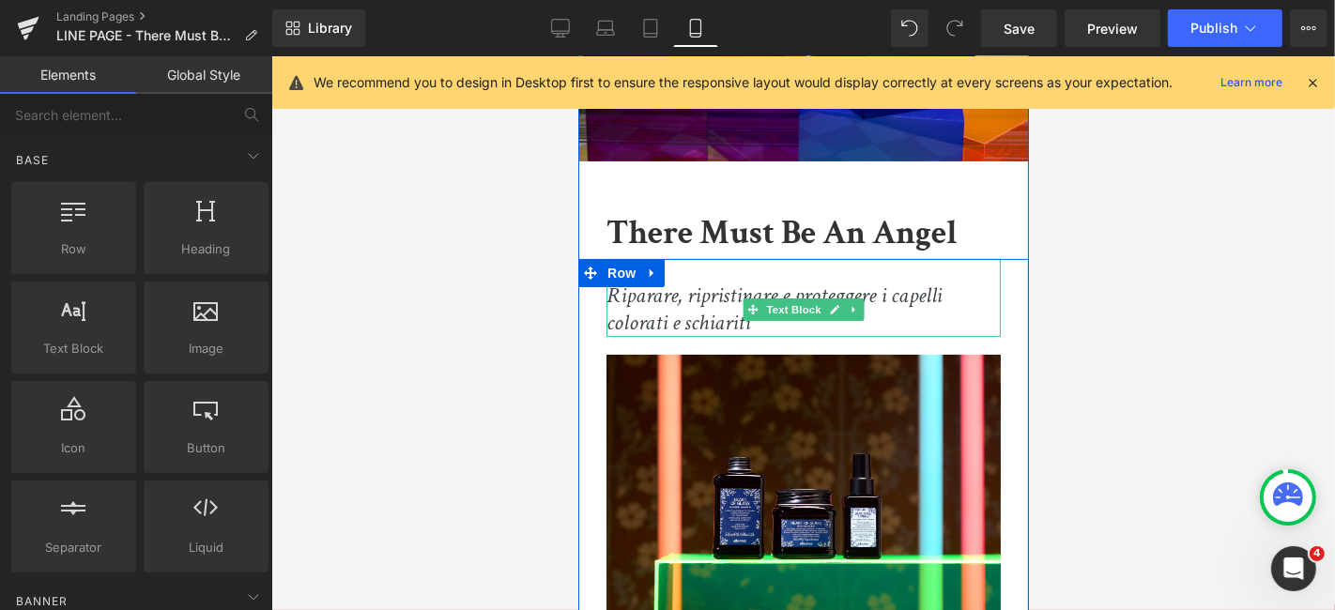
click at [974, 310] on div "Riparare, ripristinare e proteggere i capelli colorati e schiariti" at bounding box center [803, 297] width 394 height 78
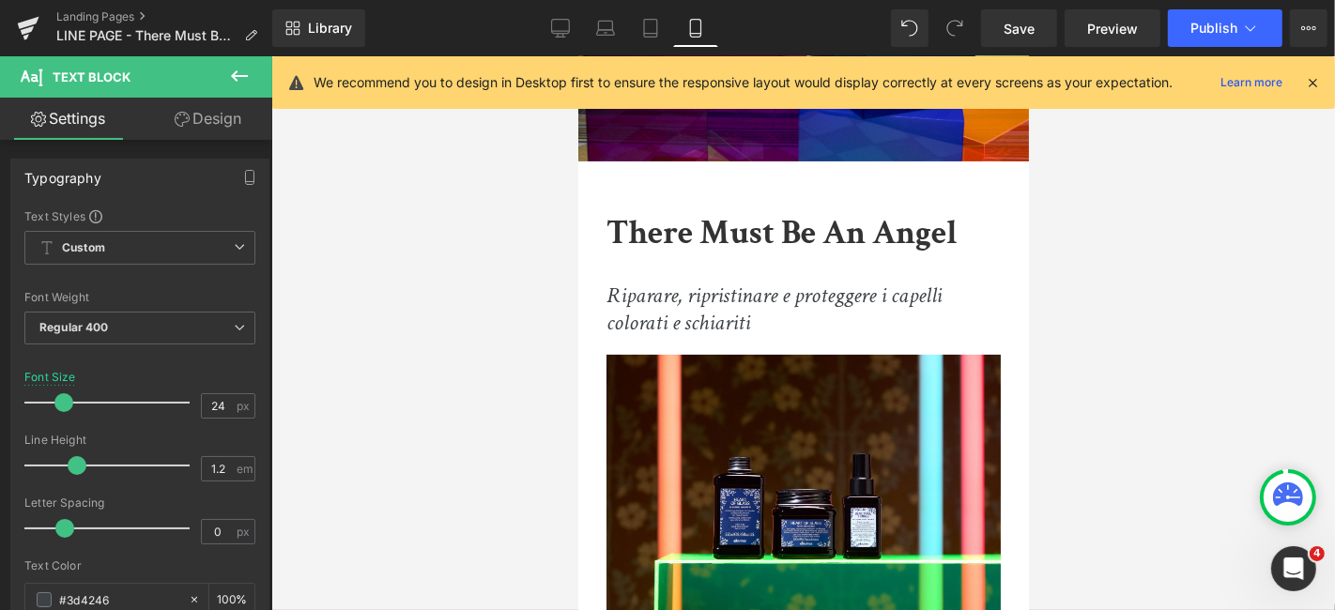
click at [207, 126] on link "Design" at bounding box center [208, 119] width 136 height 42
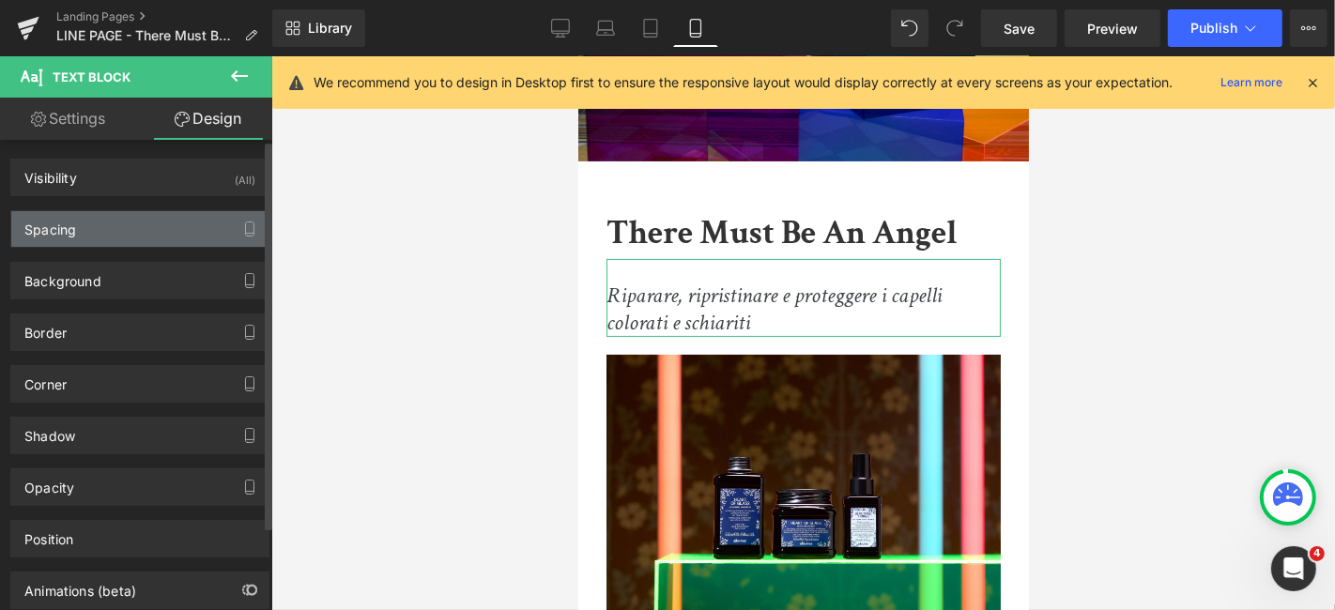
click at [84, 224] on div "Spacing" at bounding box center [139, 229] width 257 height 36
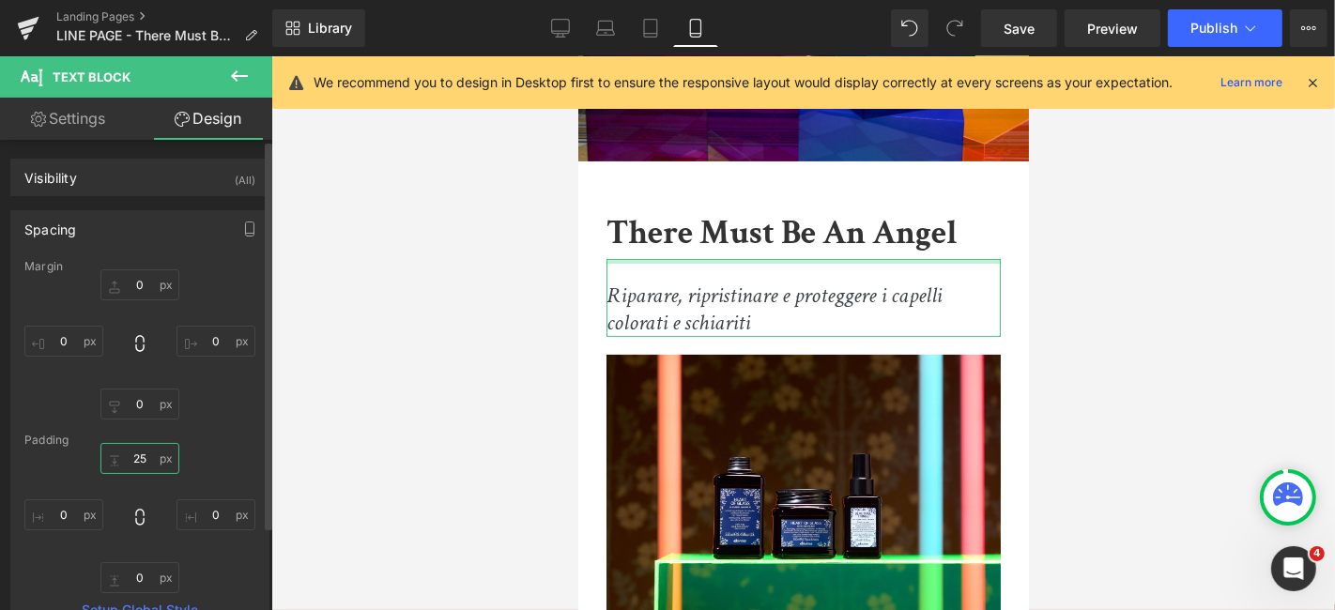
click at [145, 460] on input "25" at bounding box center [139, 458] width 79 height 31
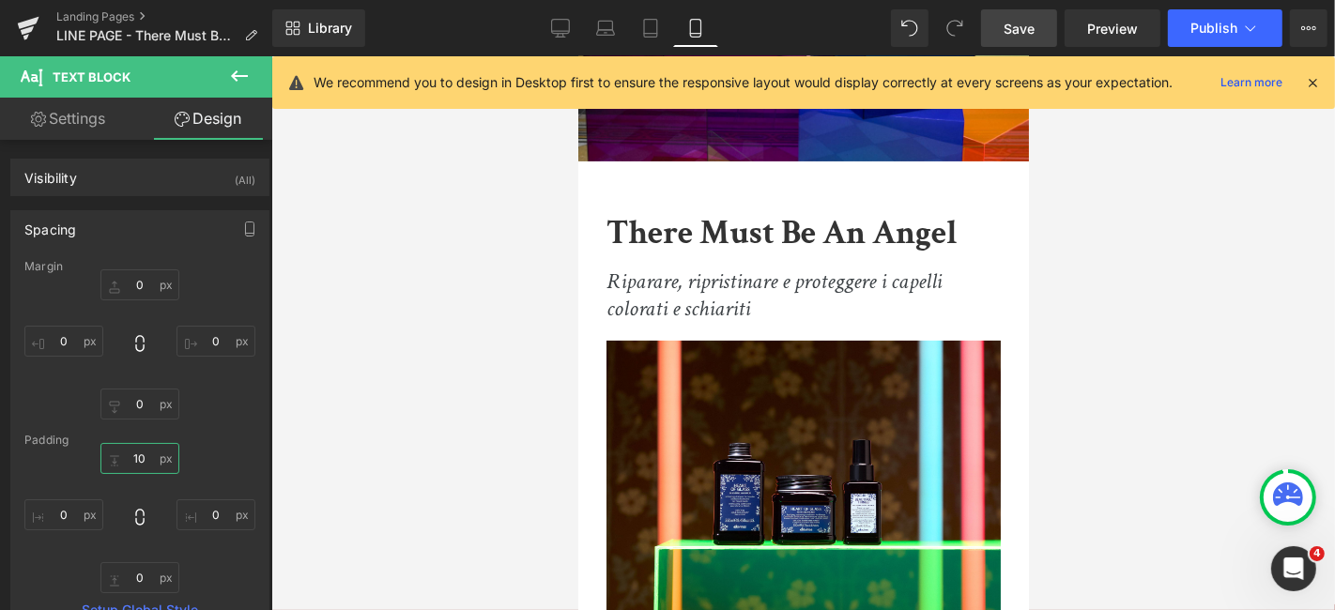
type input "10"
click at [1032, 46] on link "Save" at bounding box center [1019, 28] width 76 height 38
click at [1176, 21] on button "Publish" at bounding box center [1225, 28] width 115 height 38
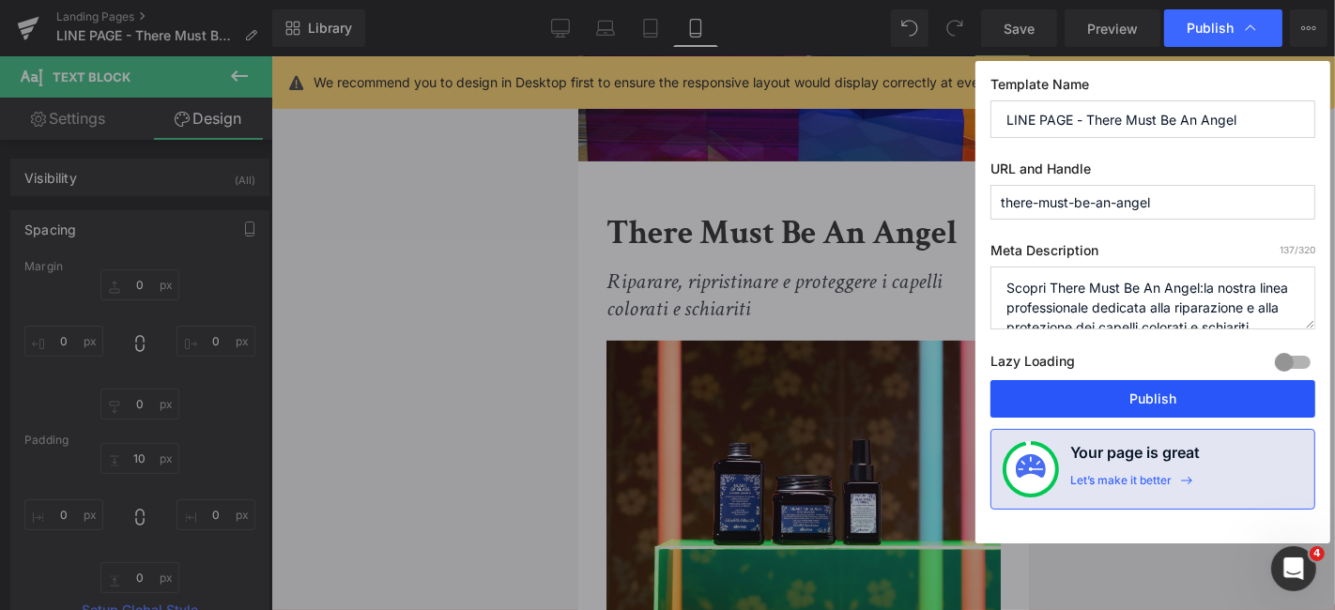
click at [1170, 393] on button "Publish" at bounding box center [1153, 399] width 325 height 38
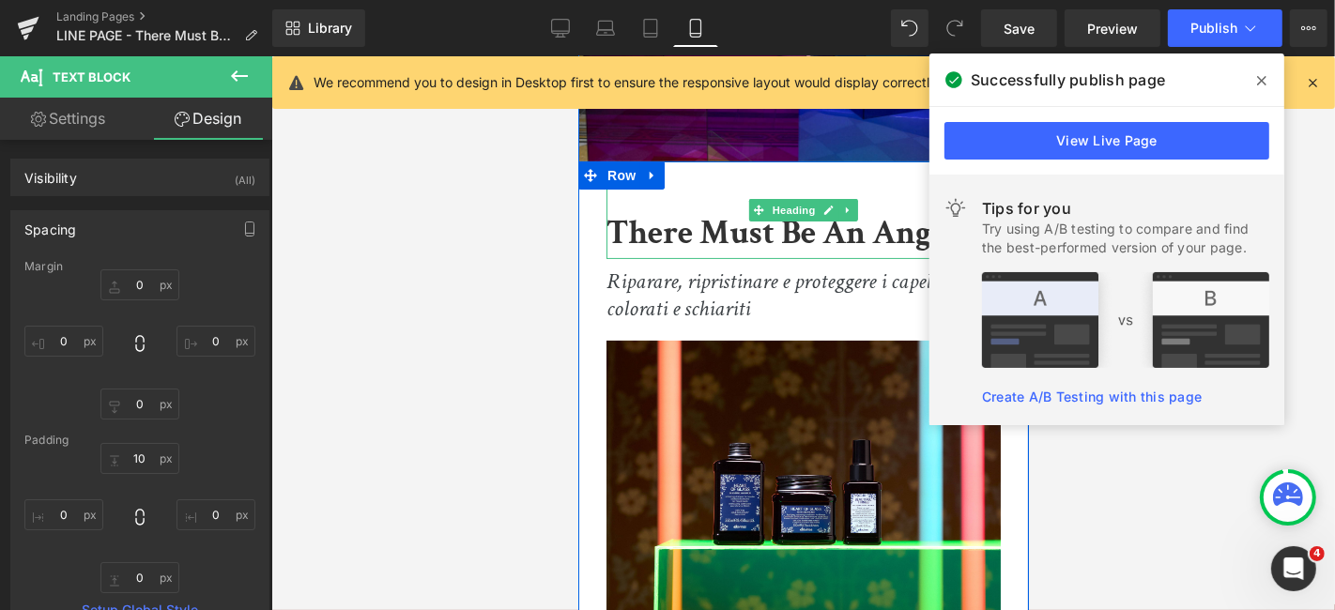
click at [732, 217] on b "There Must Be An Angel" at bounding box center [781, 232] width 351 height 44
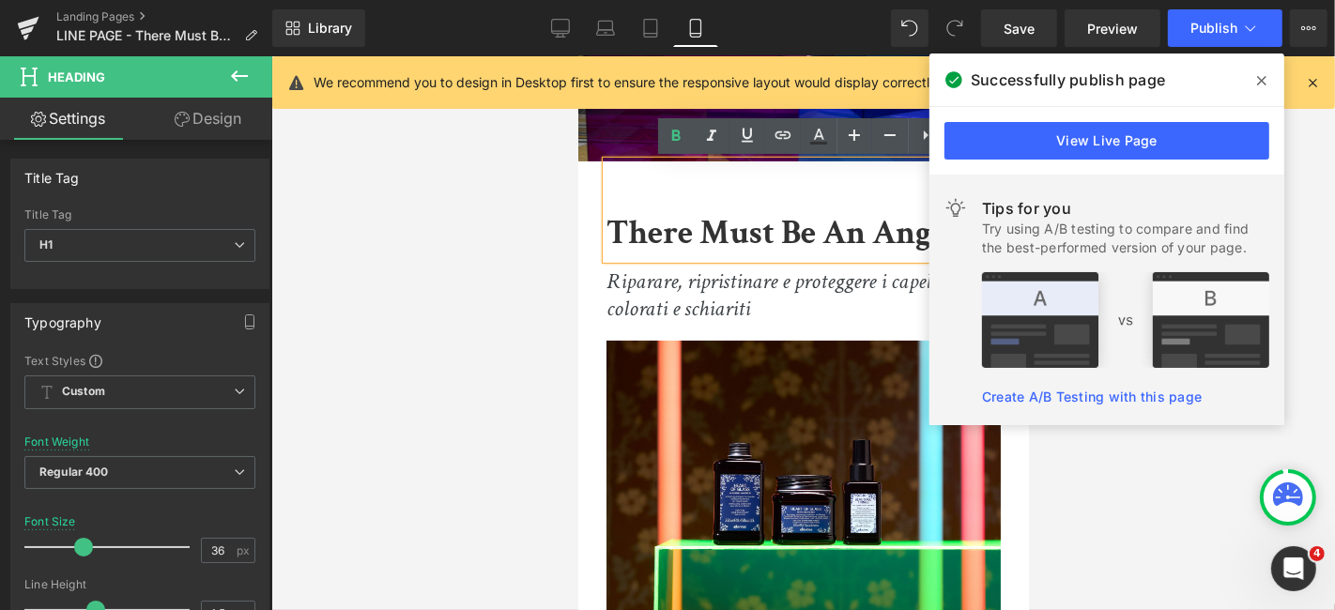
click at [1263, 77] on icon at bounding box center [1261, 80] width 9 height 15
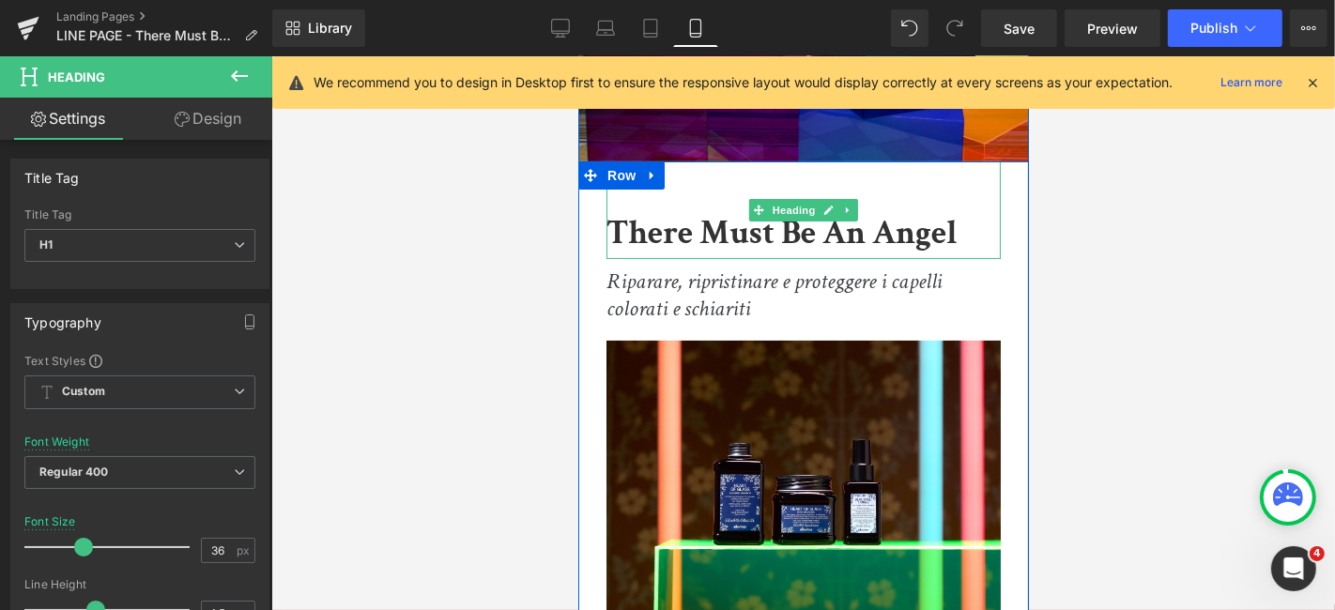
click at [964, 231] on h1 "There Must Be An Angel" at bounding box center [803, 233] width 394 height 51
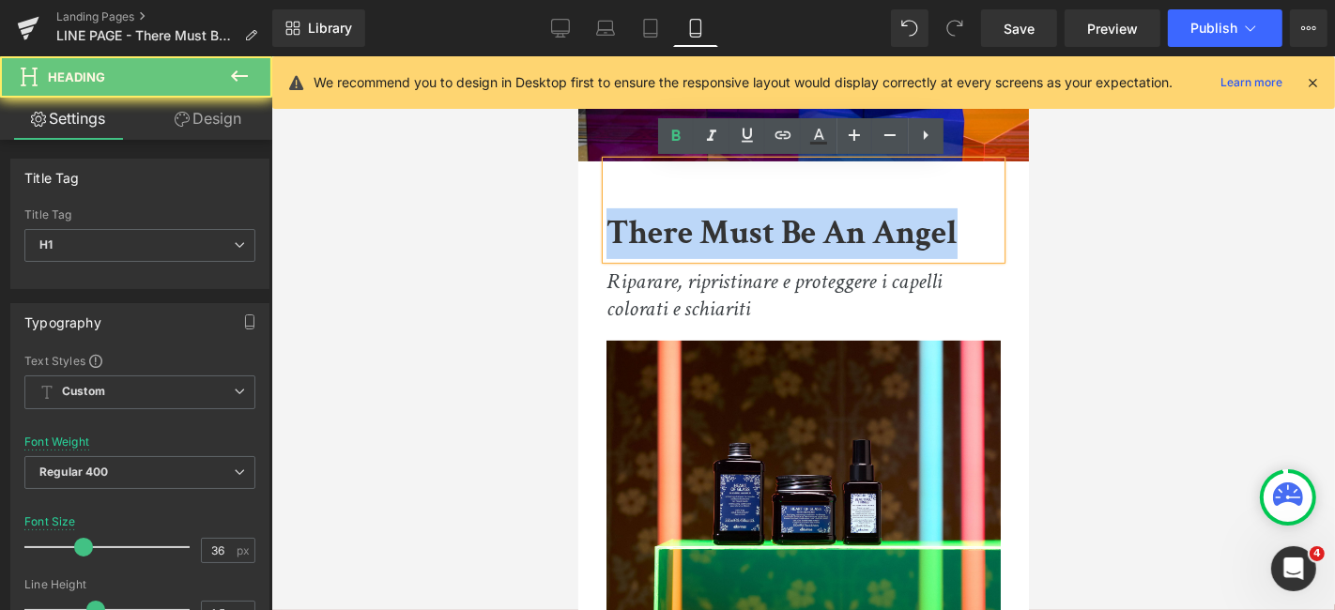
drag, startPoint x: 964, startPoint y: 231, endPoint x: 470, endPoint y: 225, distance: 494.9
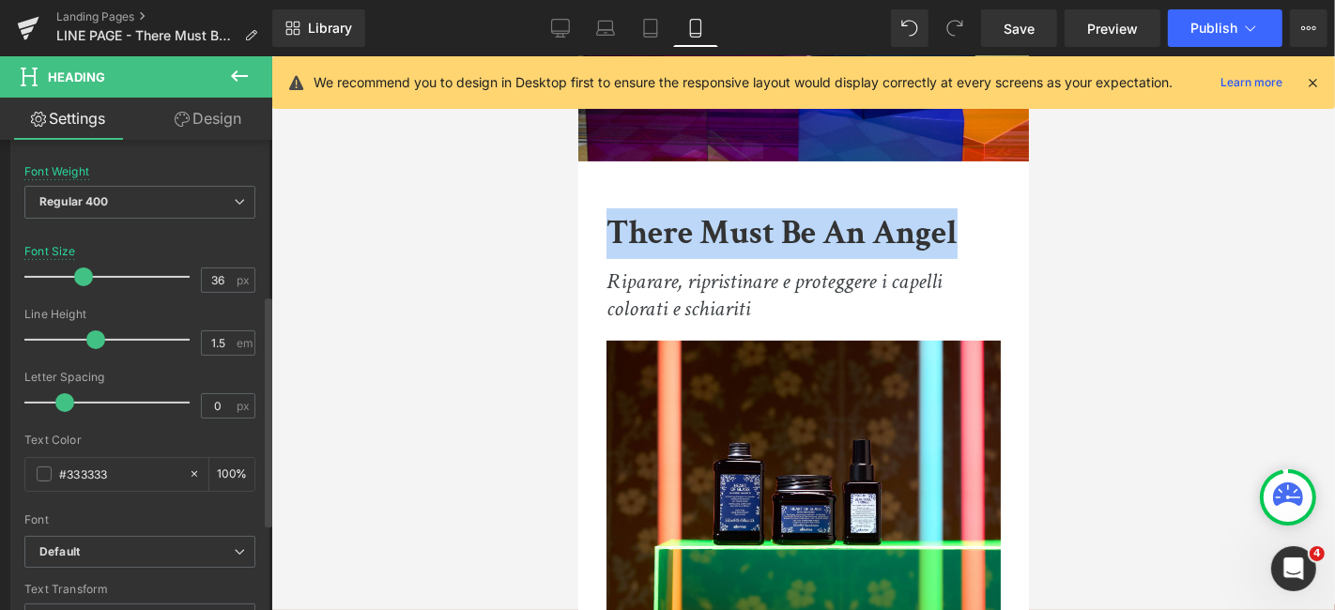
scroll to position [313, 0]
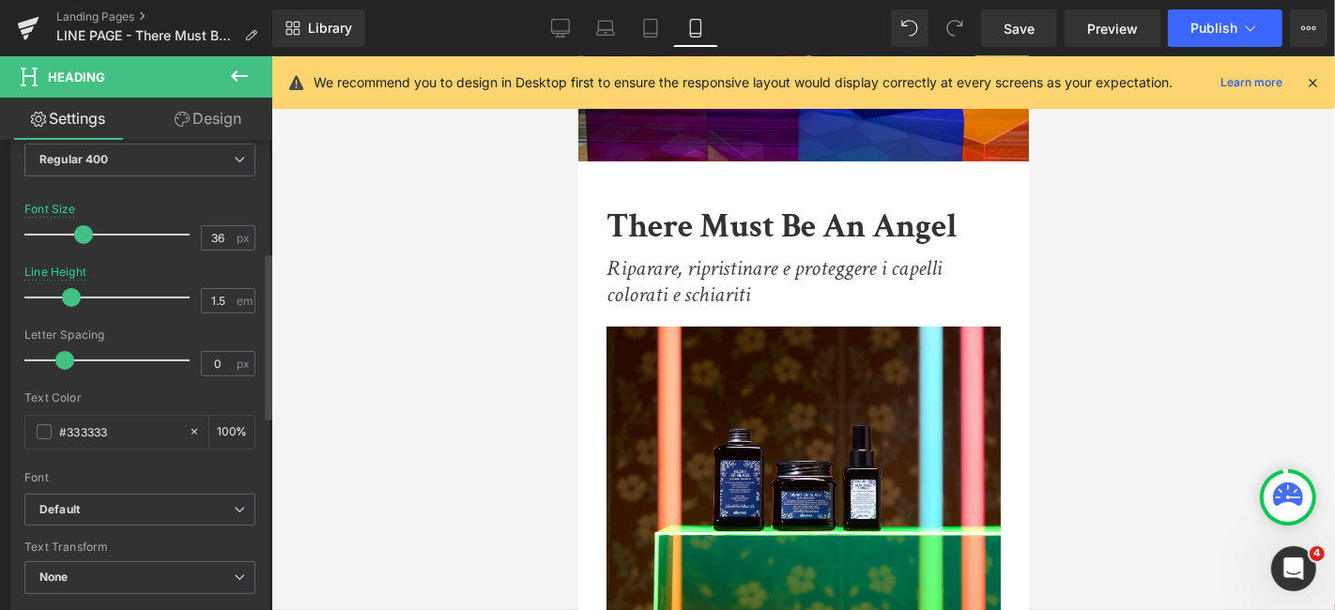
drag, startPoint x: 91, startPoint y: 296, endPoint x: 68, endPoint y: 292, distance: 23.8
click at [68, 292] on span at bounding box center [71, 297] width 19 height 19
click at [1013, 33] on span "Save" at bounding box center [1019, 29] width 31 height 20
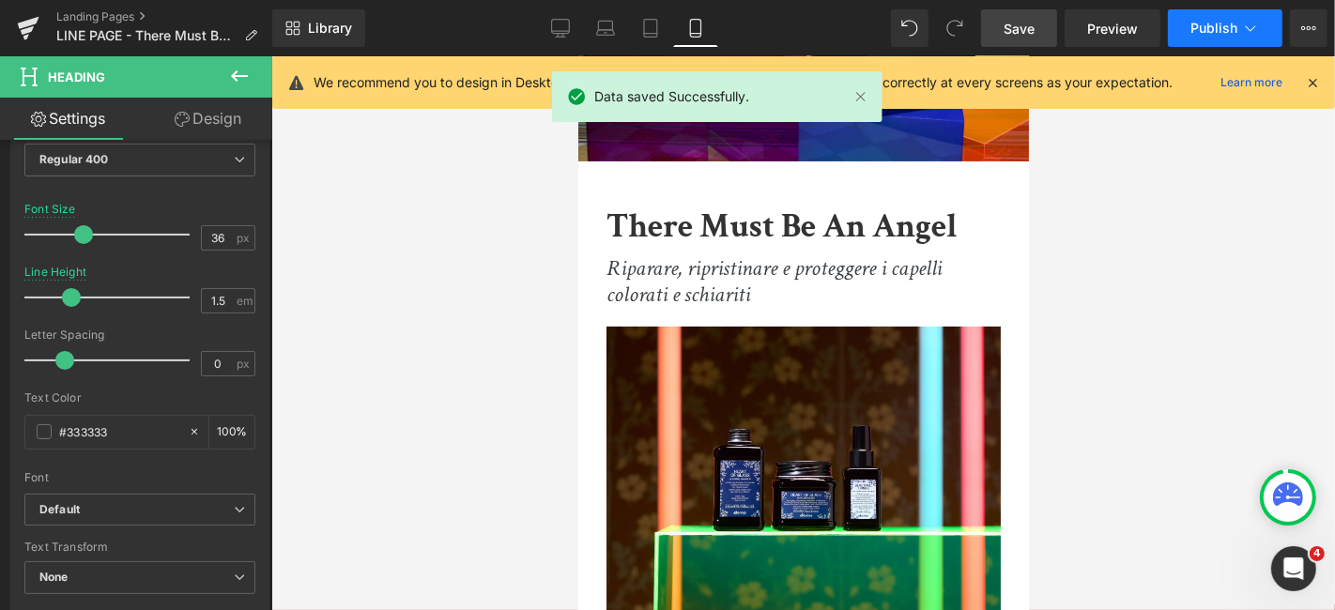
click at [1229, 32] on span "Publish" at bounding box center [1214, 28] width 47 height 15
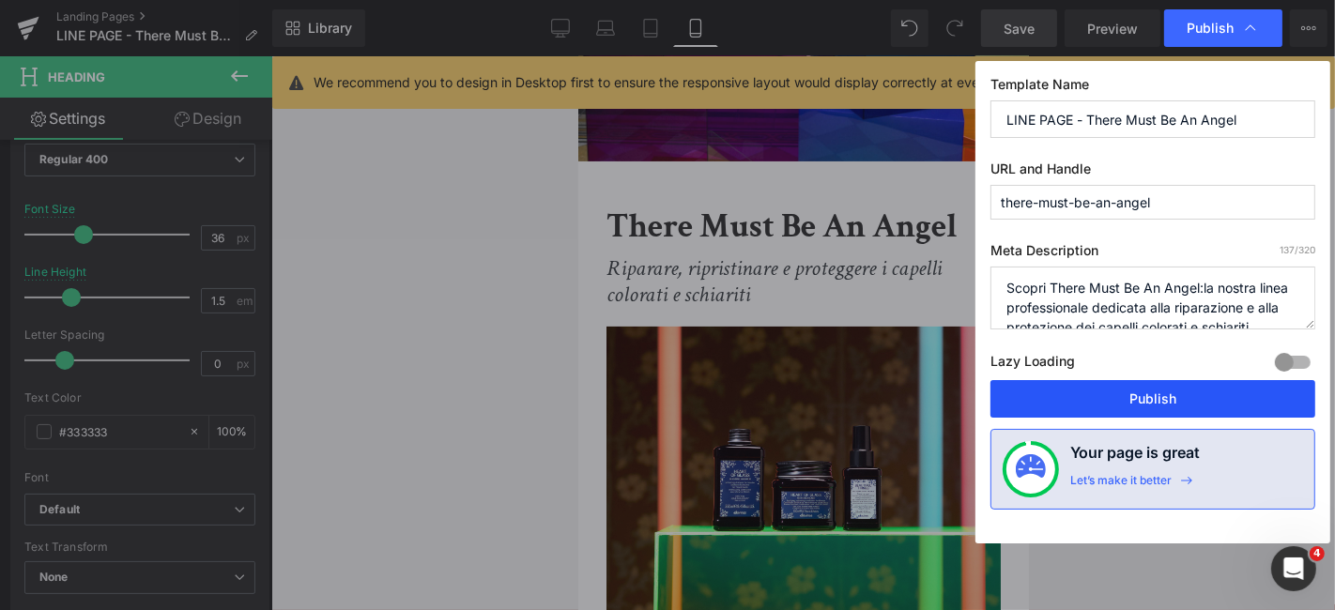
click at [1178, 381] on button "Publish" at bounding box center [1153, 399] width 325 height 38
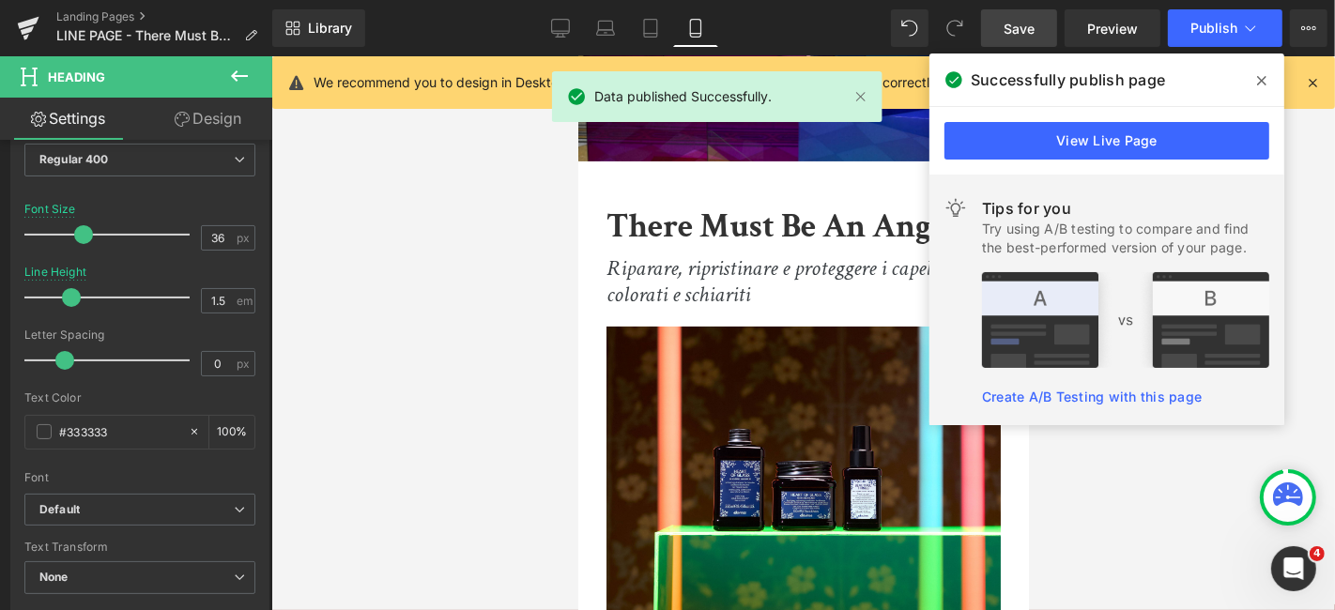
click at [1258, 79] on icon at bounding box center [1261, 80] width 9 height 15
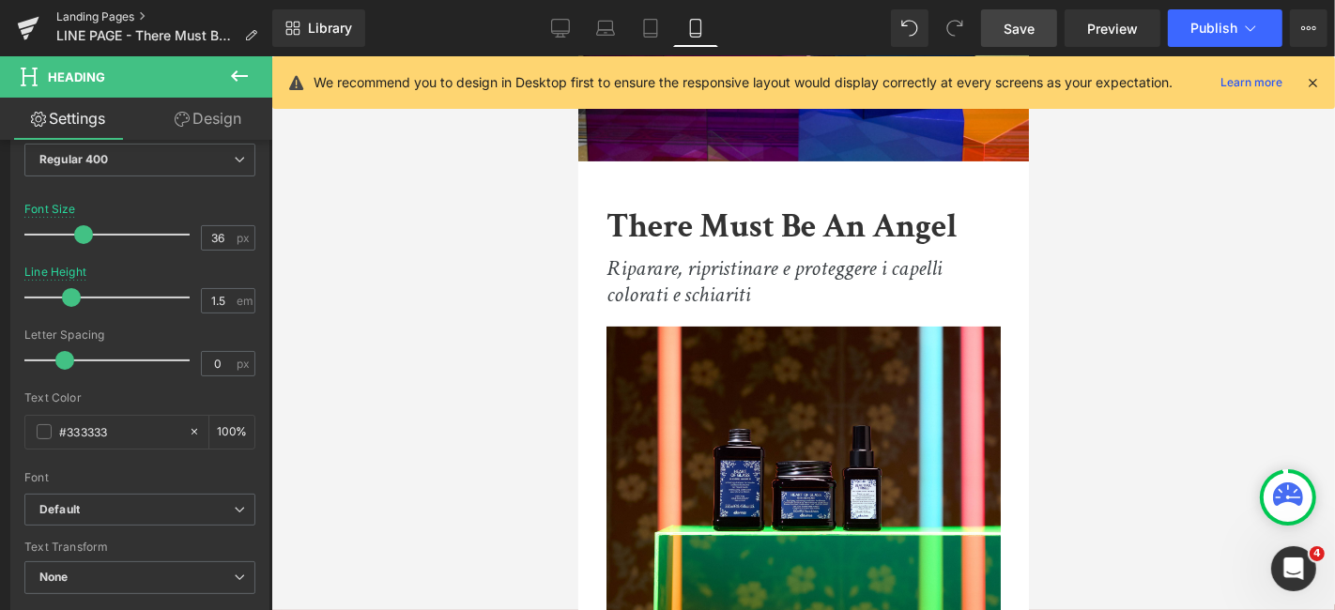
click at [83, 19] on link "Landing Pages" at bounding box center [164, 16] width 216 height 15
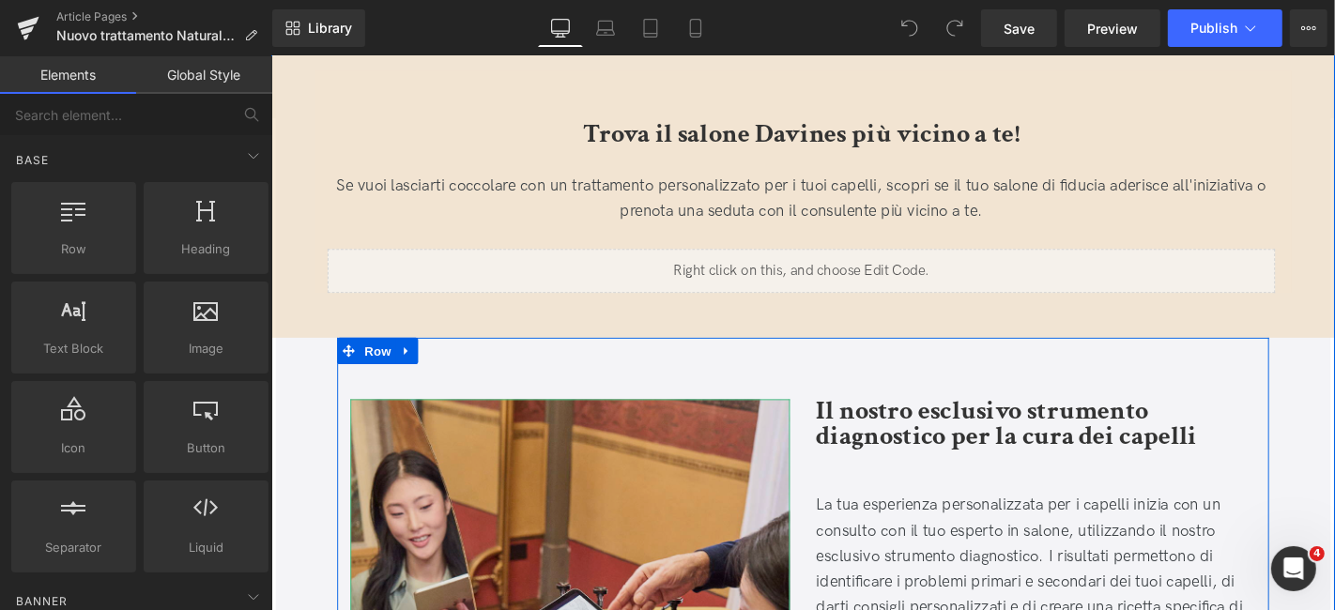
scroll to position [625, 0]
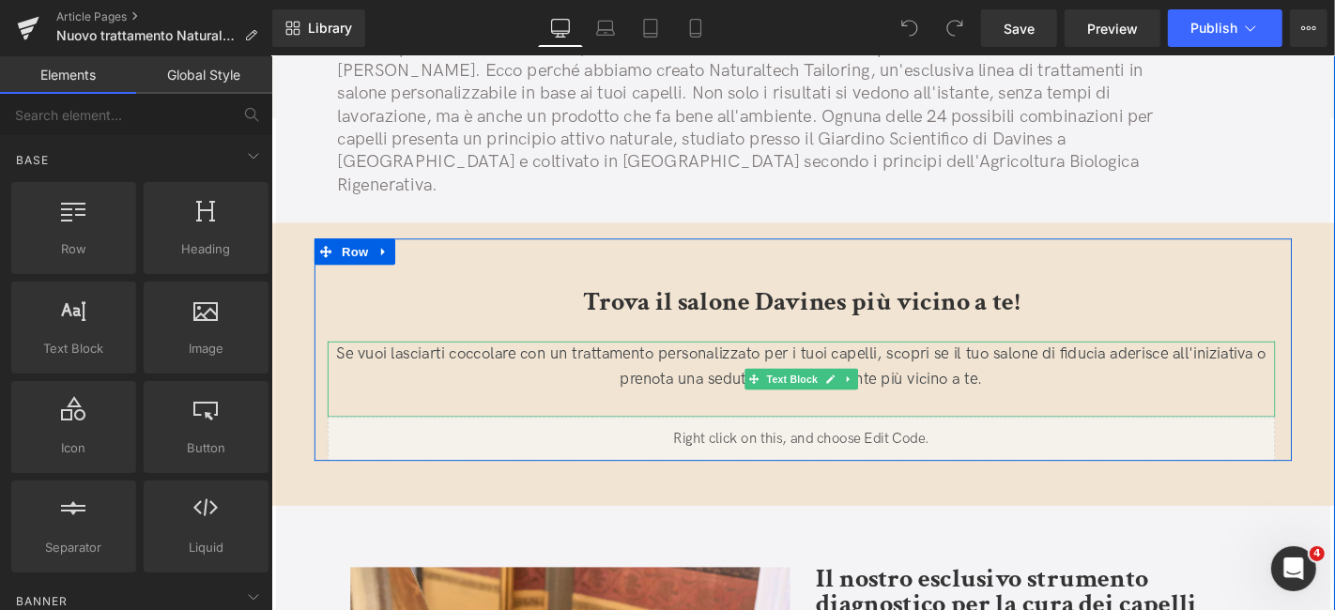
click at [575, 361] on p "Se vuoi lasciarti coccolare con un trattamento personalizzato per i tuoi capell…" at bounding box center [837, 388] width 1012 height 54
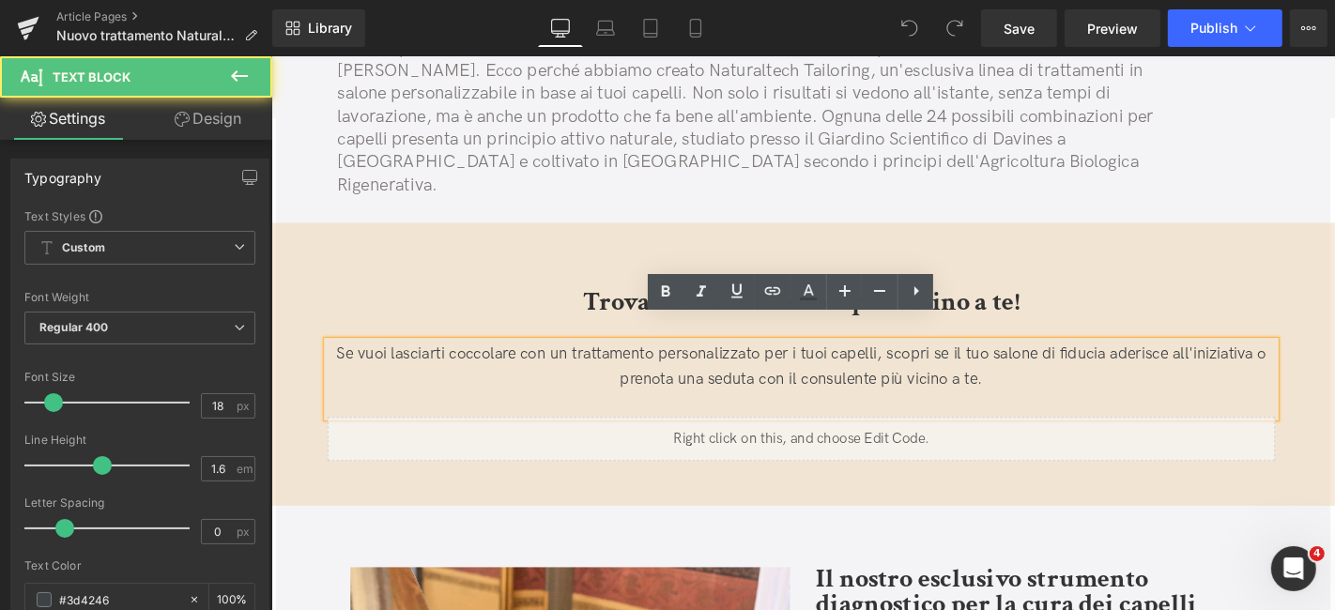
click at [1075, 376] on p "Se vuoi lasciarti coccolare con un trattamento personalizzato per i tuoi capell…" at bounding box center [837, 388] width 1012 height 54
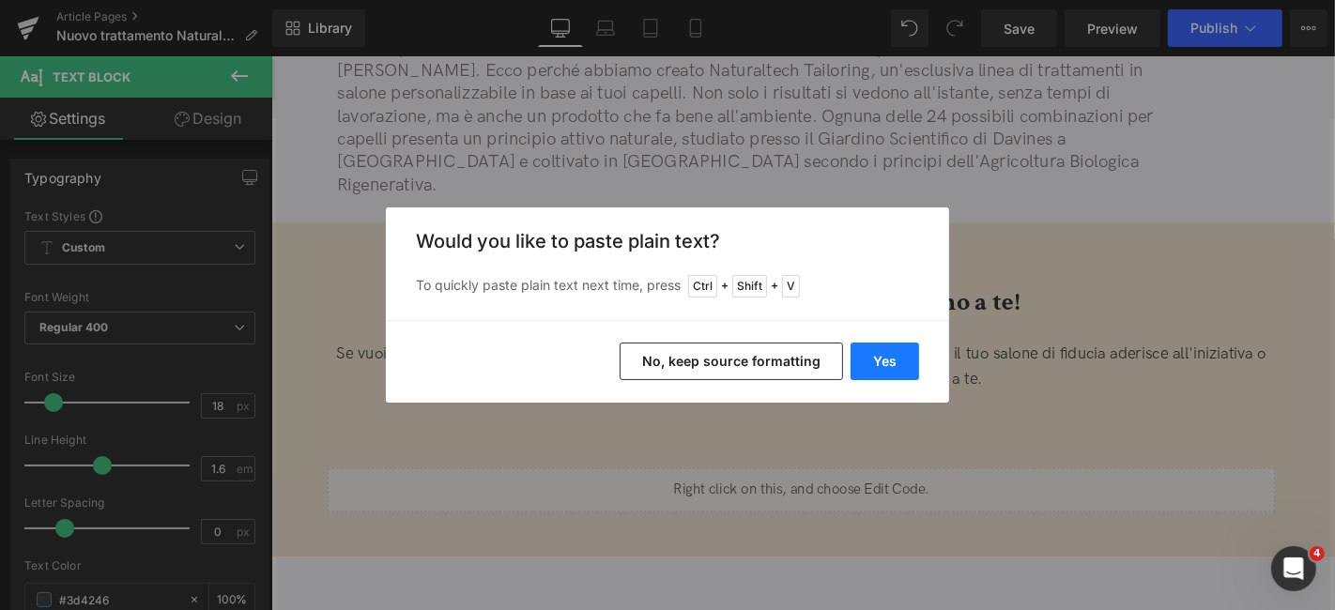
click at [904, 350] on button "Yes" at bounding box center [885, 362] width 69 height 38
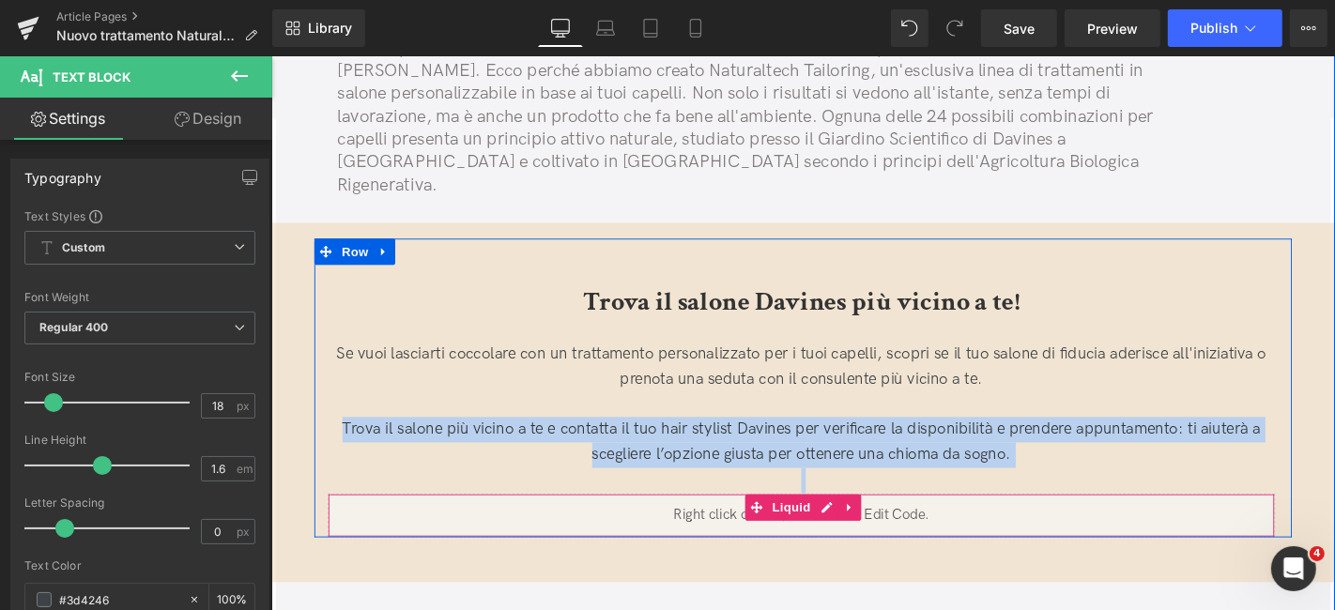
drag, startPoint x: 344, startPoint y: 427, endPoint x: 1128, endPoint y: 495, distance: 787.1
click at [1128, 495] on div "Trova il salone Davines più vicino a te! Heading Se vuoi lasciarti coccolare co…" at bounding box center [836, 410] width 1041 height 319
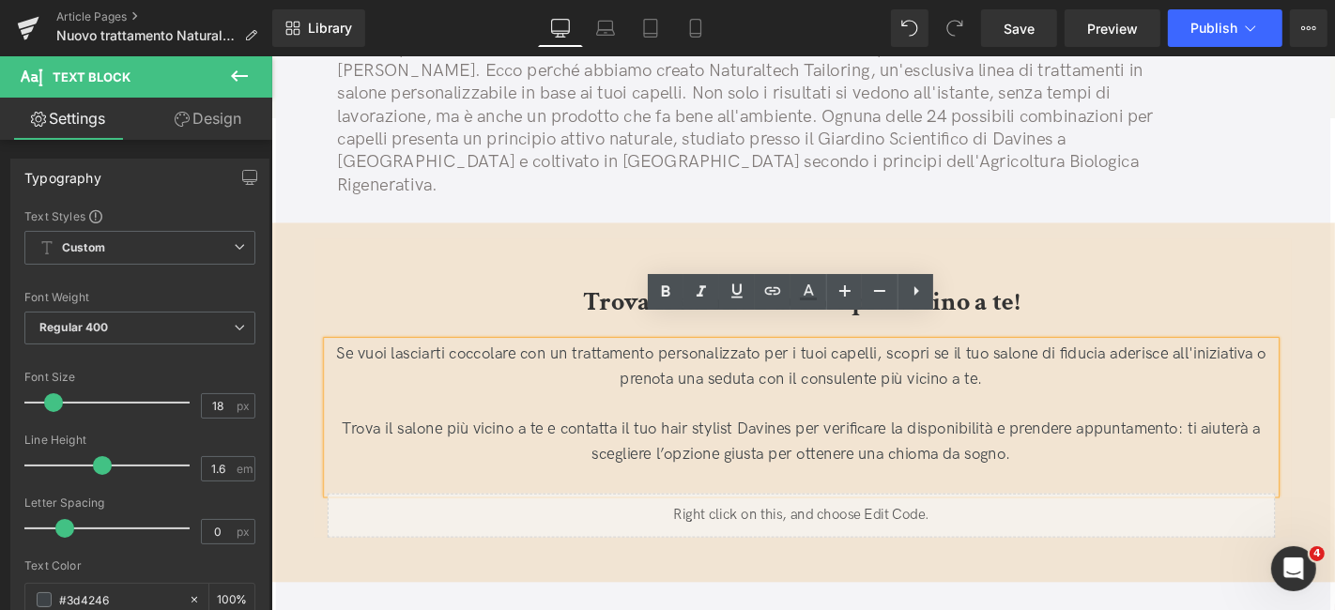
click at [933, 415] on p at bounding box center [837, 428] width 1012 height 27
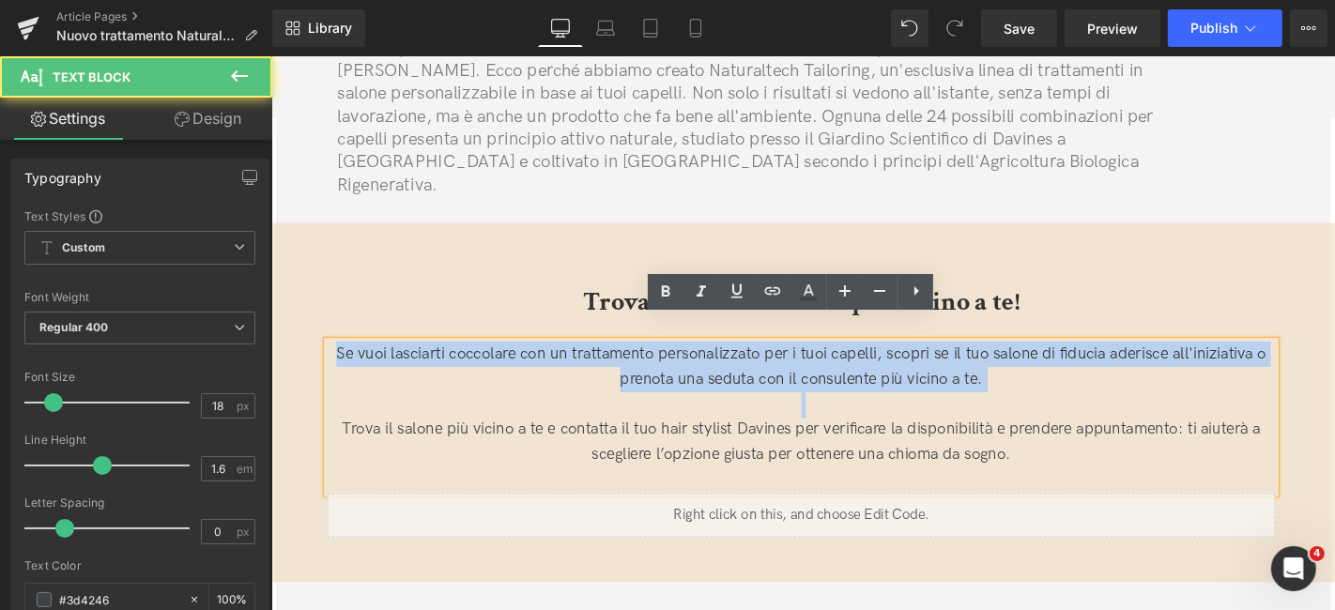
drag, startPoint x: 832, startPoint y: 408, endPoint x: 139, endPoint y: 327, distance: 697.7
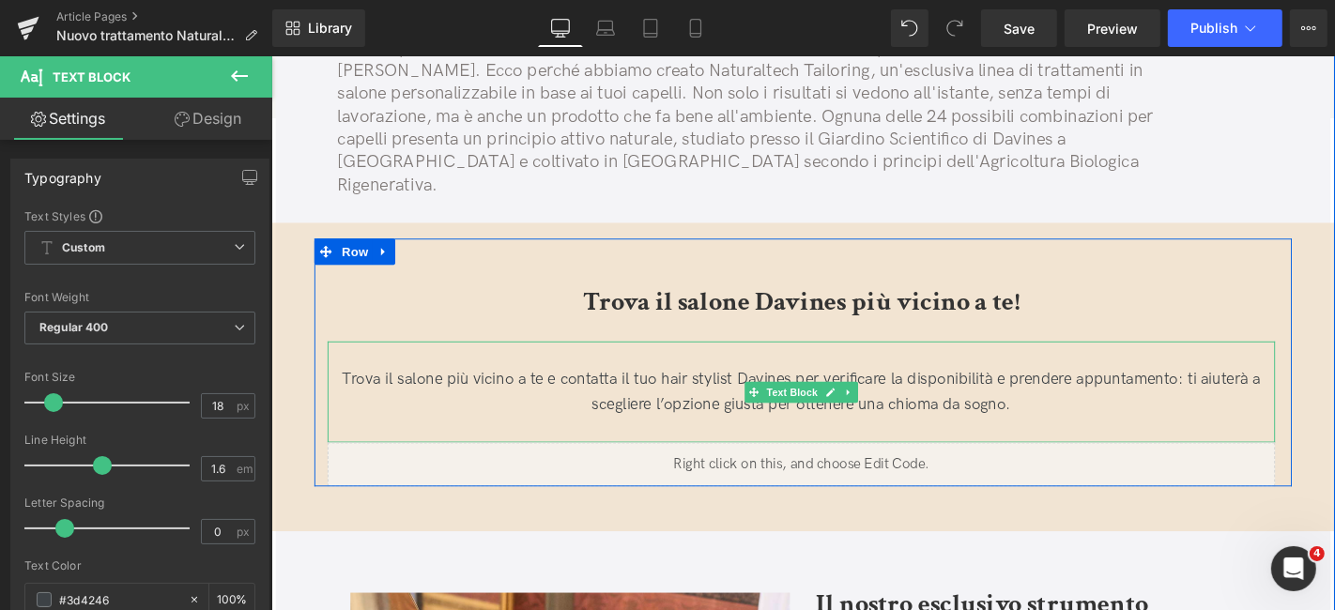
click at [338, 388] on p "Trova il salone più vicino a te e contatta il tuo hair stylist Davines per veri…" at bounding box center [837, 415] width 1012 height 54
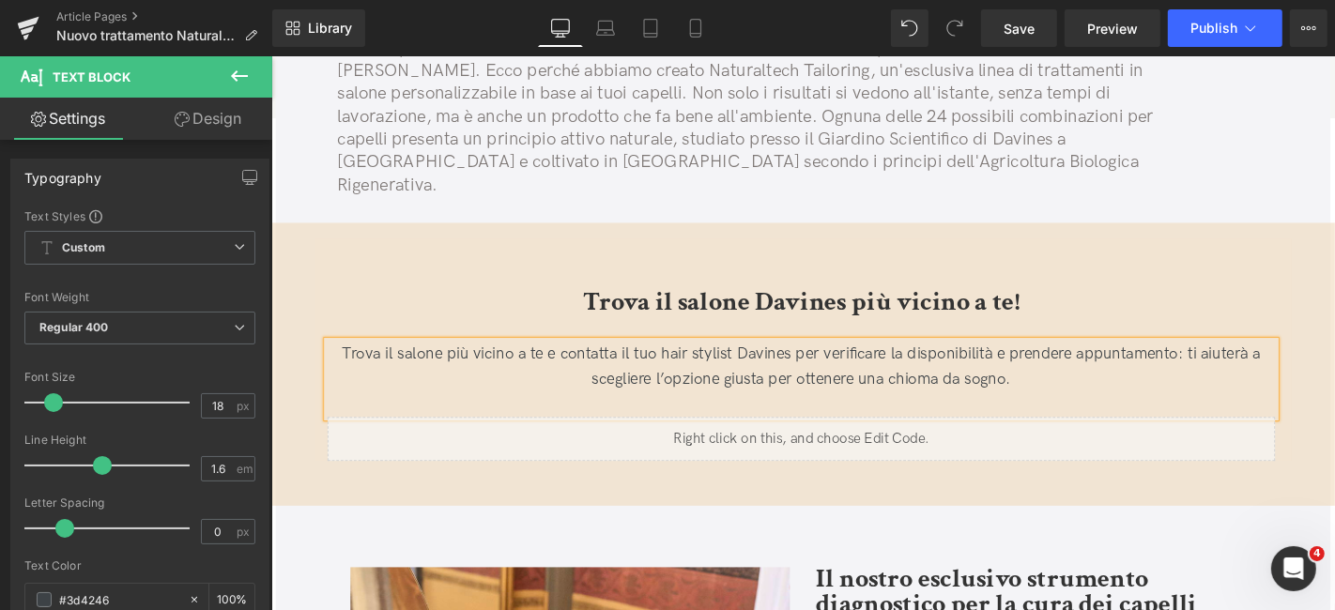
click at [861, 441] on div "Liquid" at bounding box center [837, 464] width 1012 height 47
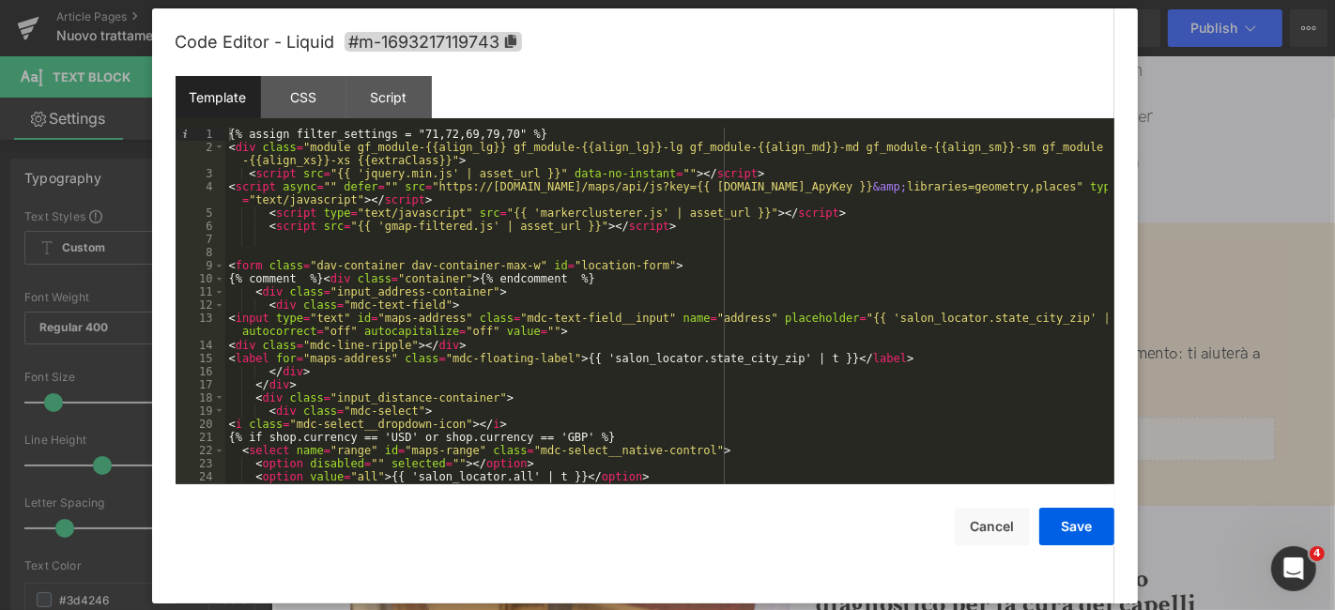
click at [829, 360] on div "{% assign filter_settings = "71,72,69,79,70" %} < div class = "module gf_module…" at bounding box center [666, 319] width 883 height 383
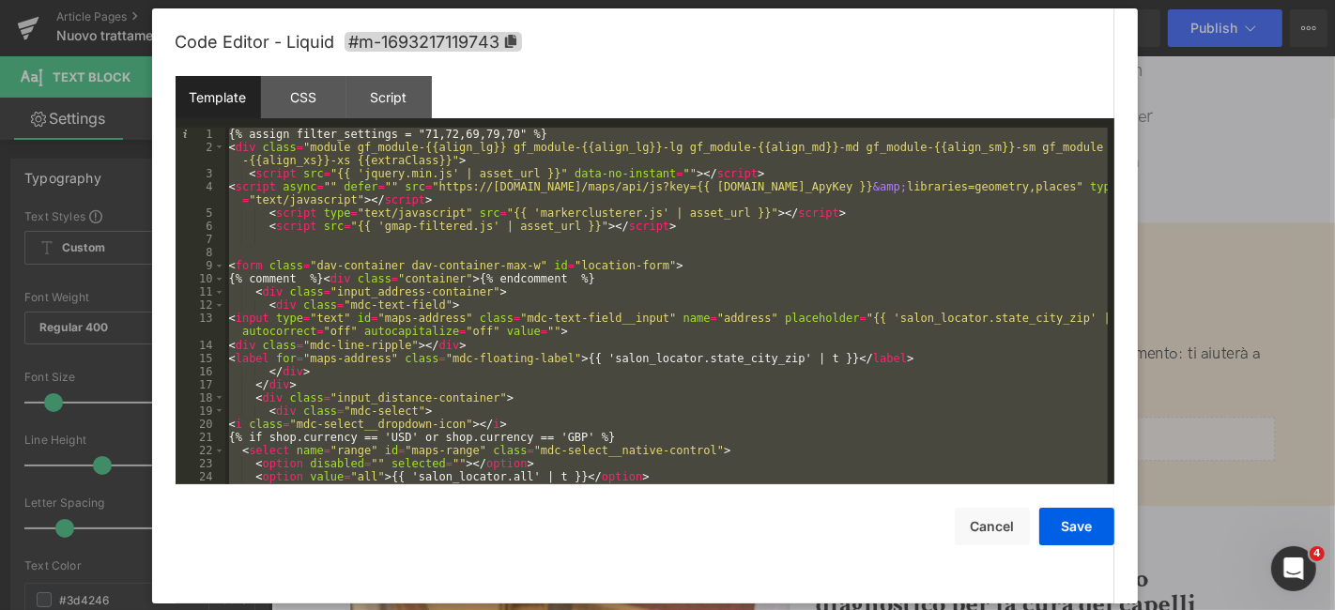
scroll to position [0, 0]
click at [1303, 173] on div at bounding box center [667, 305] width 1335 height 610
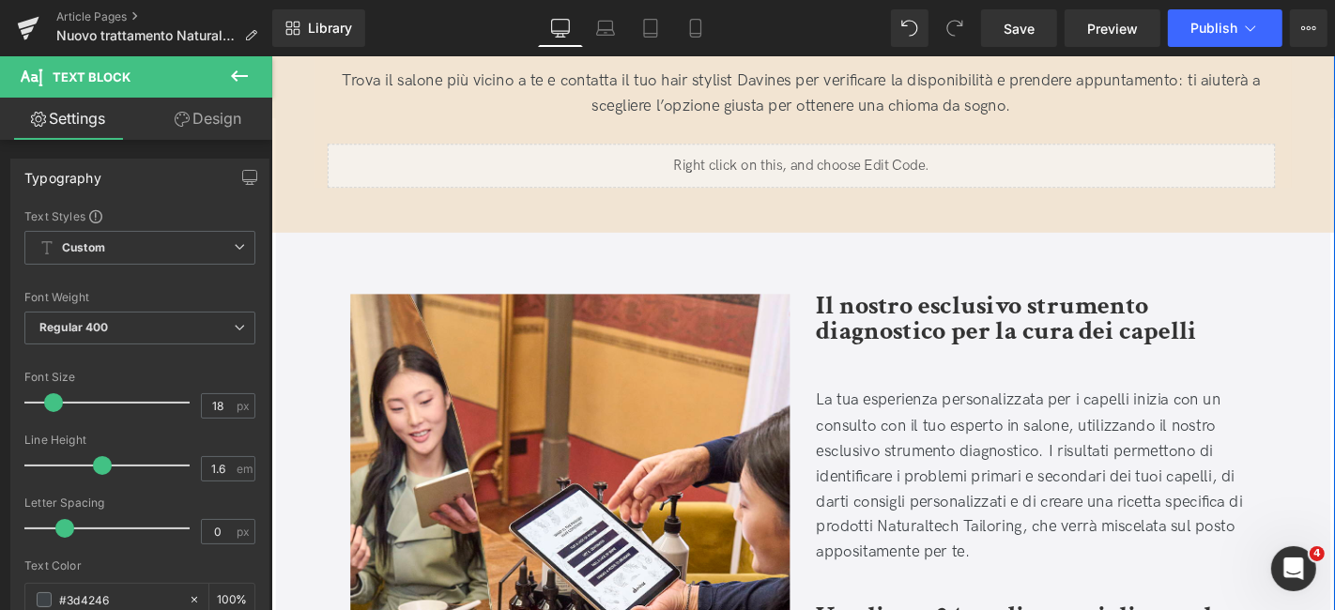
scroll to position [834, 0]
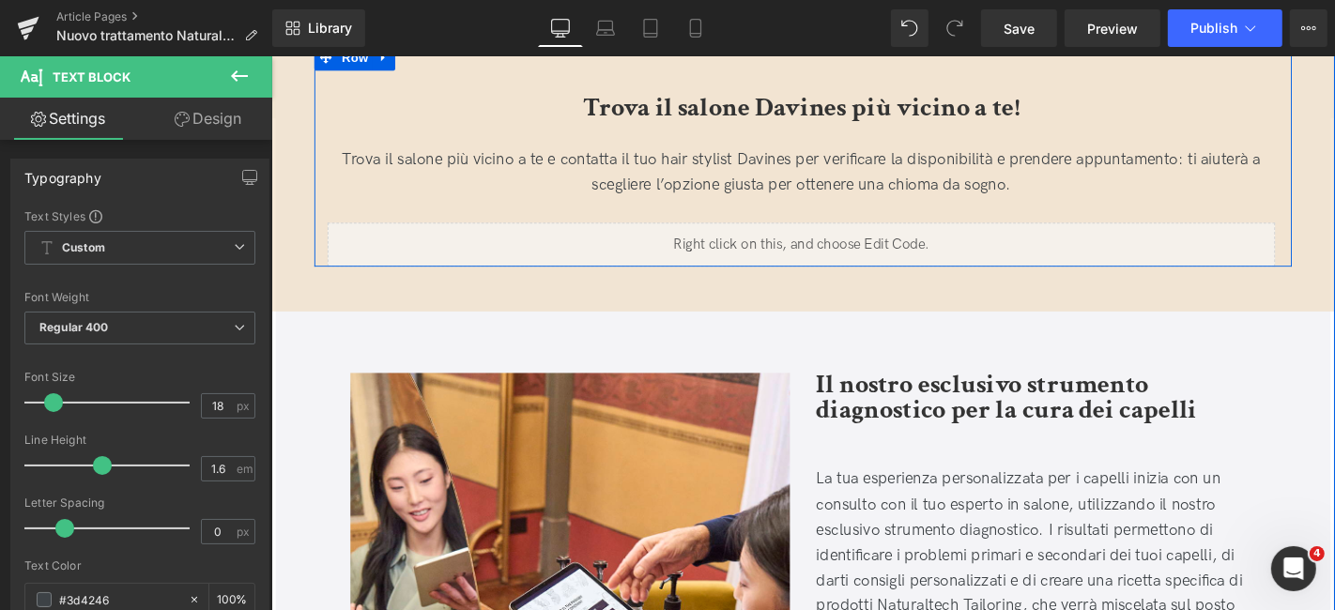
click at [856, 233] on div "Liquid" at bounding box center [837, 256] width 1012 height 47
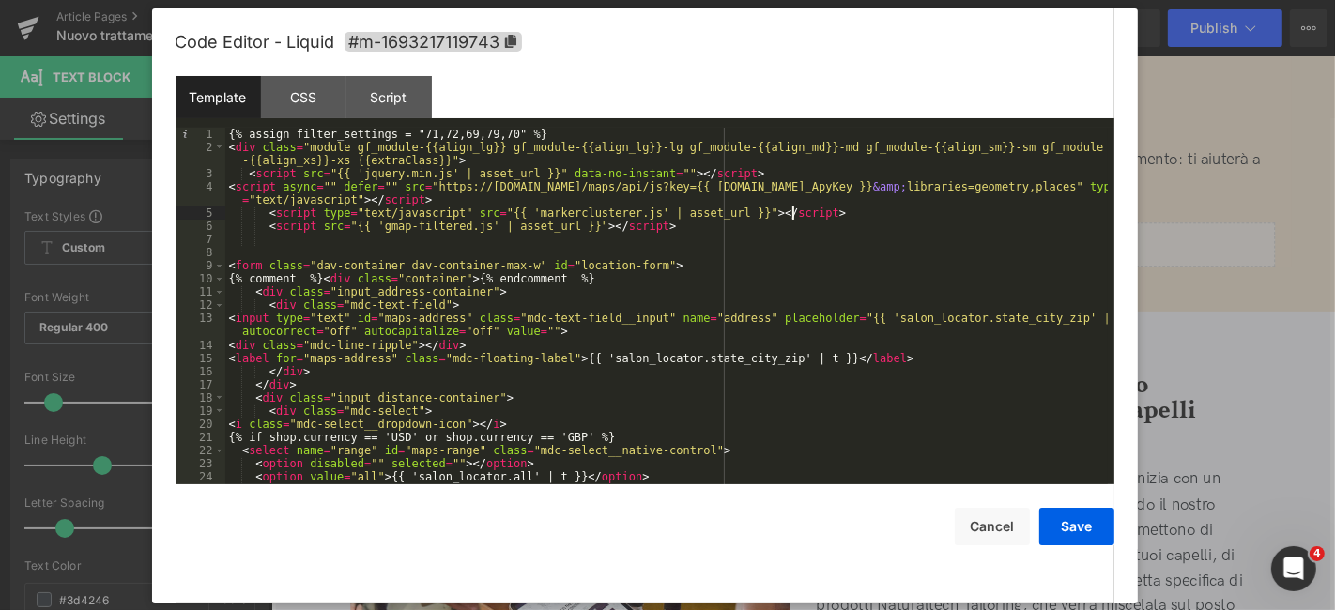
click at [819, 216] on div "{% assign filter_settings = "71,72,69,79,70" %} < div class = "module gf_module…" at bounding box center [666, 319] width 883 height 383
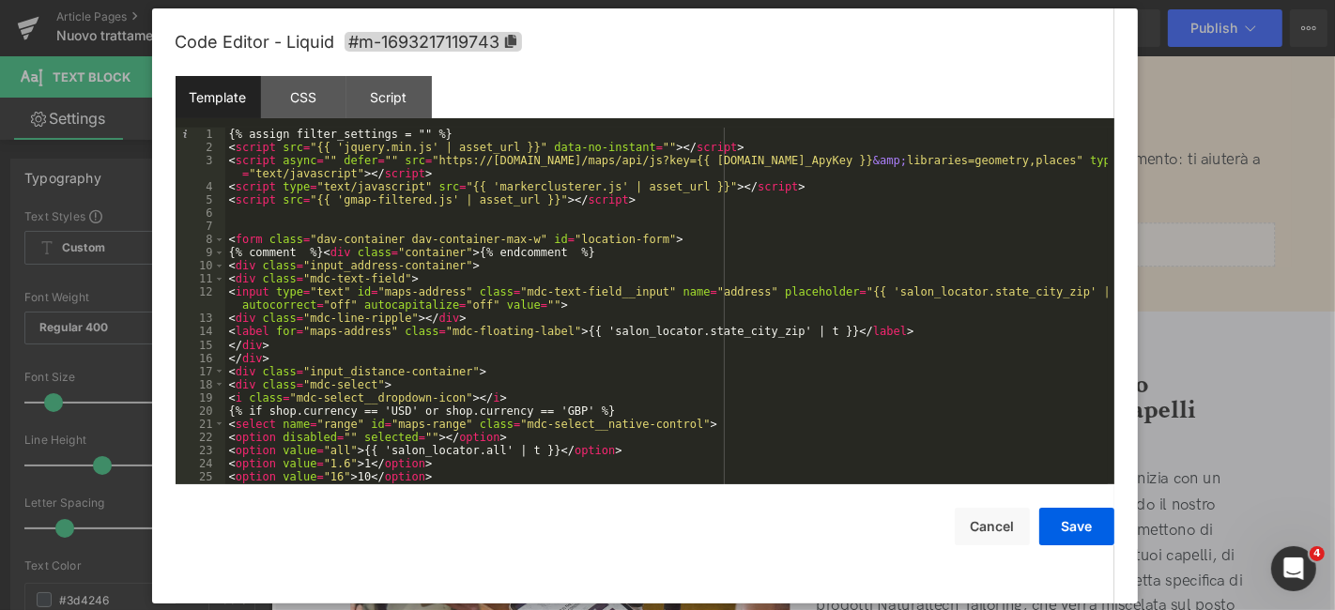
scroll to position [0, 0]
click at [1087, 538] on button "Save" at bounding box center [1077, 527] width 75 height 38
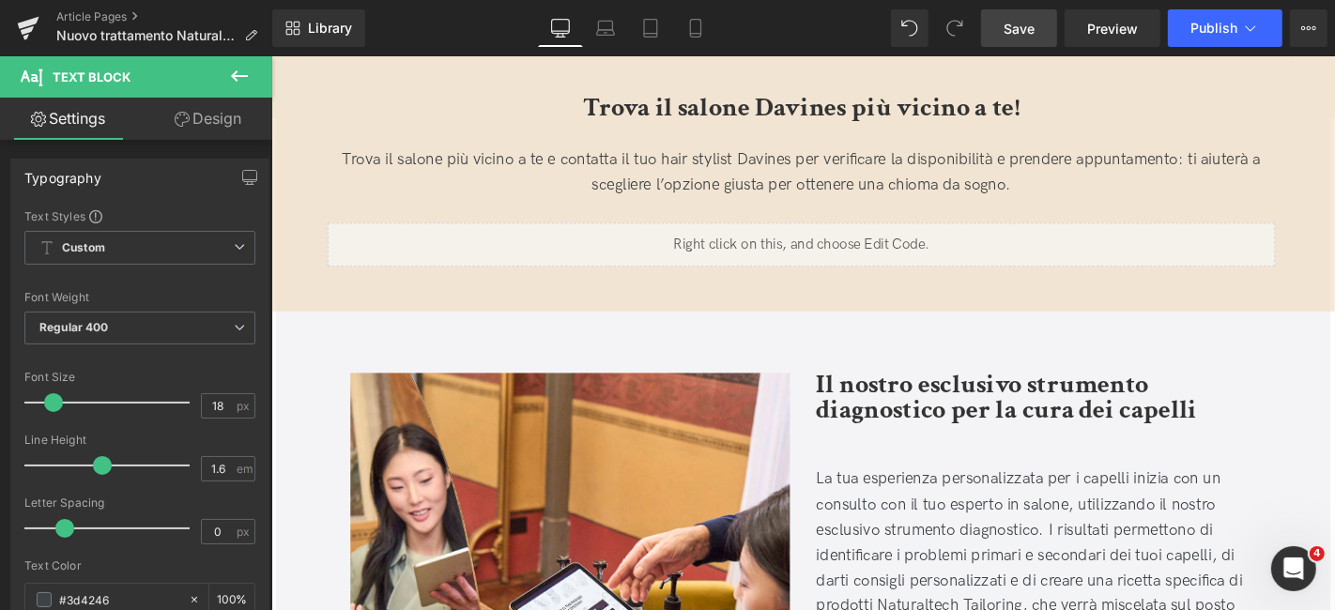
click at [1045, 27] on link "Save" at bounding box center [1019, 28] width 76 height 38
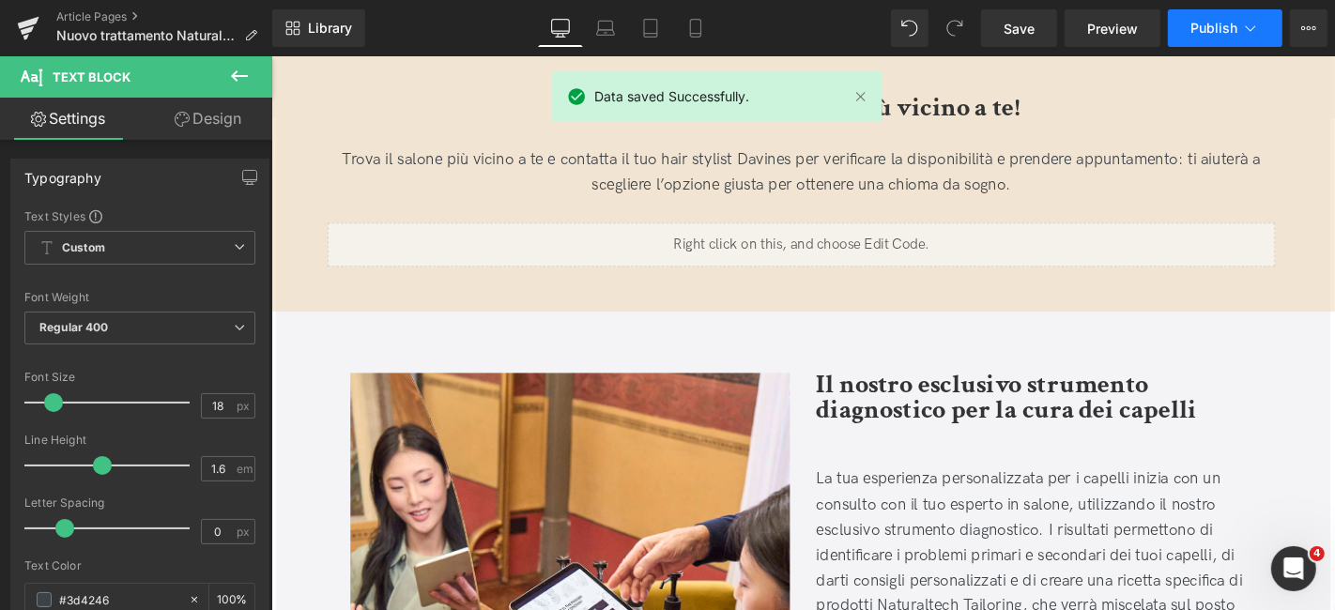
click at [1204, 28] on span "Publish" at bounding box center [1214, 28] width 47 height 15
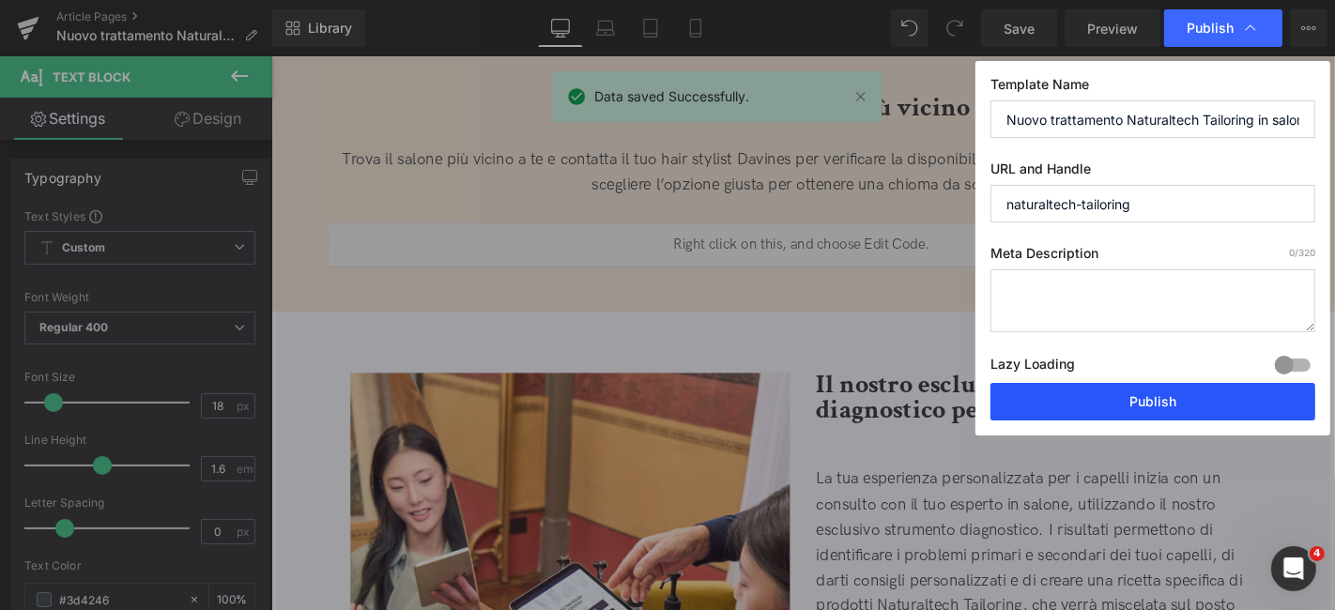
click at [1166, 395] on button "Publish" at bounding box center [1153, 402] width 325 height 38
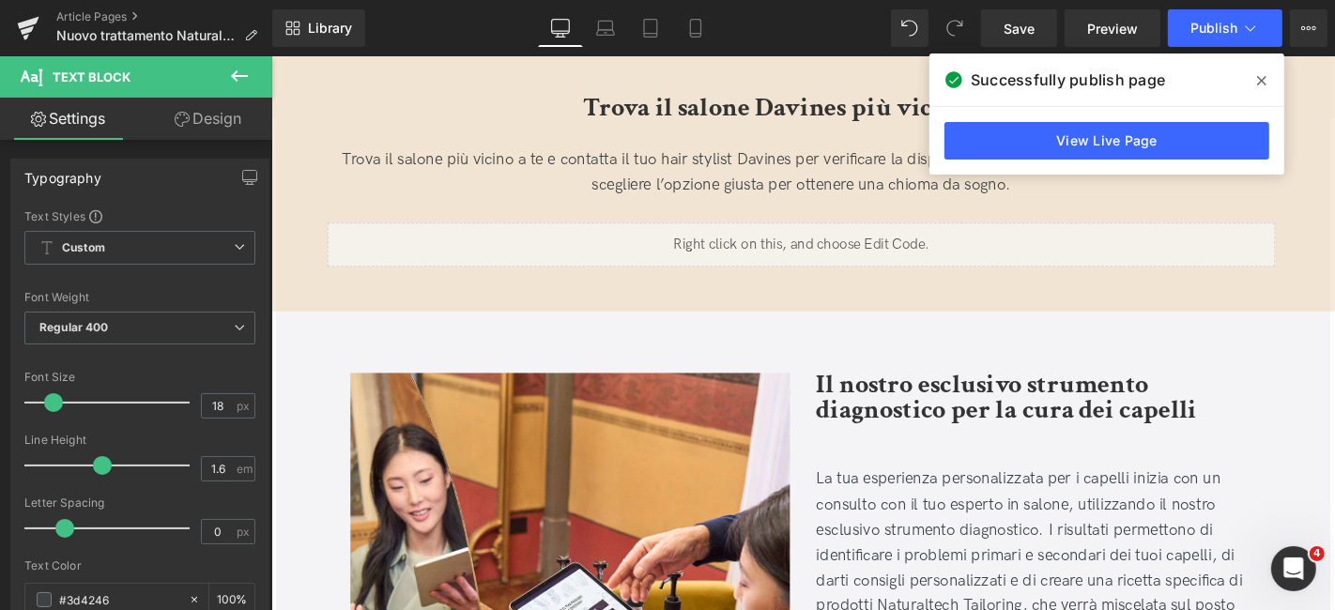
click at [1262, 79] on icon at bounding box center [1261, 80] width 9 height 15
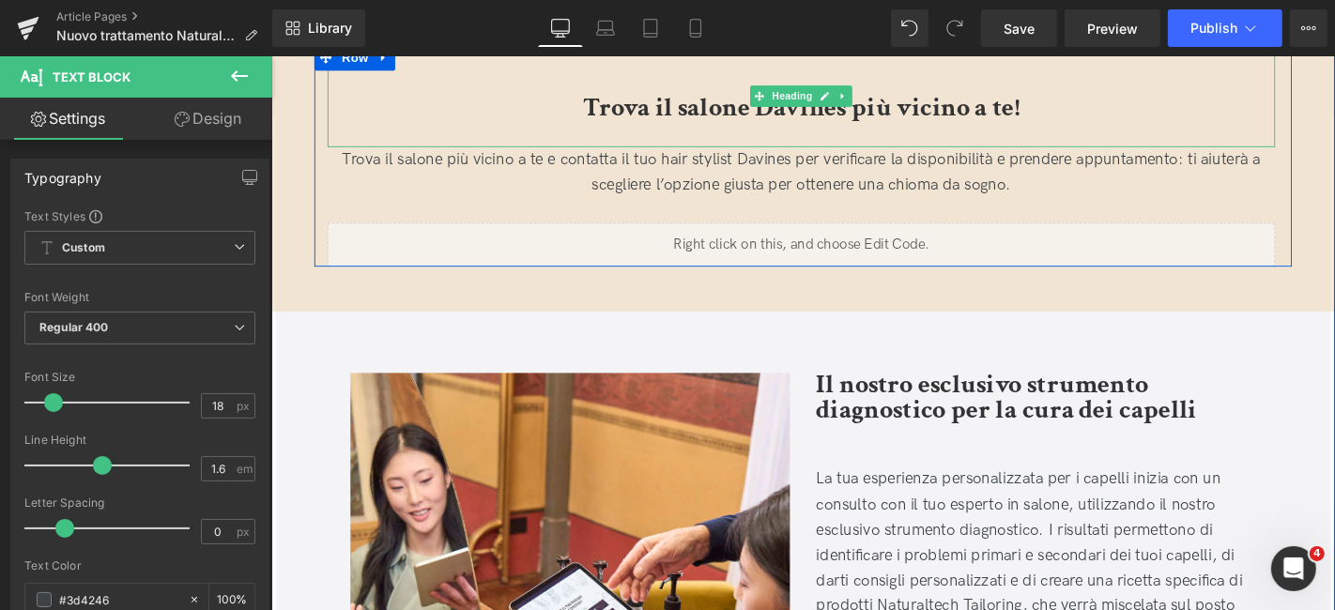
scroll to position [521, 0]
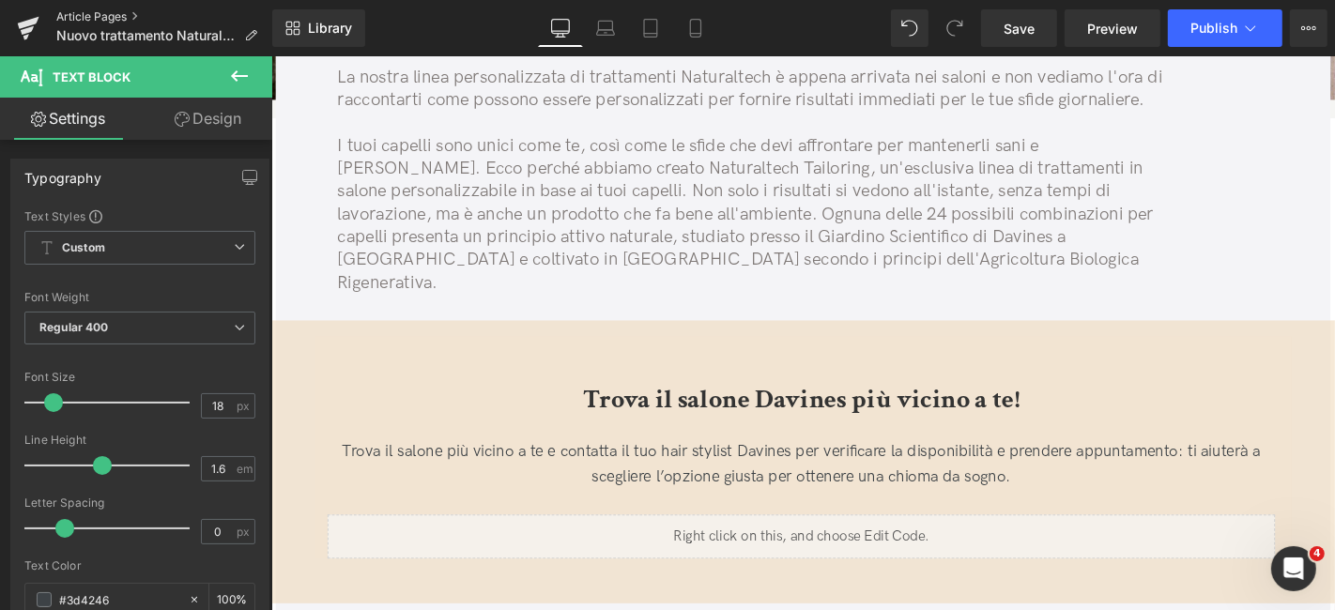
click at [103, 16] on link "Article Pages" at bounding box center [164, 16] width 216 height 15
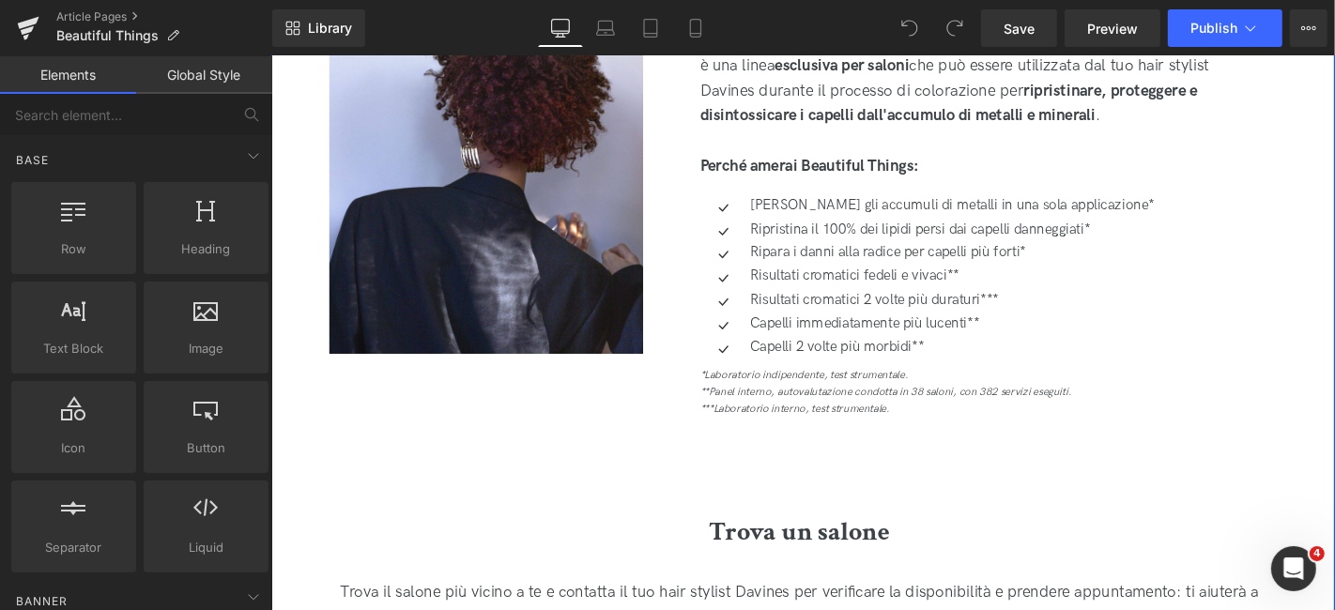
scroll to position [1773, 0]
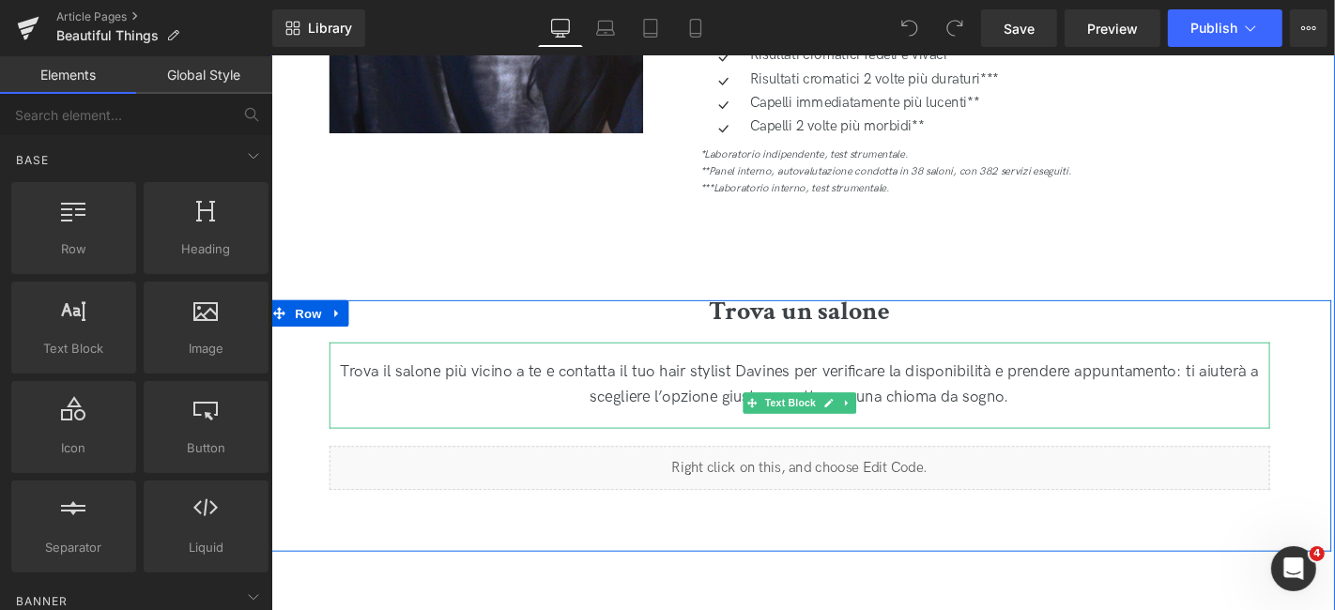
click at [584, 402] on div "Trova il salone più vicino a te e contatta il tuo hair stylist Davines per veri…" at bounding box center [834, 407] width 1005 height 54
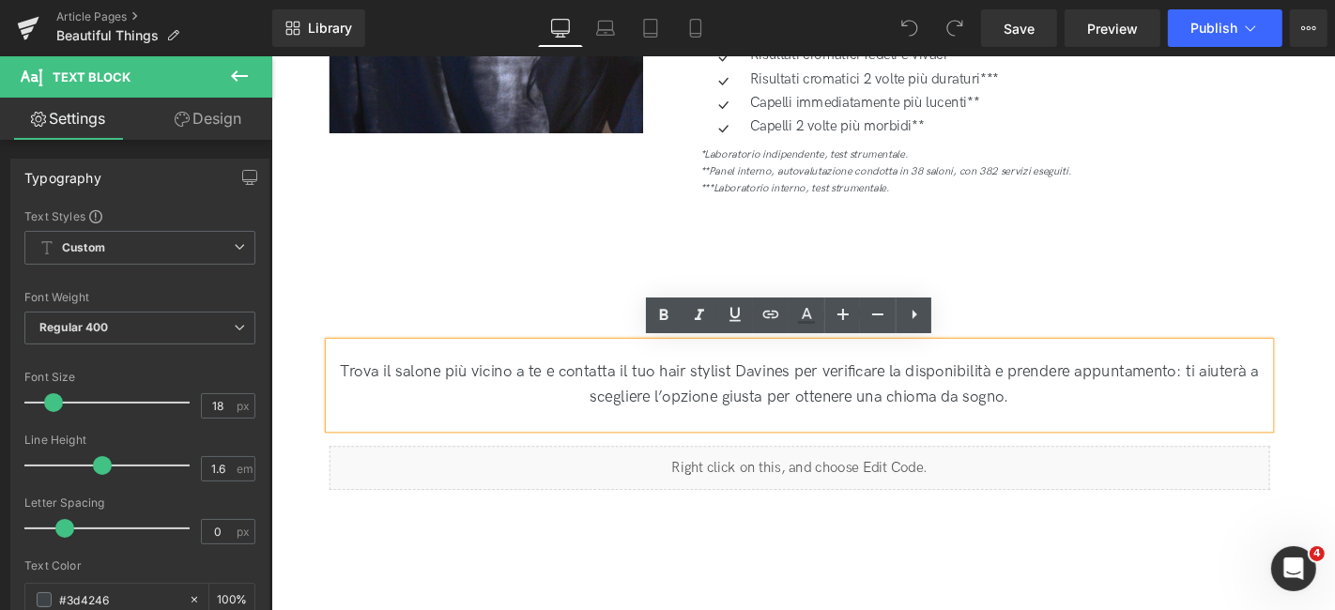
click at [1044, 424] on div "Trova il salone più vicino a te e contatta il tuo hair stylist Davines per veri…" at bounding box center [834, 407] width 1005 height 54
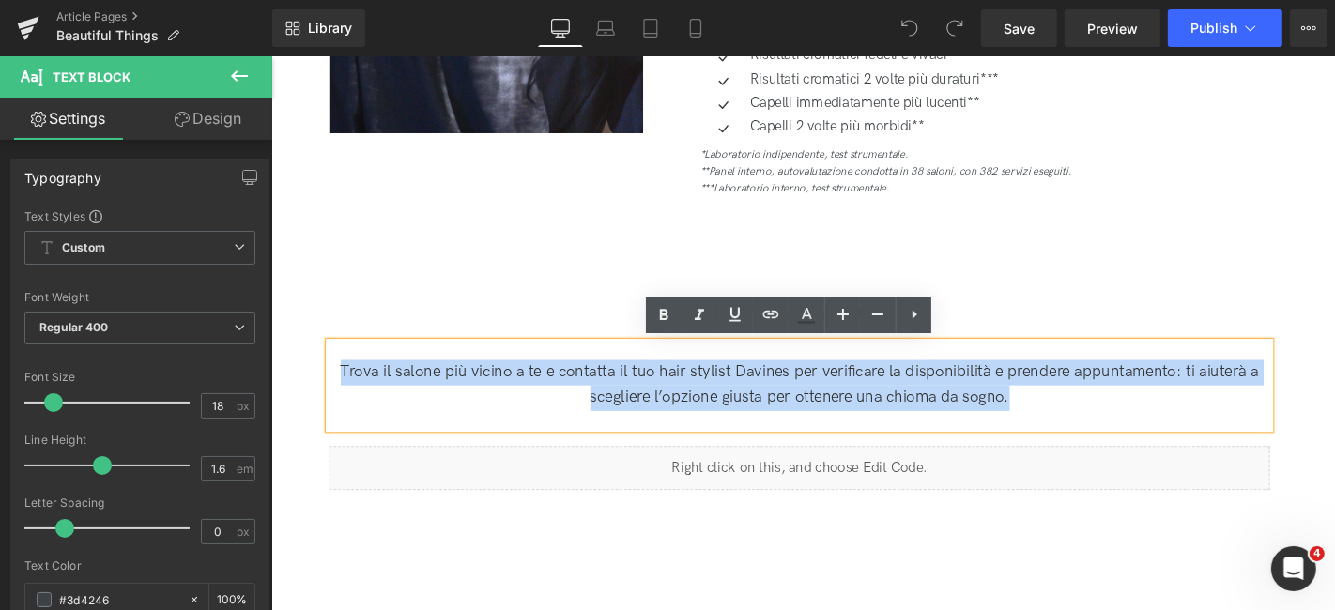
drag, startPoint x: 1086, startPoint y: 420, endPoint x: 177, endPoint y: 306, distance: 915.2
copy div "Trova il salone più vicino a te e contatta il tuo hair stylist Davines per veri…"
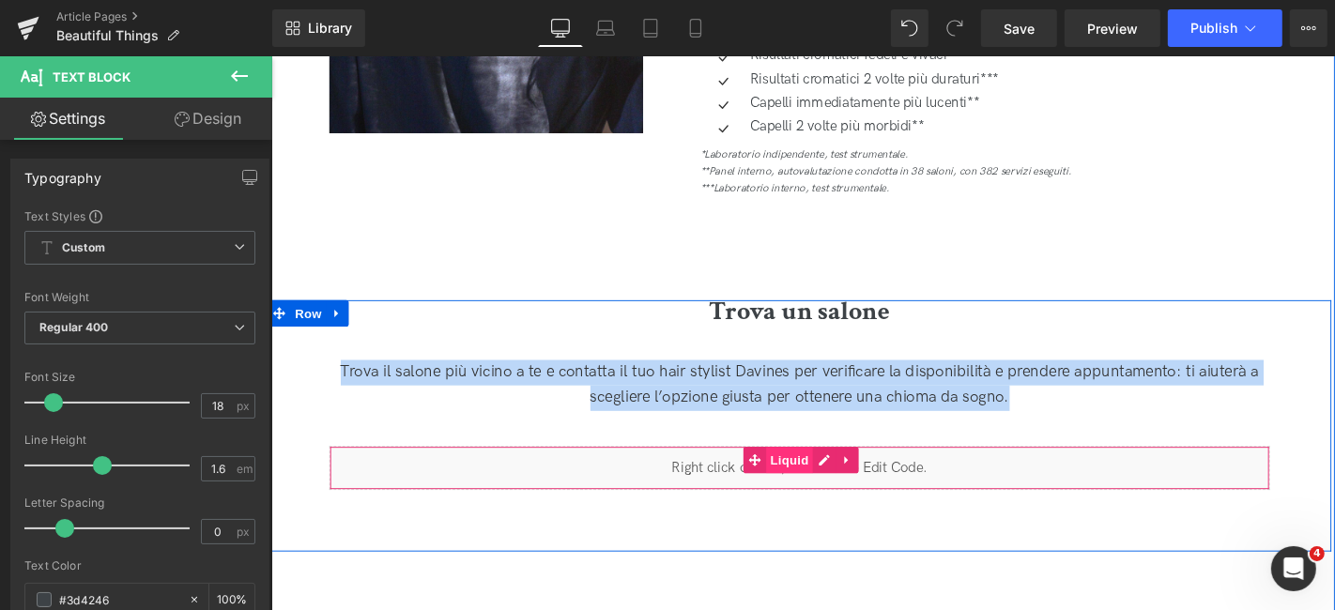
click at [813, 488] on span "Liquid" at bounding box center [824, 487] width 51 height 28
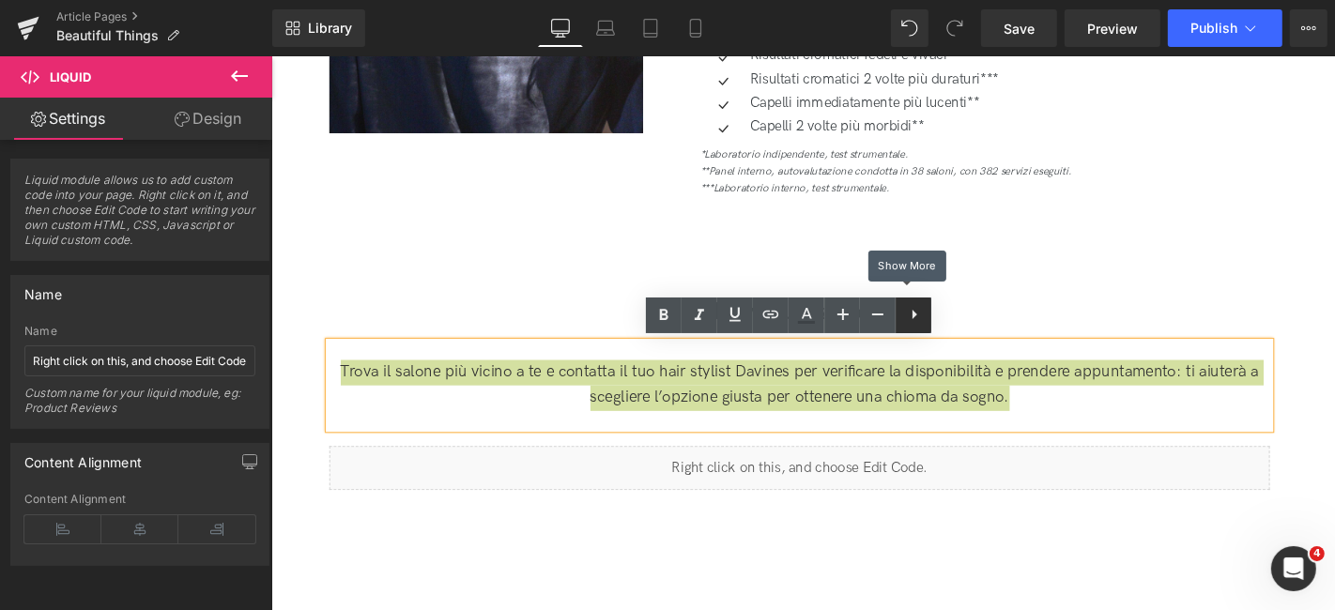
click at [918, 329] on link at bounding box center [914, 316] width 36 height 36
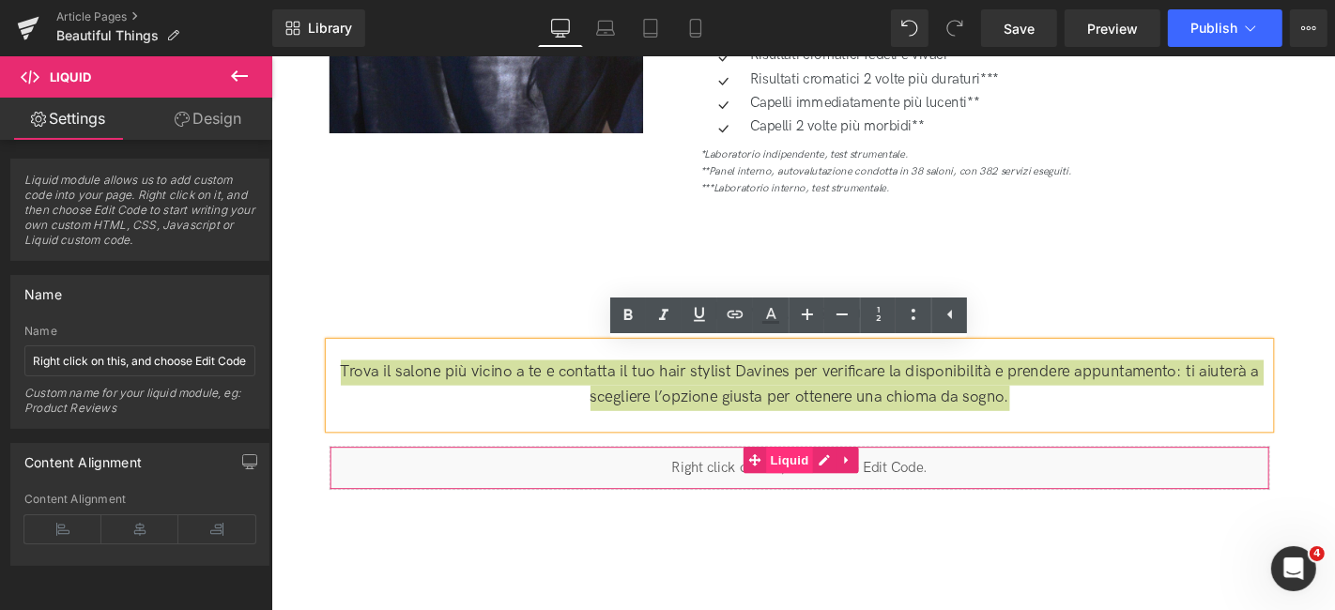
click at [824, 486] on span "Liquid" at bounding box center [824, 487] width 51 height 28
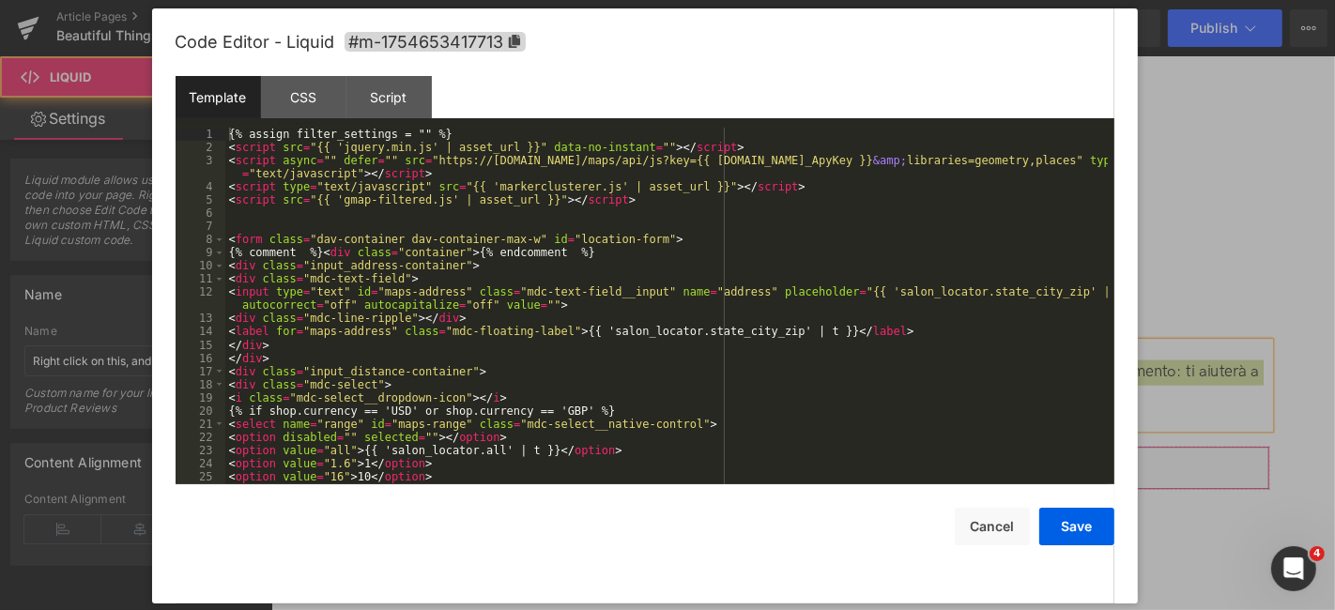
click at [865, 484] on div "Liquid" at bounding box center [834, 495] width 1005 height 47
click at [499, 194] on div "{% assign filter_settings = "" %} < script src = "{{ 'jquery.min.js' | asset_ur…" at bounding box center [666, 319] width 883 height 383
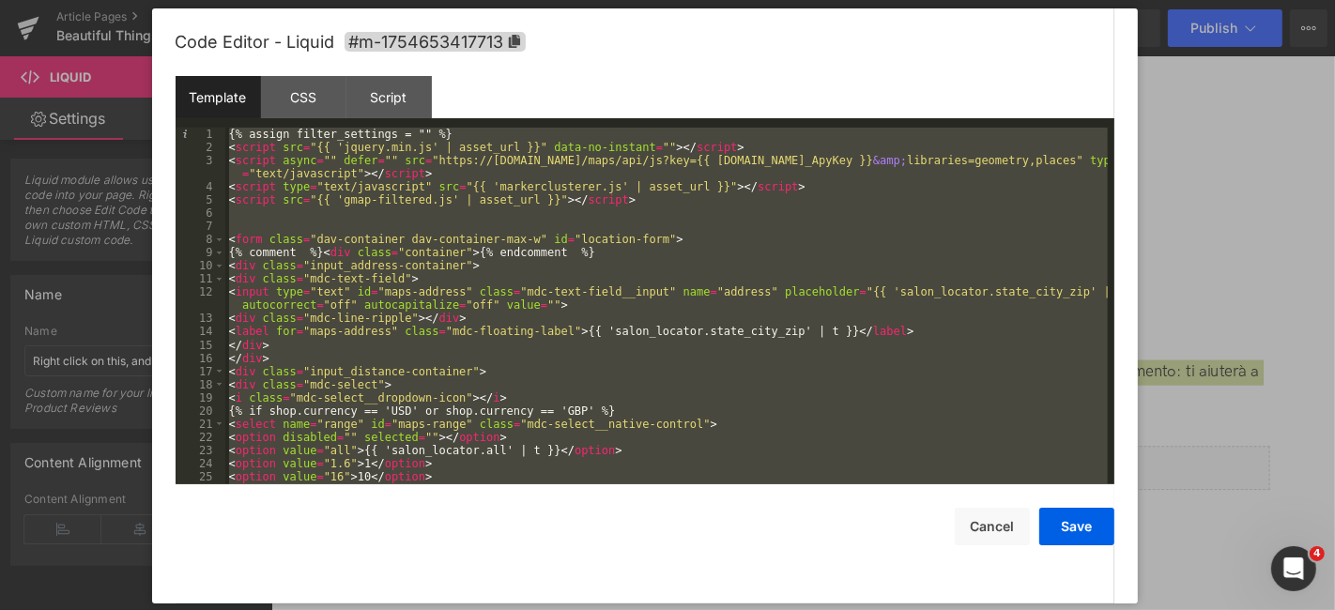
copy div "Trova il salone più vicino a te e contatta il tuo hair stylist Davines per veri…"
click at [1081, 537] on button "Save" at bounding box center [1077, 527] width 75 height 38
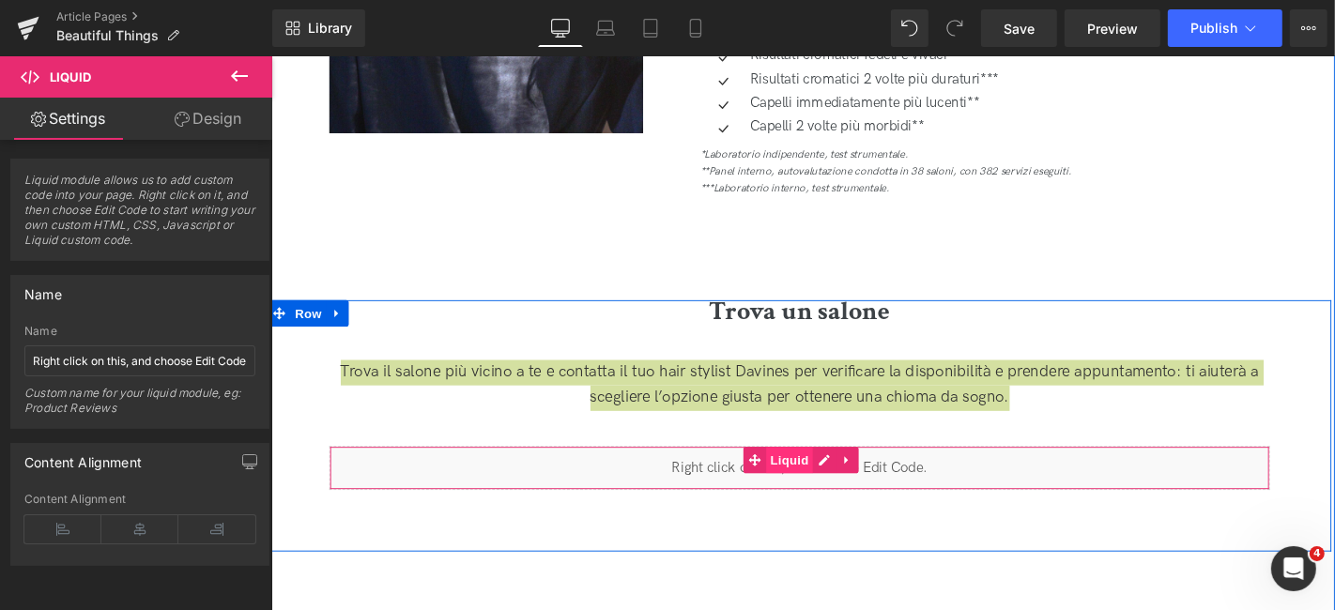
click at [822, 492] on span "Liquid" at bounding box center [824, 487] width 51 height 28
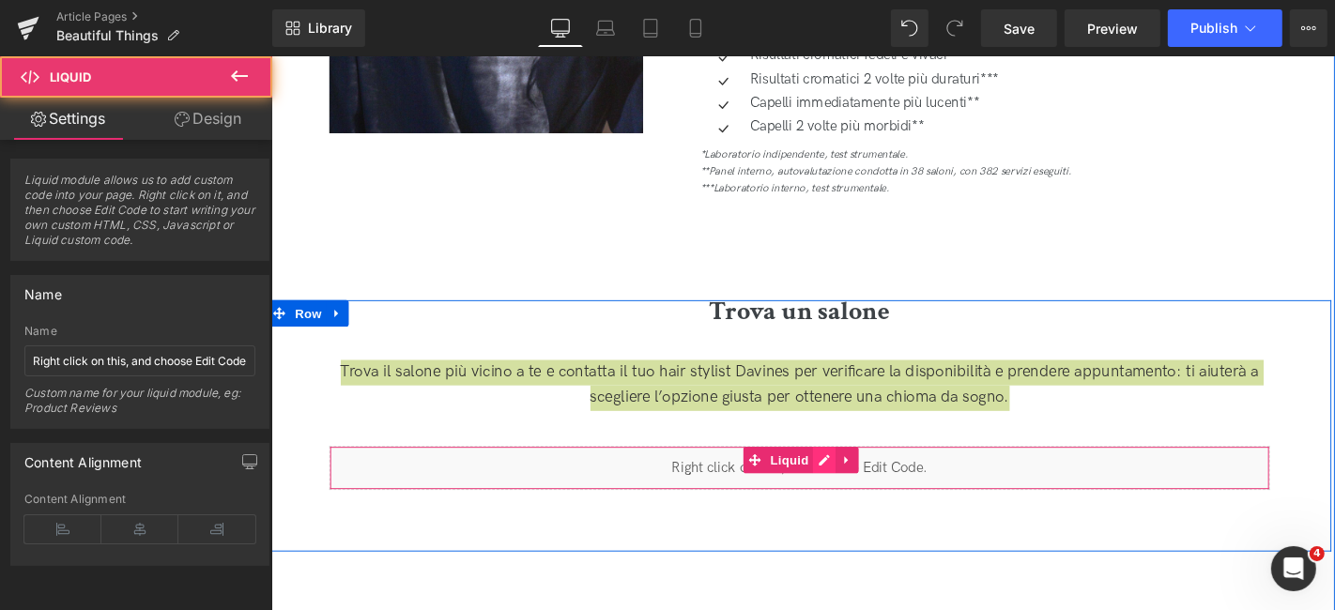
click at [856, 484] on div "Liquid" at bounding box center [834, 495] width 1005 height 47
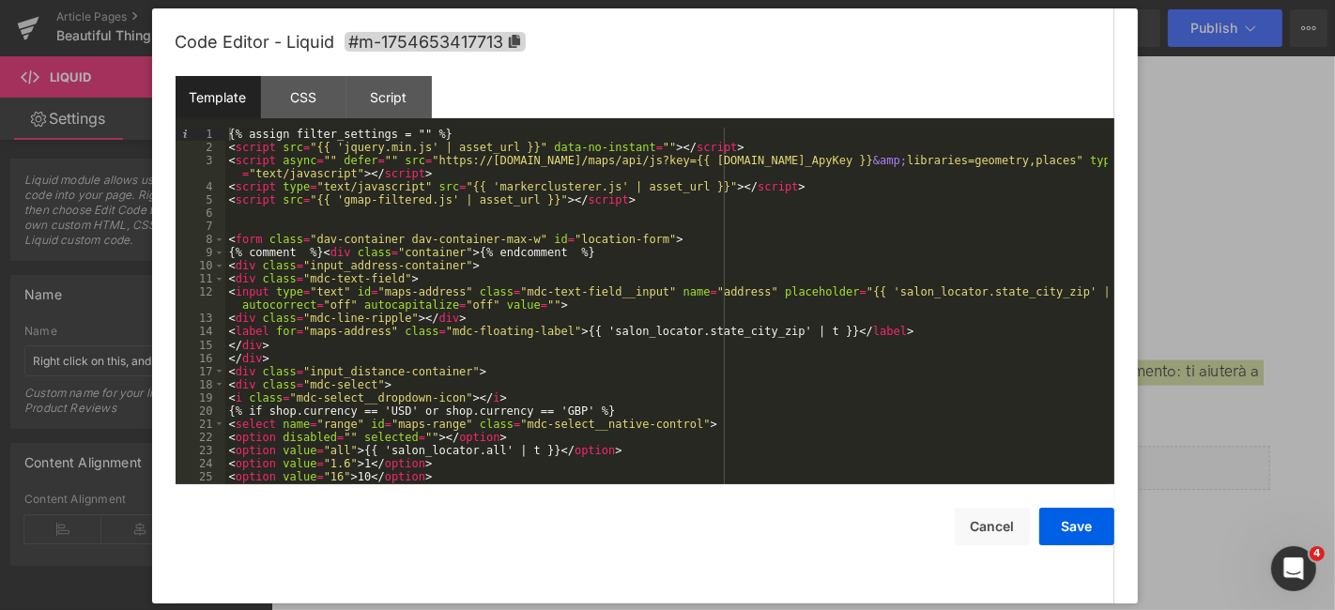
click at [580, 154] on div "{% assign filter_settings = "" %} < script src = "{{ 'jquery.min.js' | asset_ur…" at bounding box center [666, 319] width 883 height 383
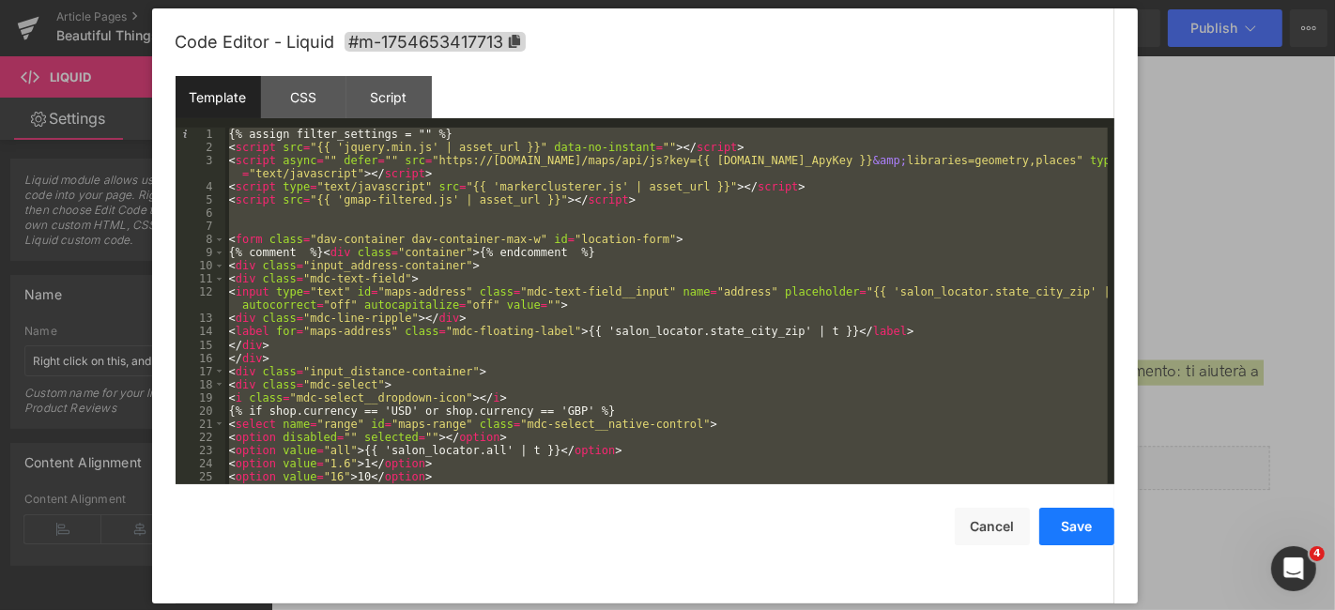
click at [1087, 533] on button "Save" at bounding box center [1077, 527] width 75 height 38
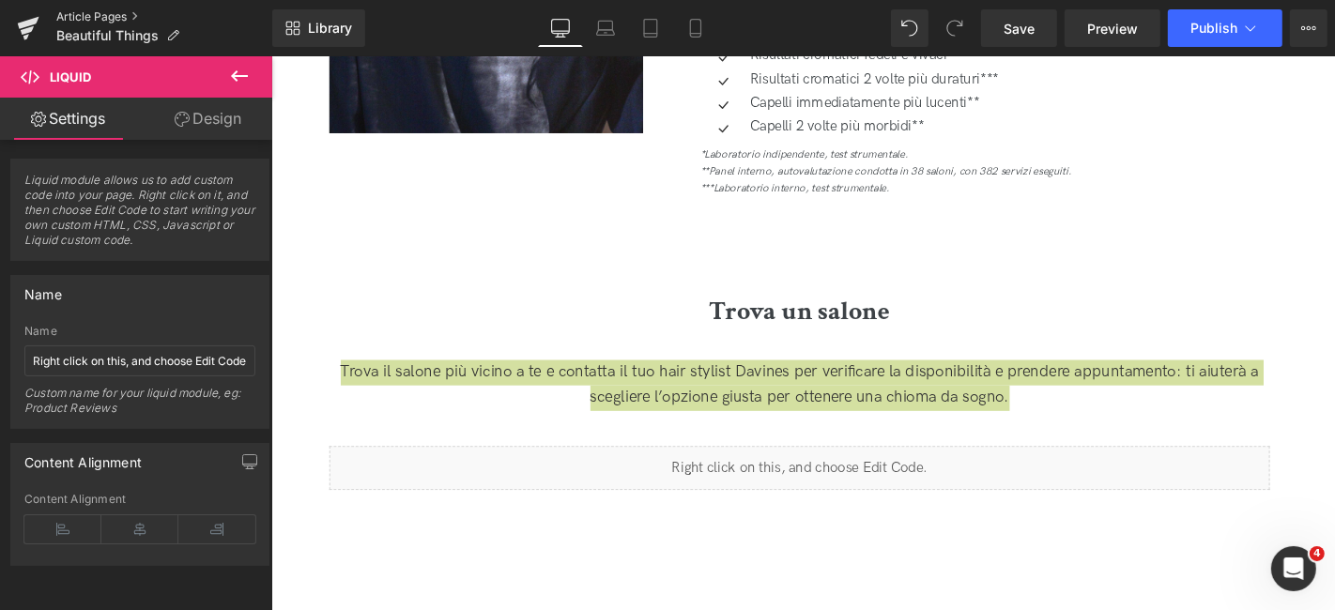
click at [101, 12] on link "Article Pages" at bounding box center [164, 16] width 216 height 15
